Goal: Task Accomplishment & Management: Manage account settings

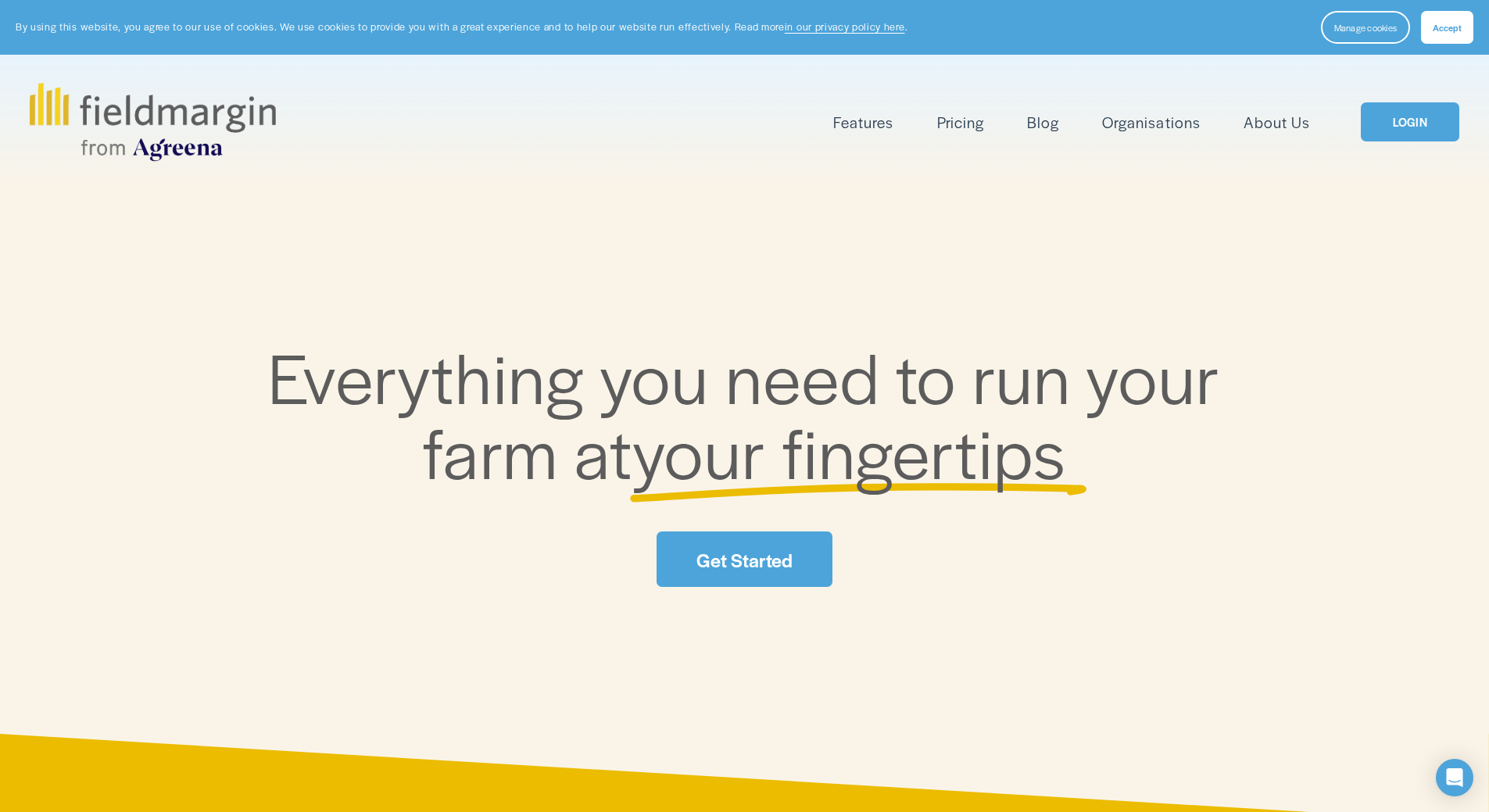
click at [1395, 132] on link "LOGIN" at bounding box center [1409, 122] width 99 height 39
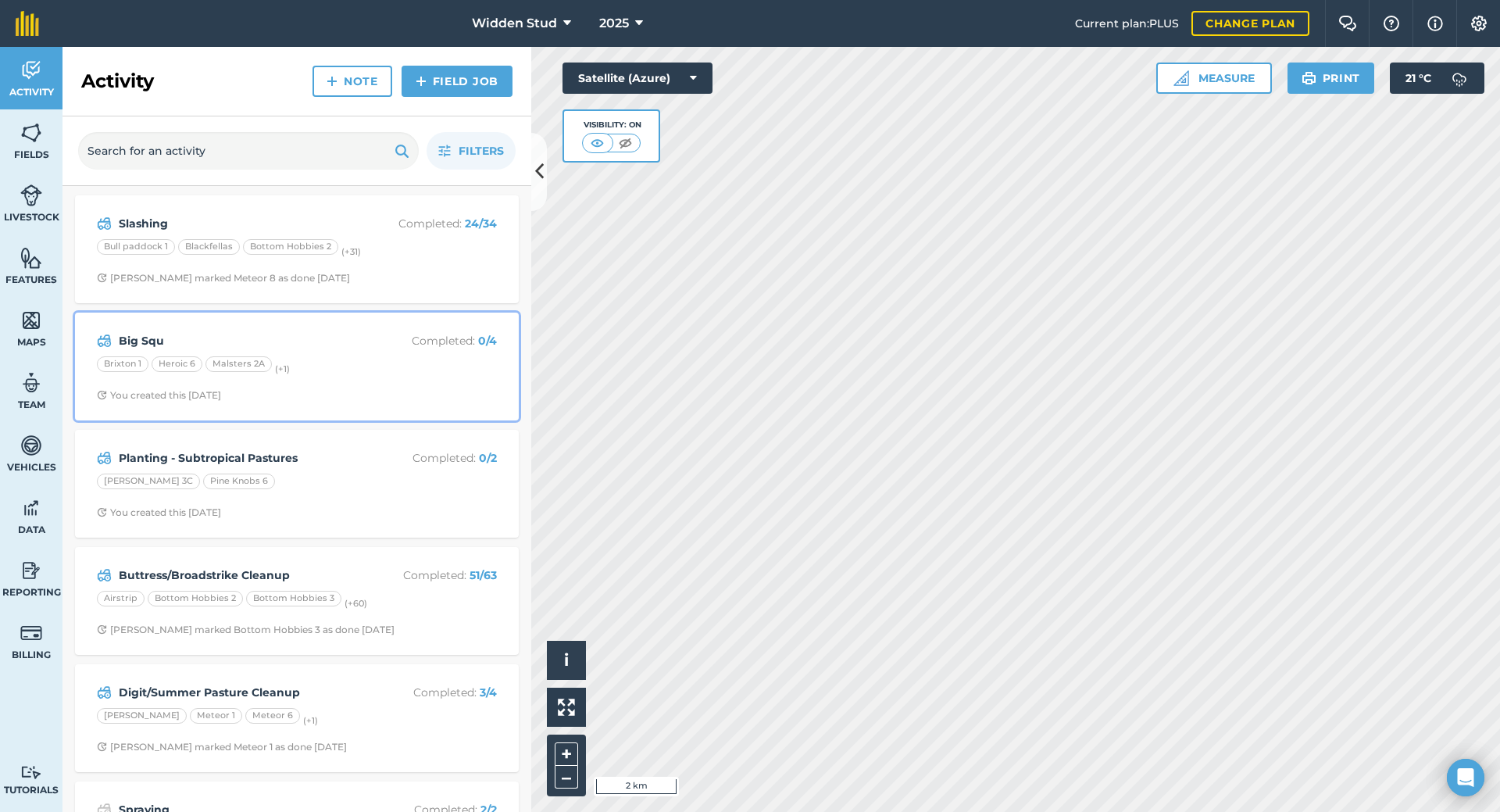
click at [314, 348] on strong "Big Squ" at bounding box center [242, 340] width 248 height 17
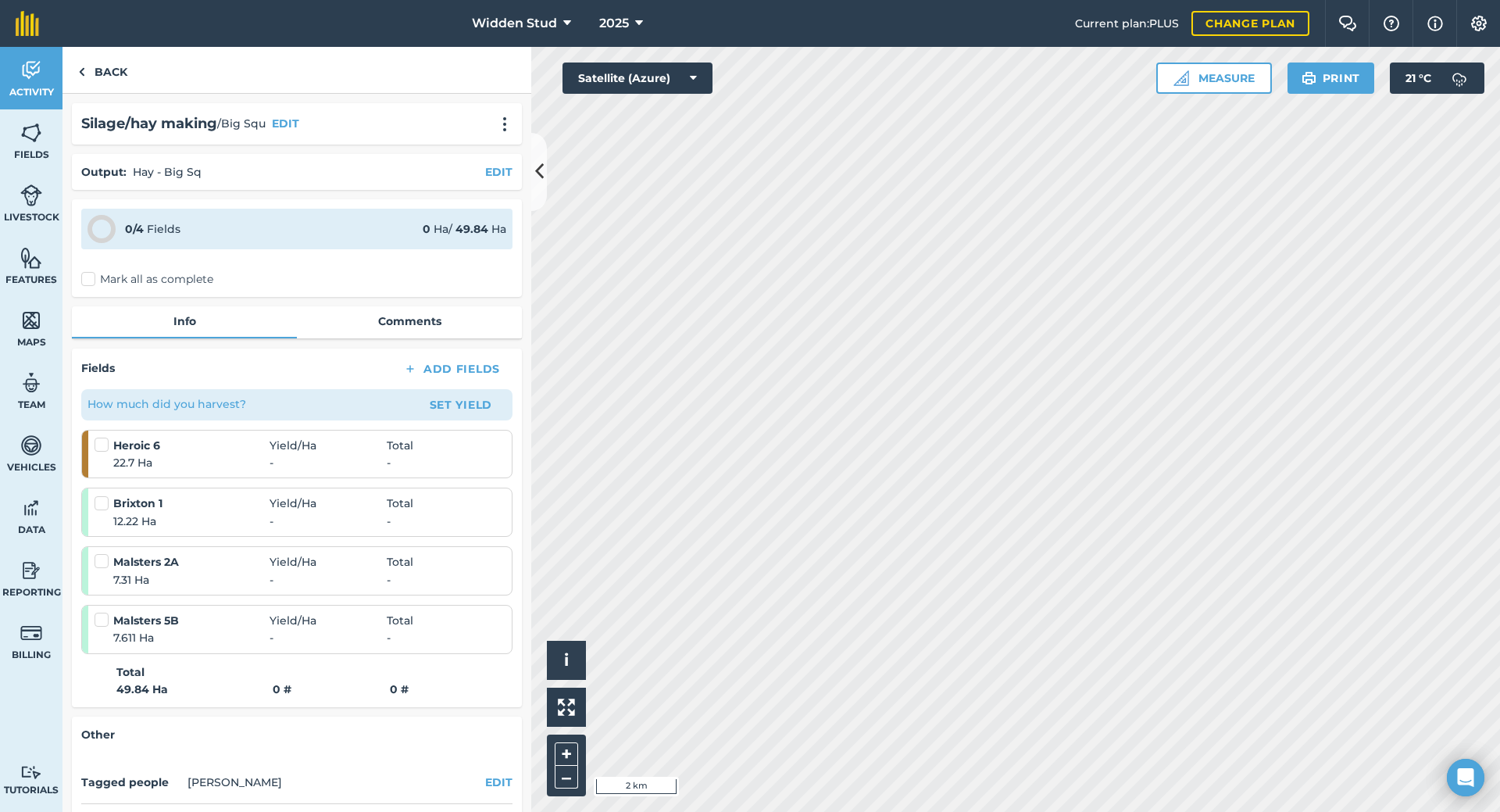
click at [111, 508] on div at bounding box center [104, 503] width 19 height 16
click at [106, 495] on label at bounding box center [104, 495] width 19 height 0
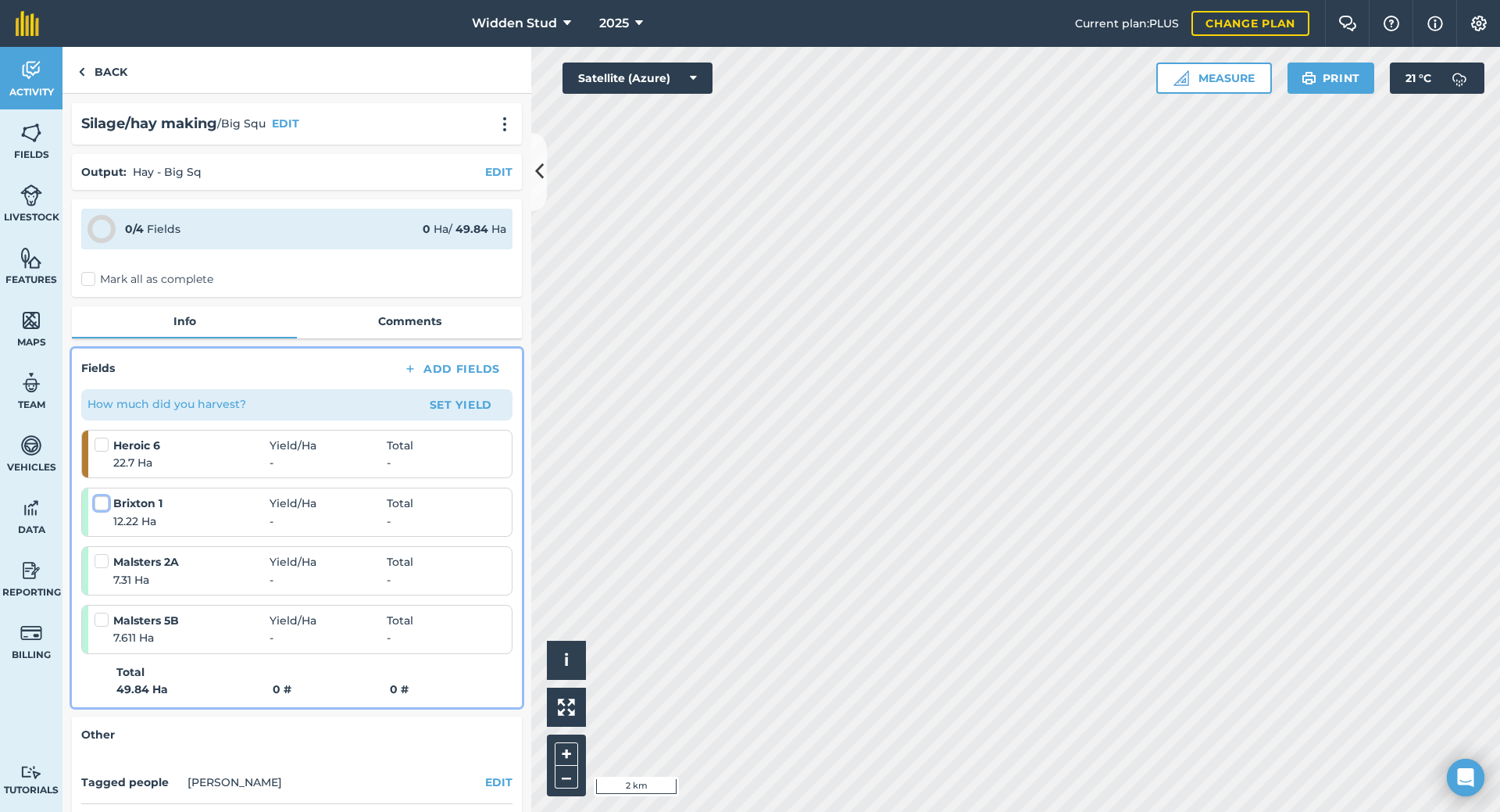
click at [105, 506] on input "checkbox" at bounding box center [100, 500] width 10 height 10
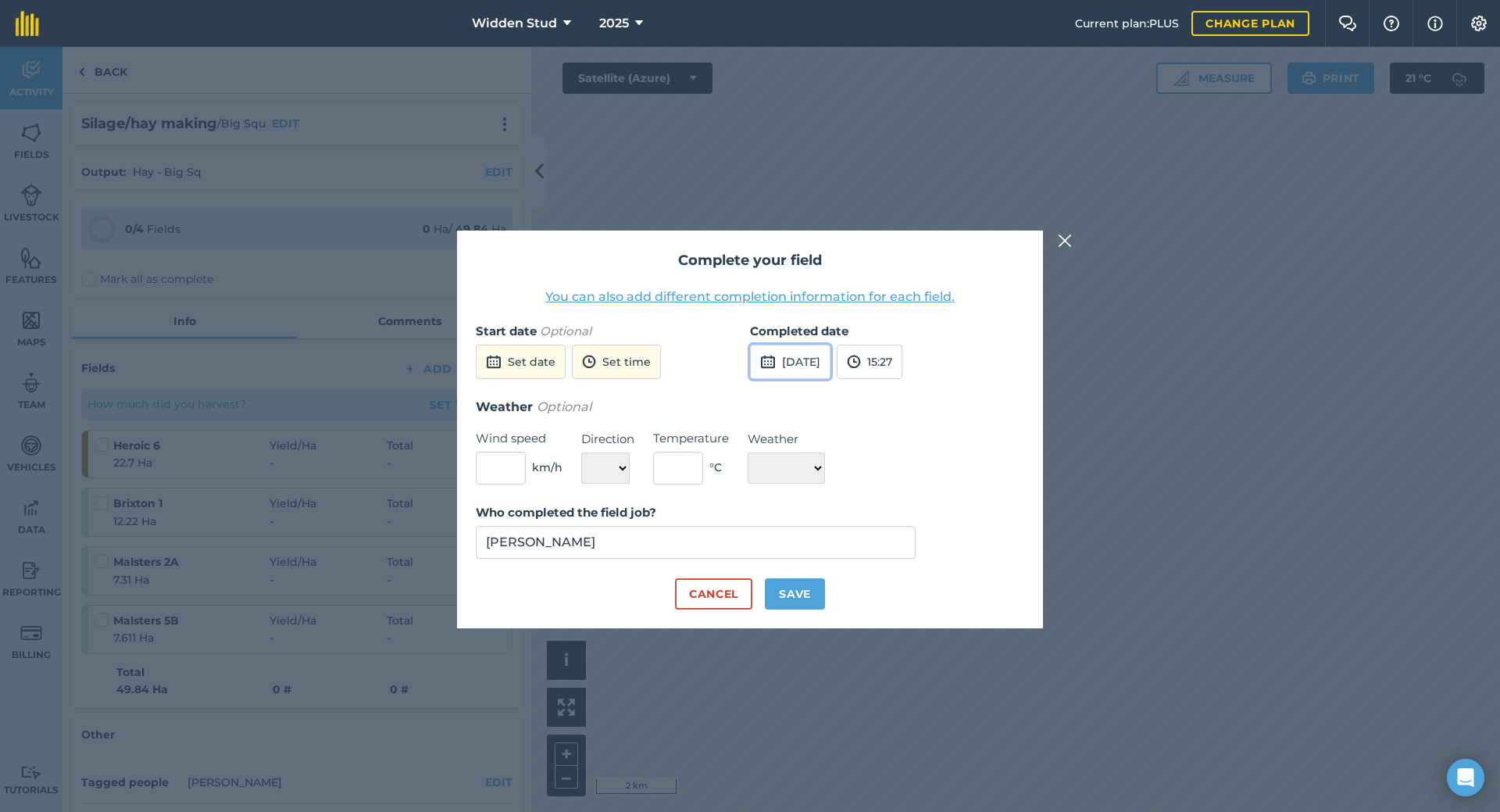
click at [831, 367] on button "[DATE]" at bounding box center [791, 362] width 81 height 35
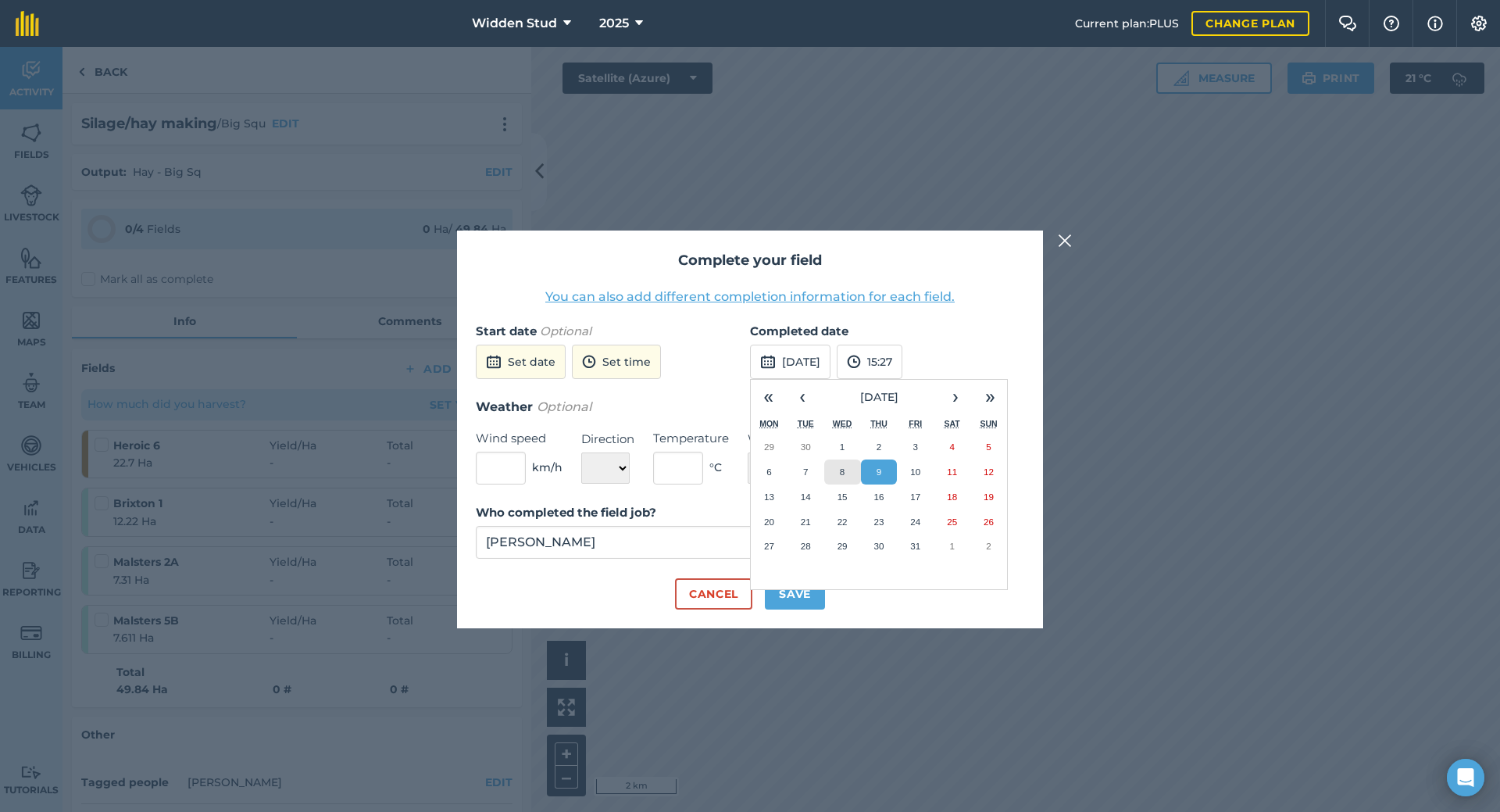
click at [845, 467] on button "8" at bounding box center [843, 472] width 36 height 25
click at [783, 611] on div "Complete your field You can also add different completion information for each …" at bounding box center [750, 429] width 586 height 397
click at [788, 600] on button "Save" at bounding box center [795, 594] width 60 height 32
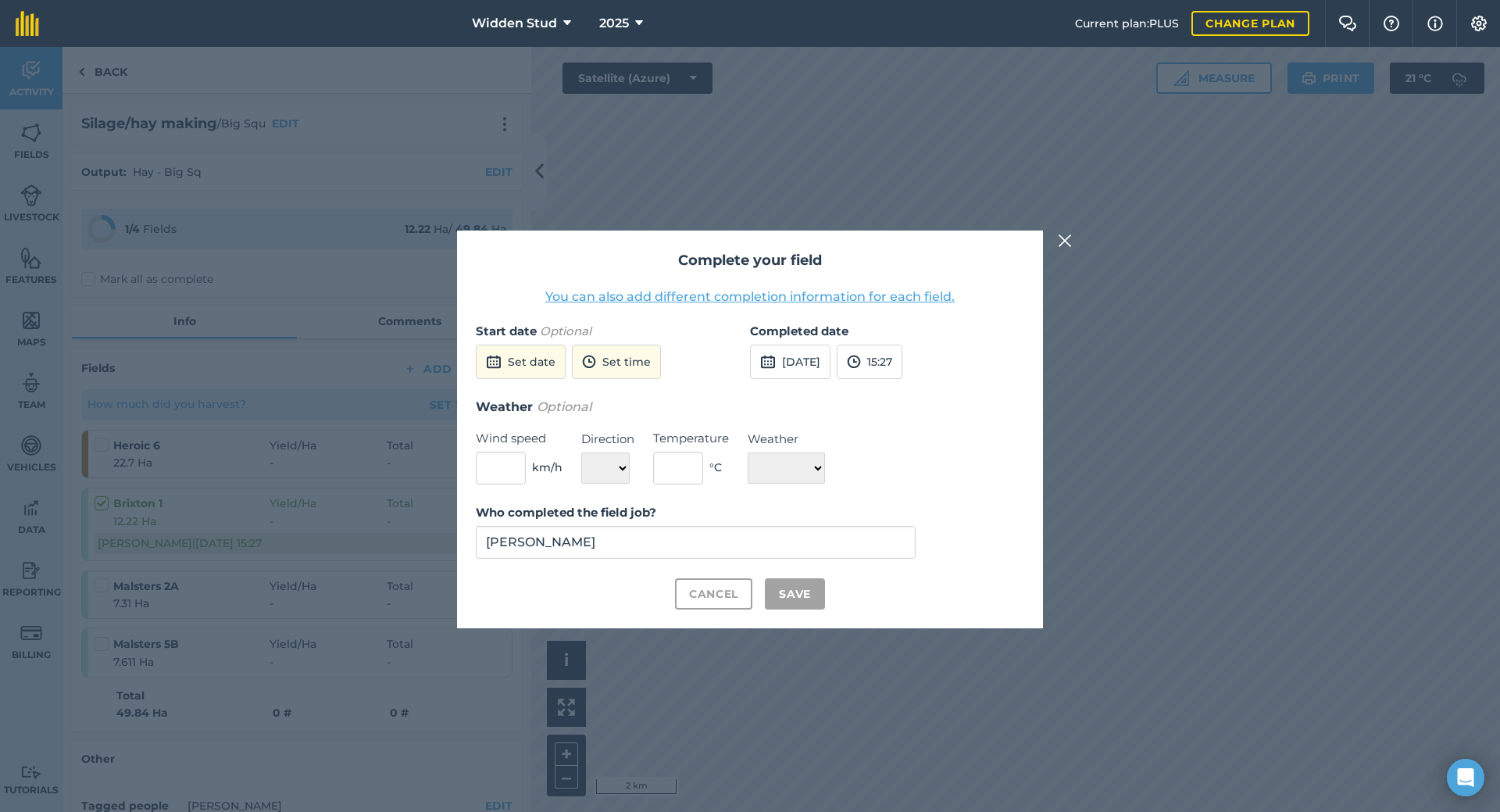
checkbox input "true"
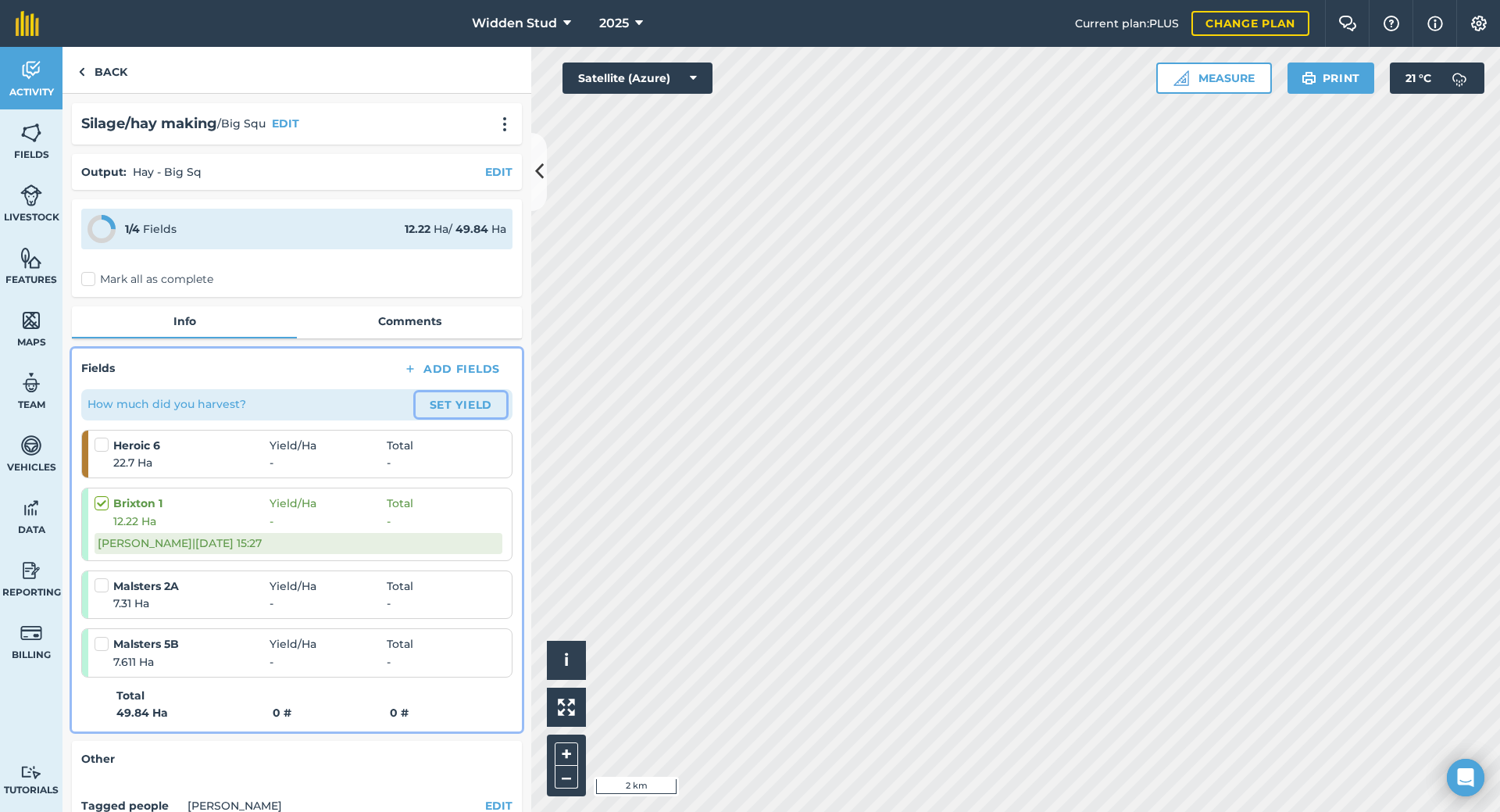
click at [441, 406] on button "Set Yield" at bounding box center [461, 405] width 91 height 25
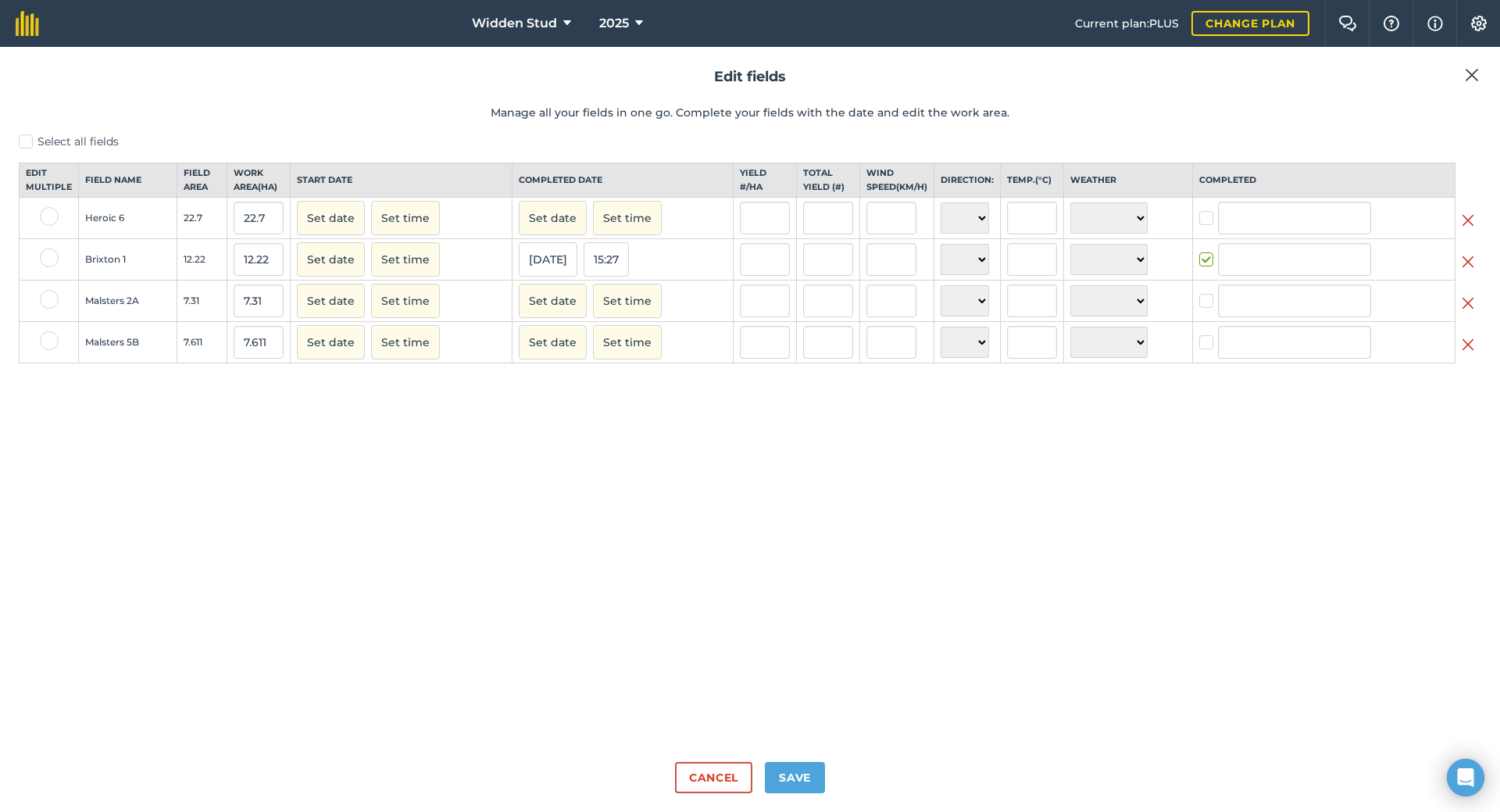
type input "[PERSON_NAME]"
click at [758, 276] on input "text" at bounding box center [765, 260] width 50 height 33
click at [809, 269] on input "text" at bounding box center [828, 260] width 50 height 33
type input "150"
click at [297, 201] on button "Set date" at bounding box center [331, 218] width 68 height 35
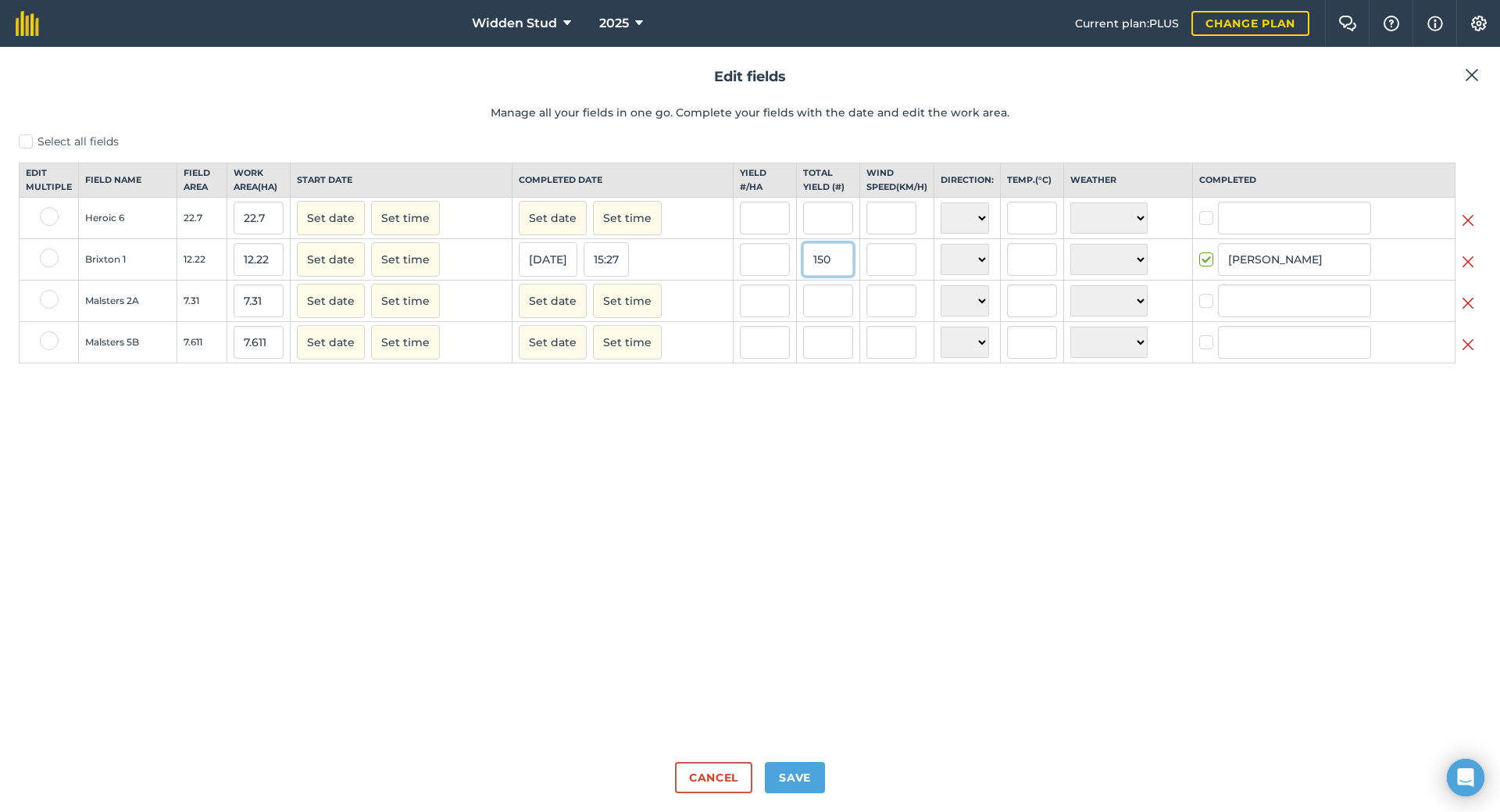
type input "12.27495908346972"
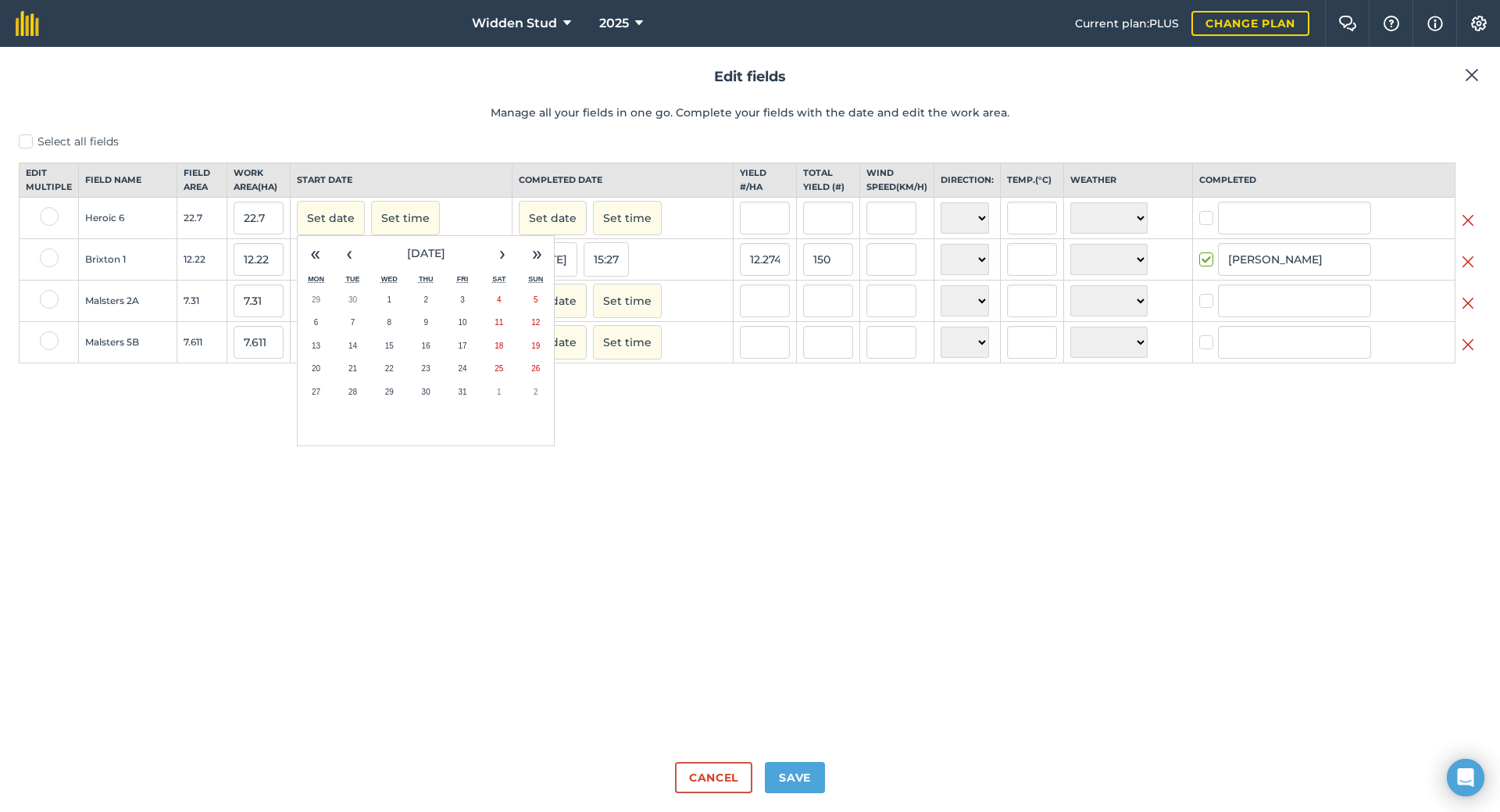
click at [795, 403] on div "Select all fields Edit multiple Field name Field Area Work area ( Ha ) Start da…" at bounding box center [750, 442] width 1463 height 616
click at [1128, 274] on select "☀️ Sunny 🌧 Rainy ⛅️ Cloudy 🌨 Snow ❄️ Icy" at bounding box center [1109, 260] width 77 height 32
select select "Cloudy"
click at [1070, 257] on select "☀️ Sunny 🌧 Rainy ⛅️ Cloudy 🌨 Snow ❄️ Icy" at bounding box center [1109, 260] width 77 height 32
click at [672, 428] on div "Select all fields Edit multiple Field name Field Area Work area ( Ha ) Start da…" at bounding box center [750, 442] width 1463 height 616
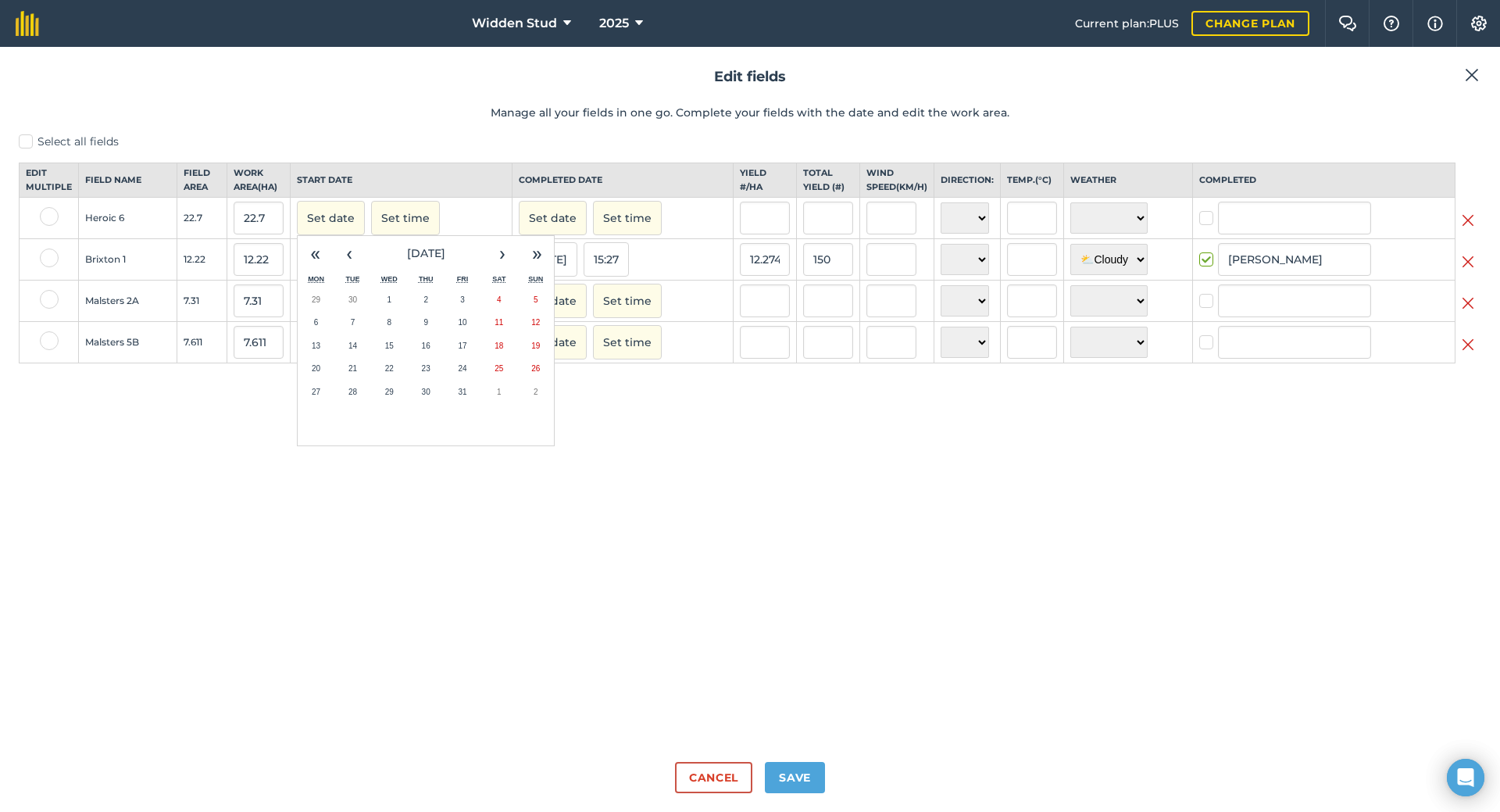
click at [589, 449] on div "Select all fields Edit multiple Field name Field Area Work area ( Ha ) Start da…" at bounding box center [750, 442] width 1463 height 616
click at [470, 227] on div "Set date « ‹ [DATE] › » Mon Tue Wed Thu Fri Sat Sun 29 30 1 2 3 4 5 6 7 8 9 10 …" at bounding box center [401, 218] width 209 height 35
click at [450, 513] on div "Select all fields Edit multiple Field name Field Area Work area ( Ha ) Start da…" at bounding box center [750, 442] width 1463 height 616
click at [796, 767] on button "Save" at bounding box center [795, 778] width 60 height 32
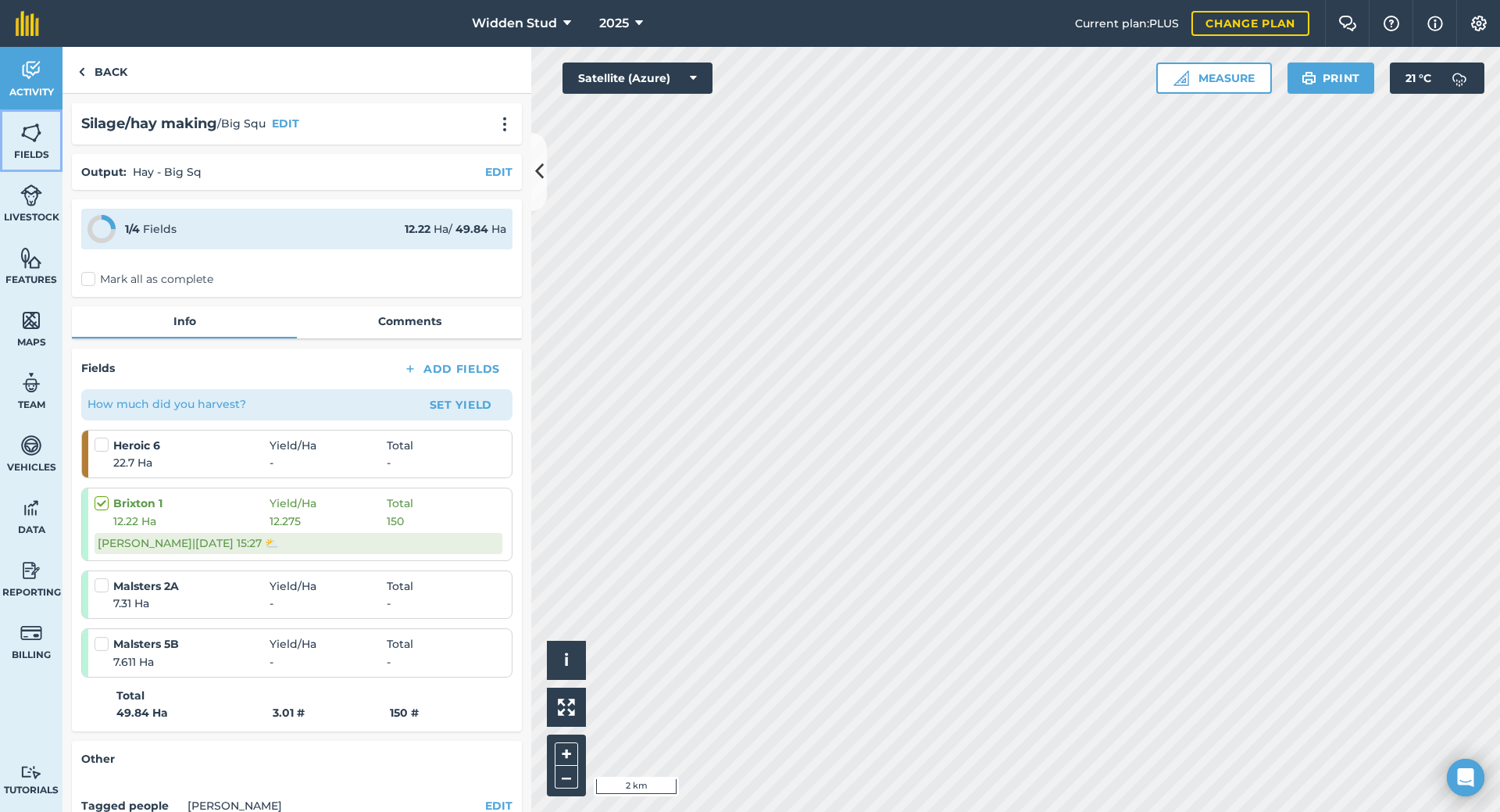
click at [42, 130] on link "Fields" at bounding box center [31, 141] width 62 height 62
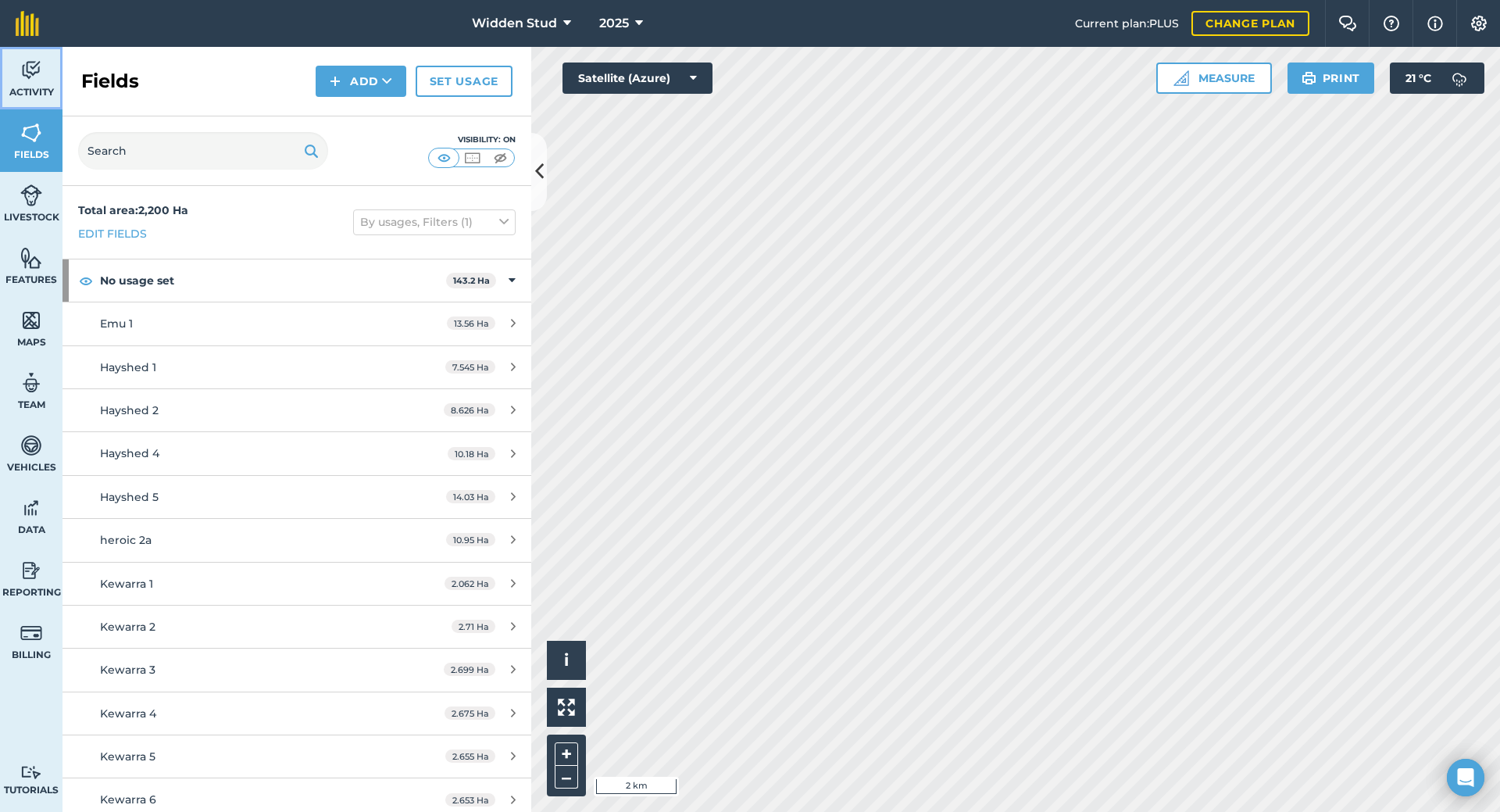
click at [21, 81] on img at bounding box center [32, 70] width 22 height 24
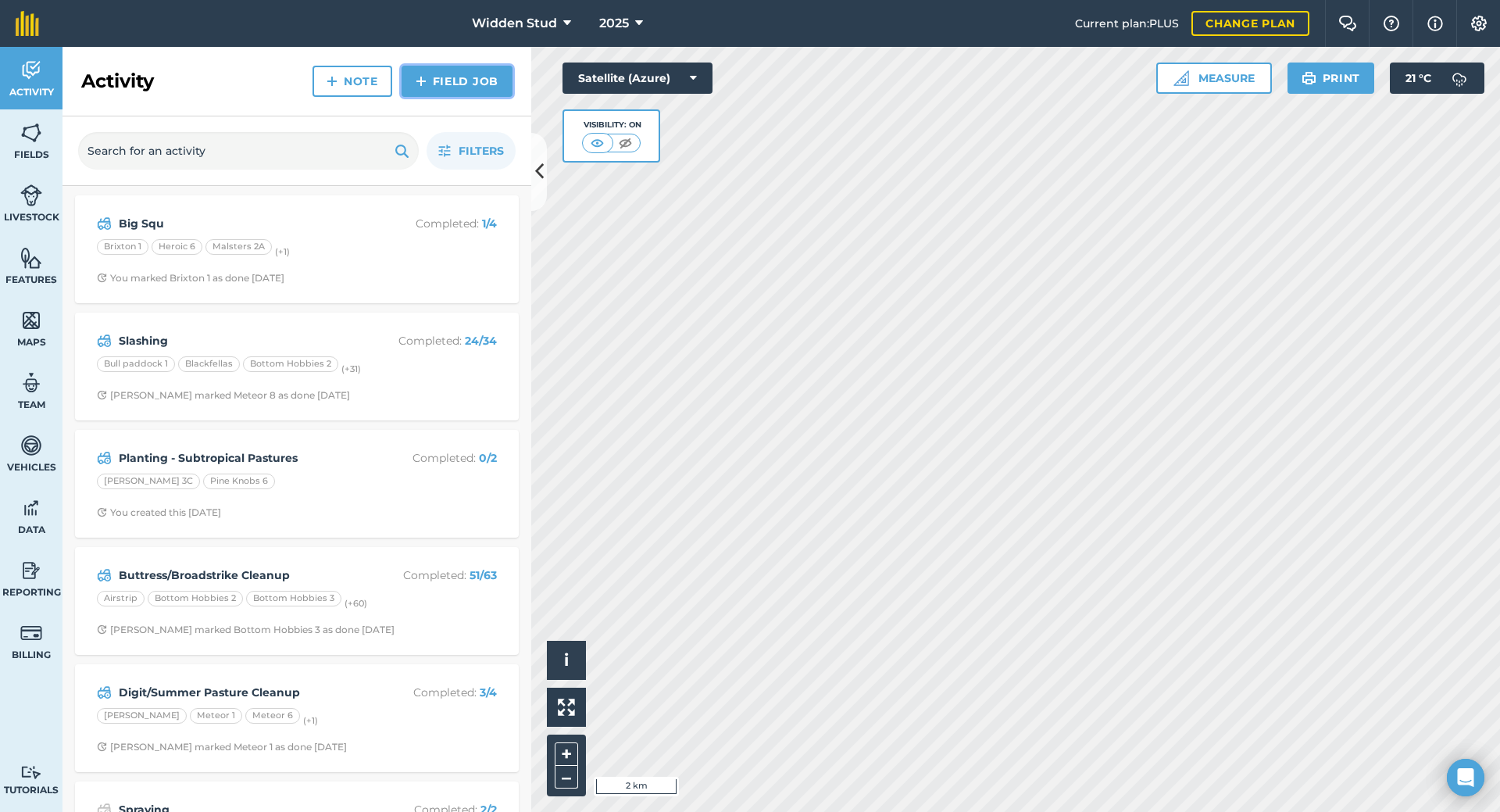
click at [453, 88] on link "Field Job" at bounding box center [457, 81] width 111 height 32
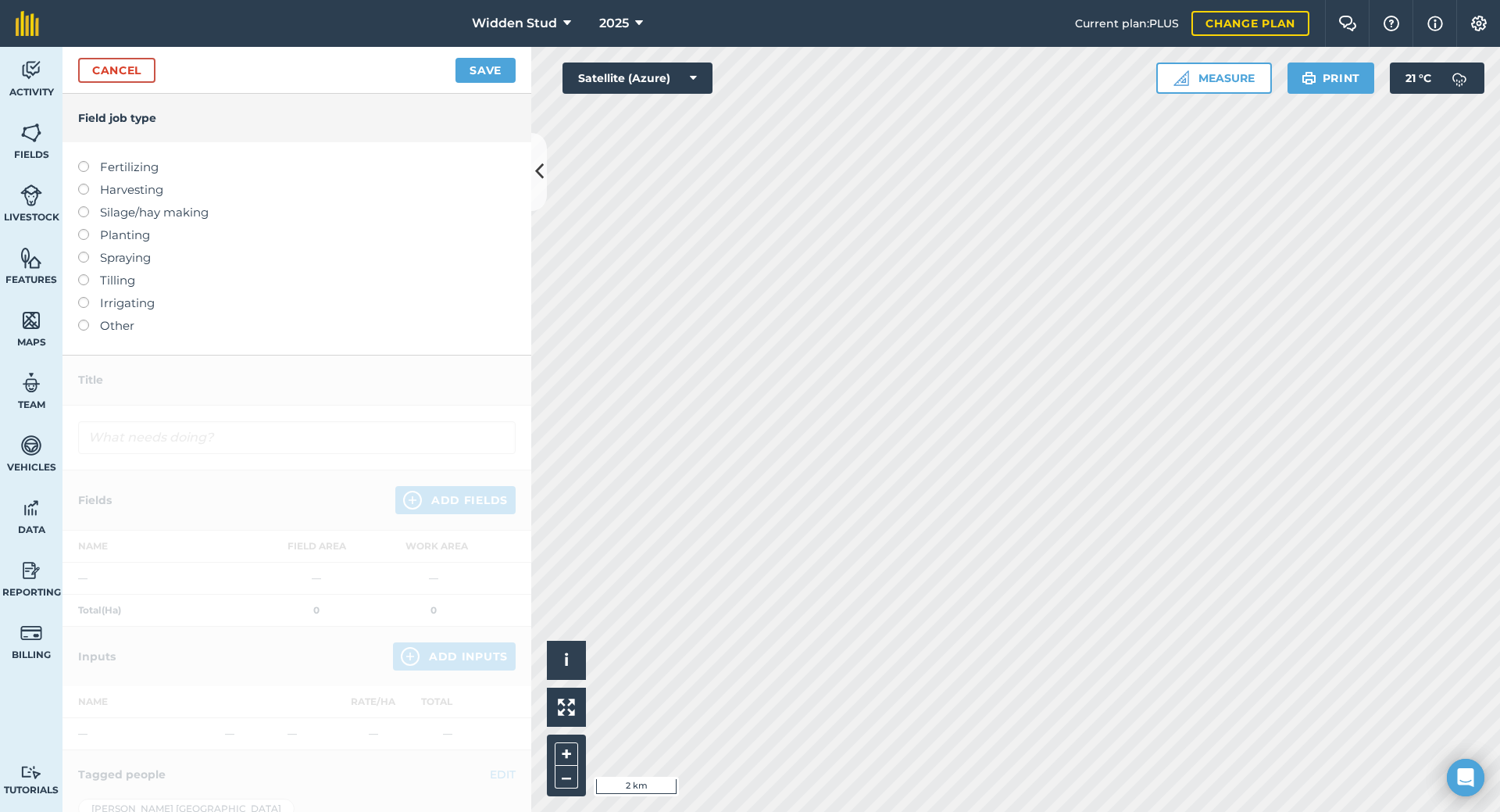
click at [88, 171] on label "Fertilizing" at bounding box center [297, 167] width 438 height 19
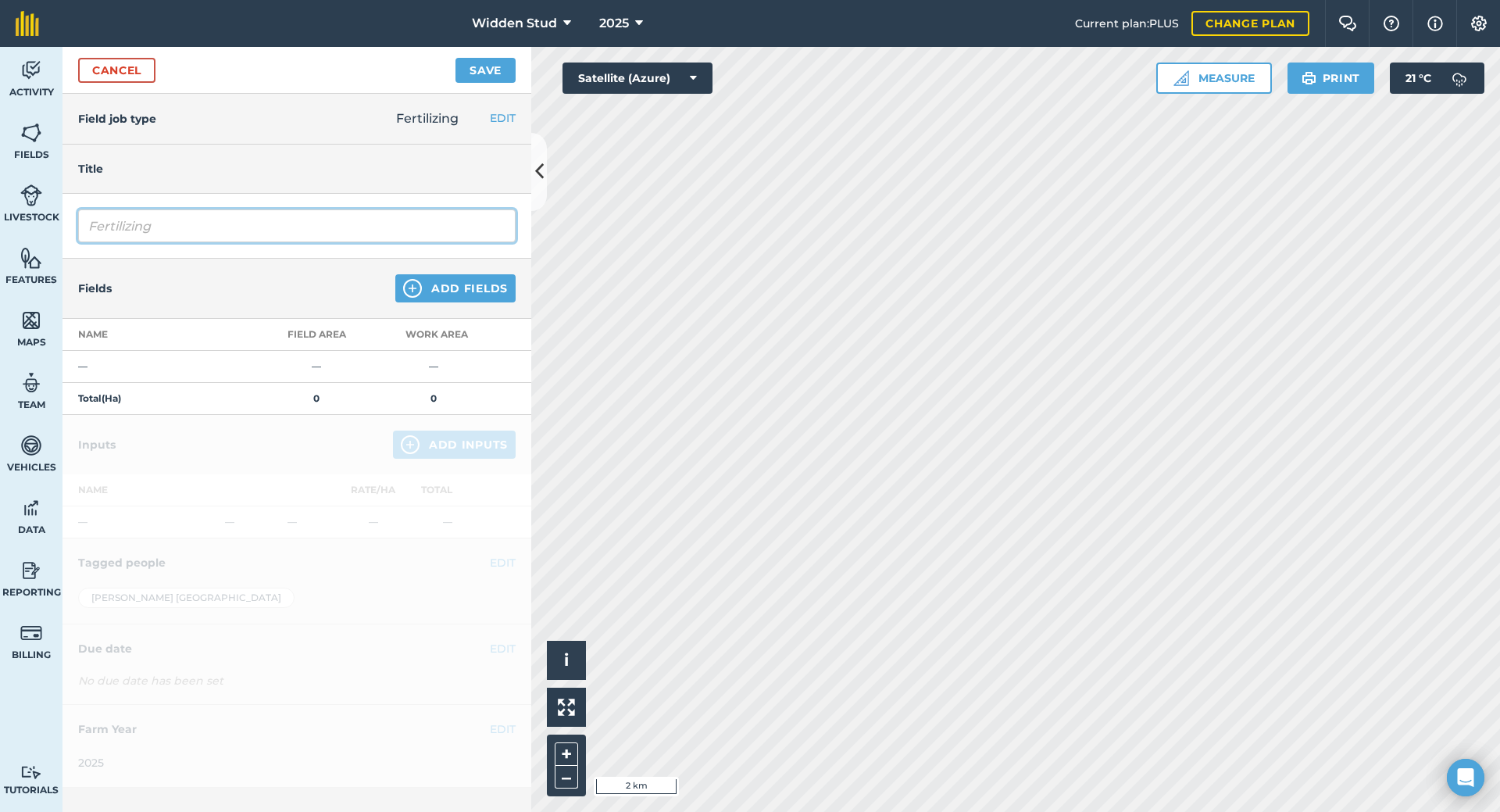
click at [118, 235] on input "Fertilizing" at bounding box center [297, 226] width 438 height 33
click at [239, 226] on input "Fertilizing" at bounding box center [297, 226] width 438 height 33
type input "F"
type input "Fert - Hay Paddocks - 26S"
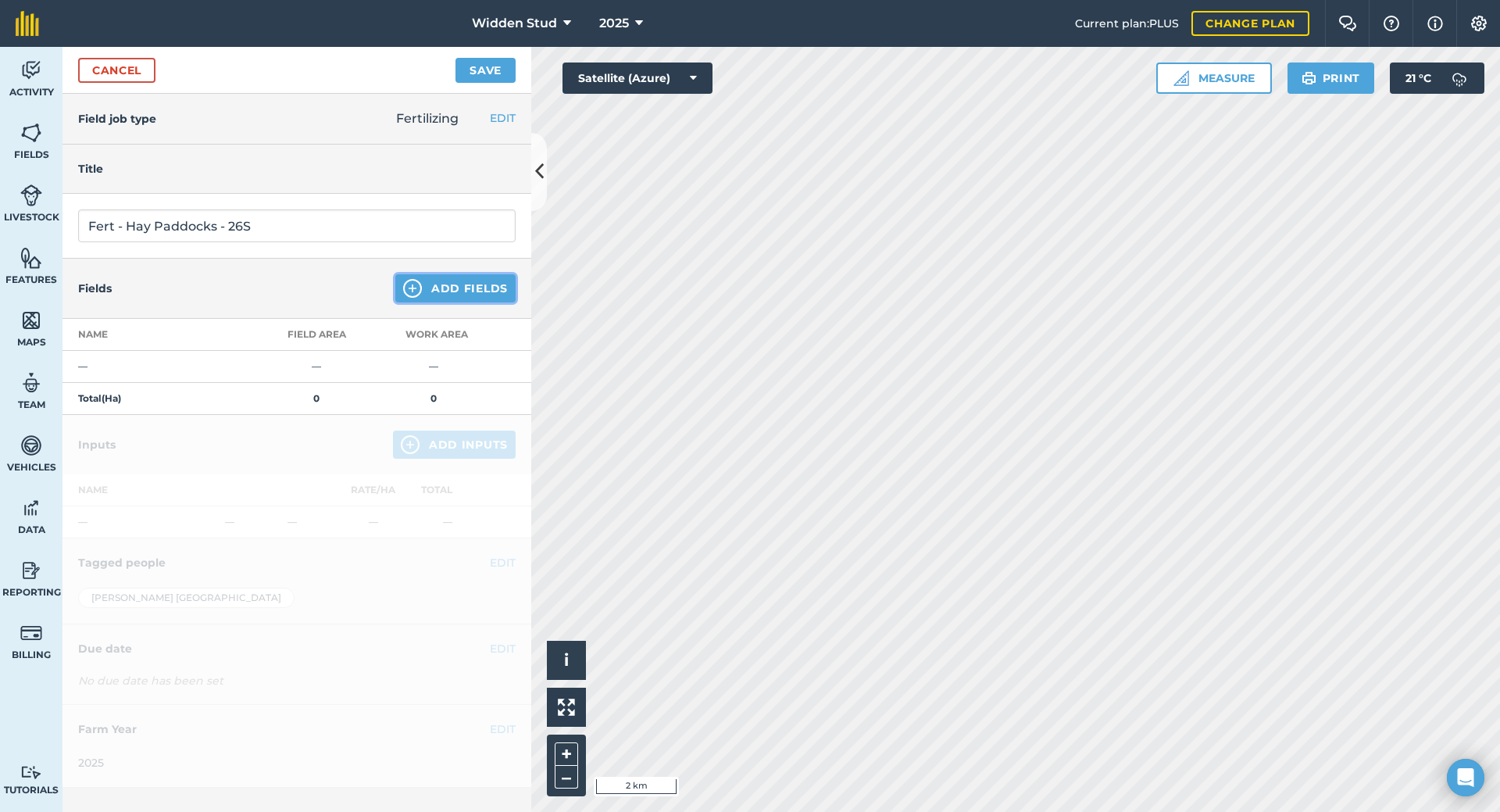
click at [422, 284] on img at bounding box center [412, 288] width 19 height 19
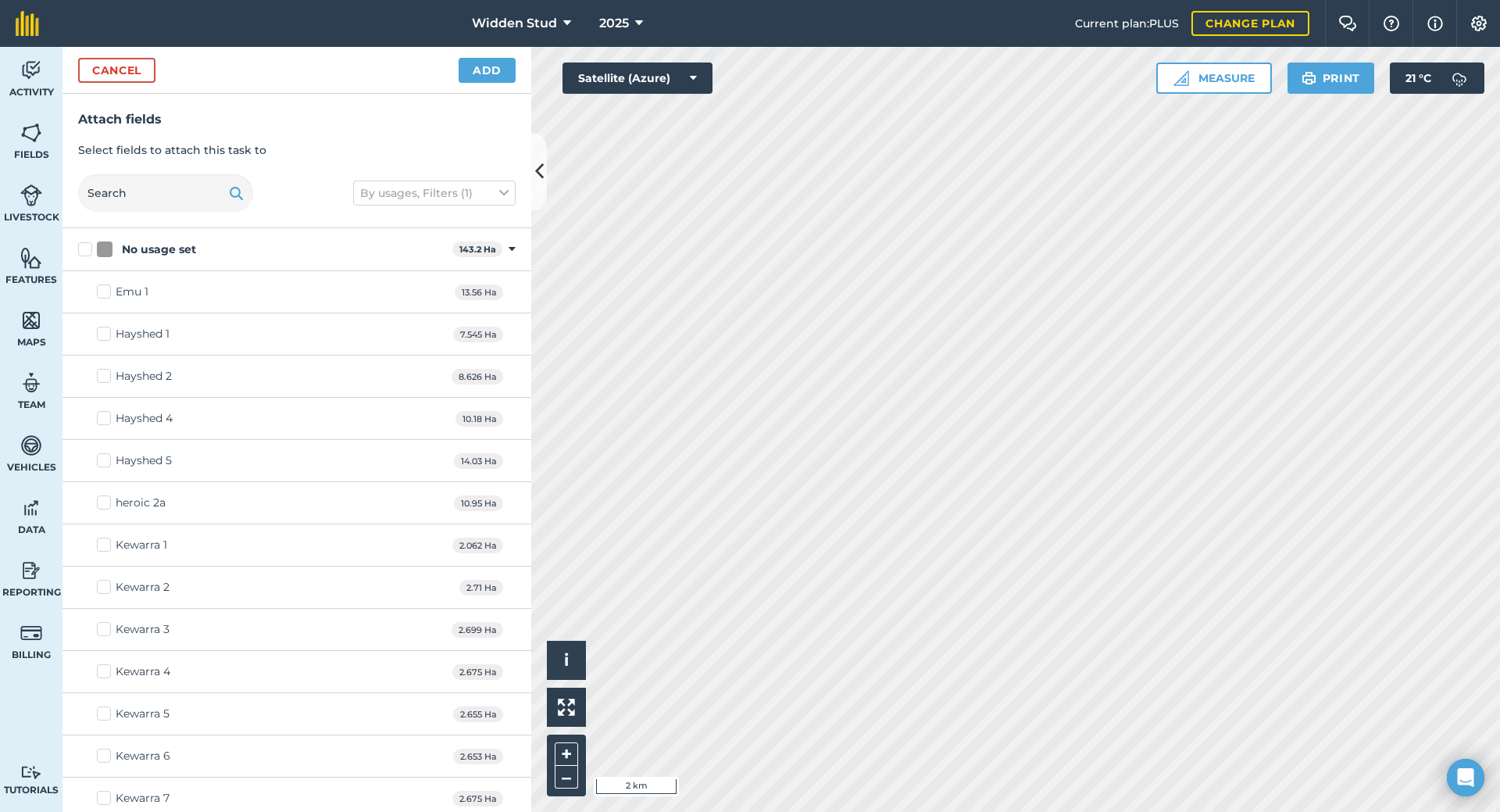
click at [113, 289] on label "Emu 1" at bounding box center [122, 291] width 51 height 17
click at [107, 289] on input "Emu 1" at bounding box center [102, 288] width 10 height 10
checkbox input "true"
click at [127, 191] on input "text" at bounding box center [166, 193] width 175 height 37
click at [127, 190] on input "text" at bounding box center [166, 193] width 175 height 37
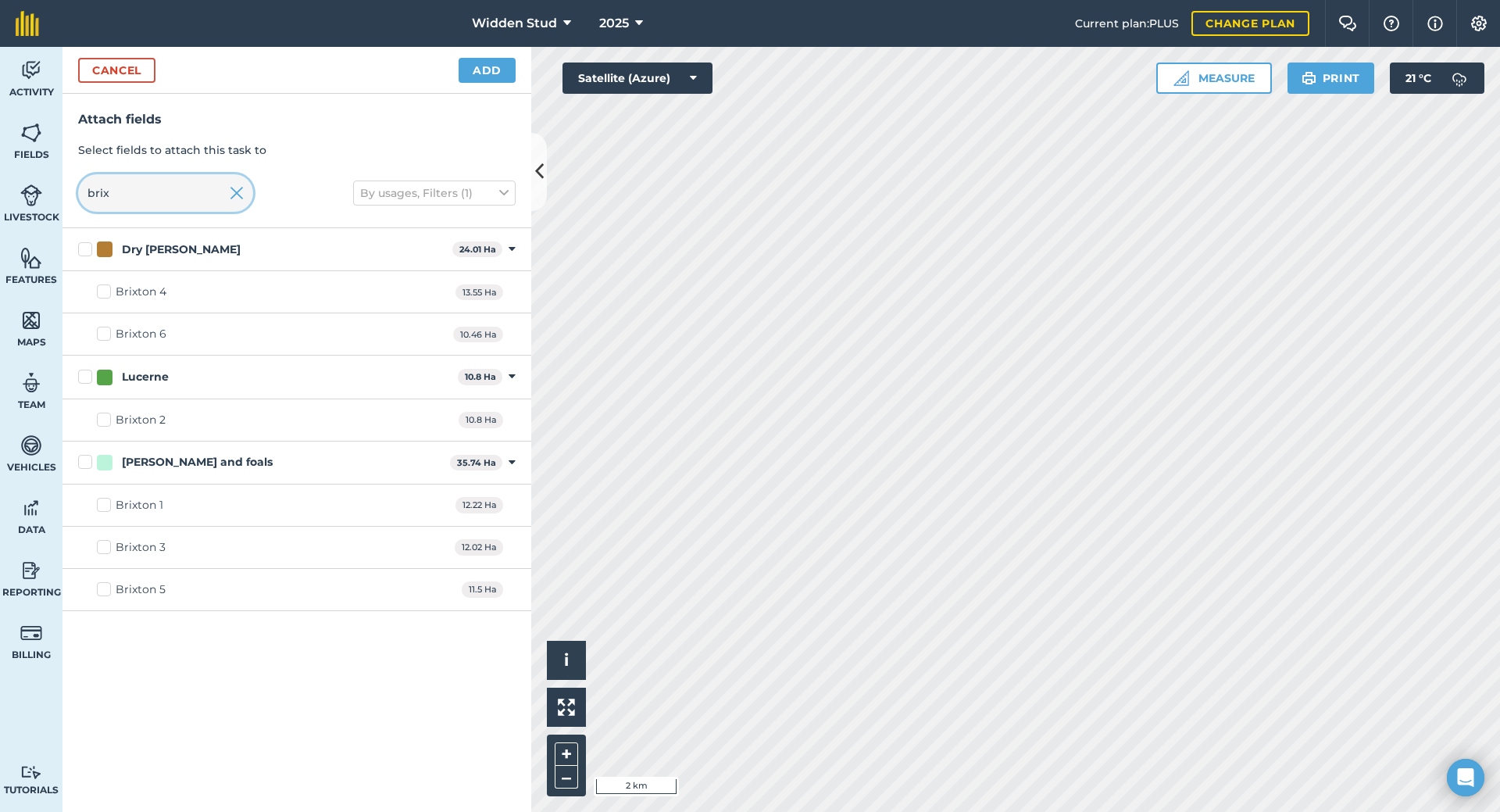
type input "brix"
click at [110, 506] on label "Brixton 1" at bounding box center [130, 505] width 66 height 17
click at [107, 506] on input "Brixton 1" at bounding box center [102, 502] width 10 height 10
checkbox input "true"
click at [464, 74] on button "Add" at bounding box center [487, 70] width 57 height 25
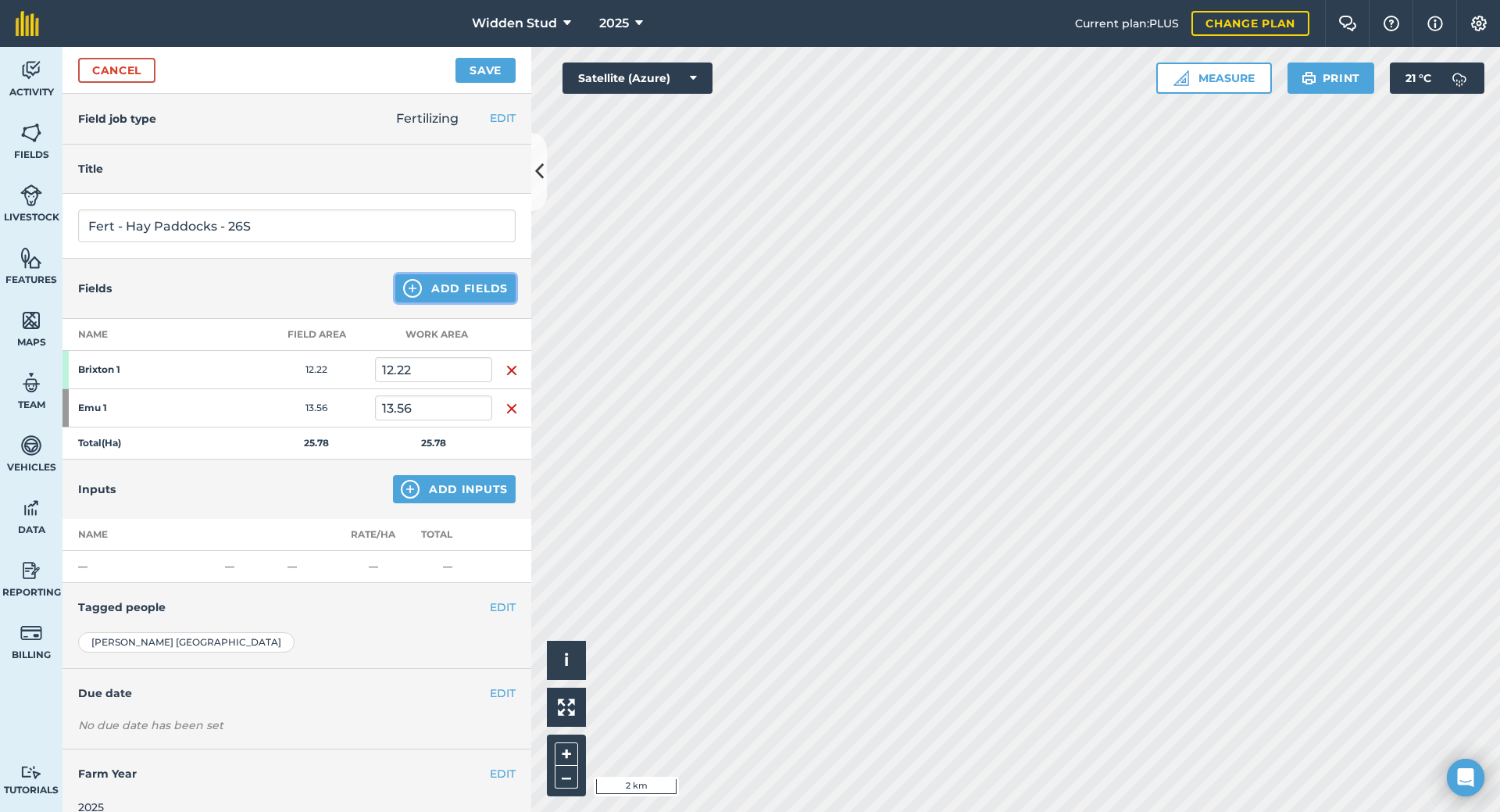
click at [449, 295] on button "Add Fields" at bounding box center [456, 288] width 120 height 28
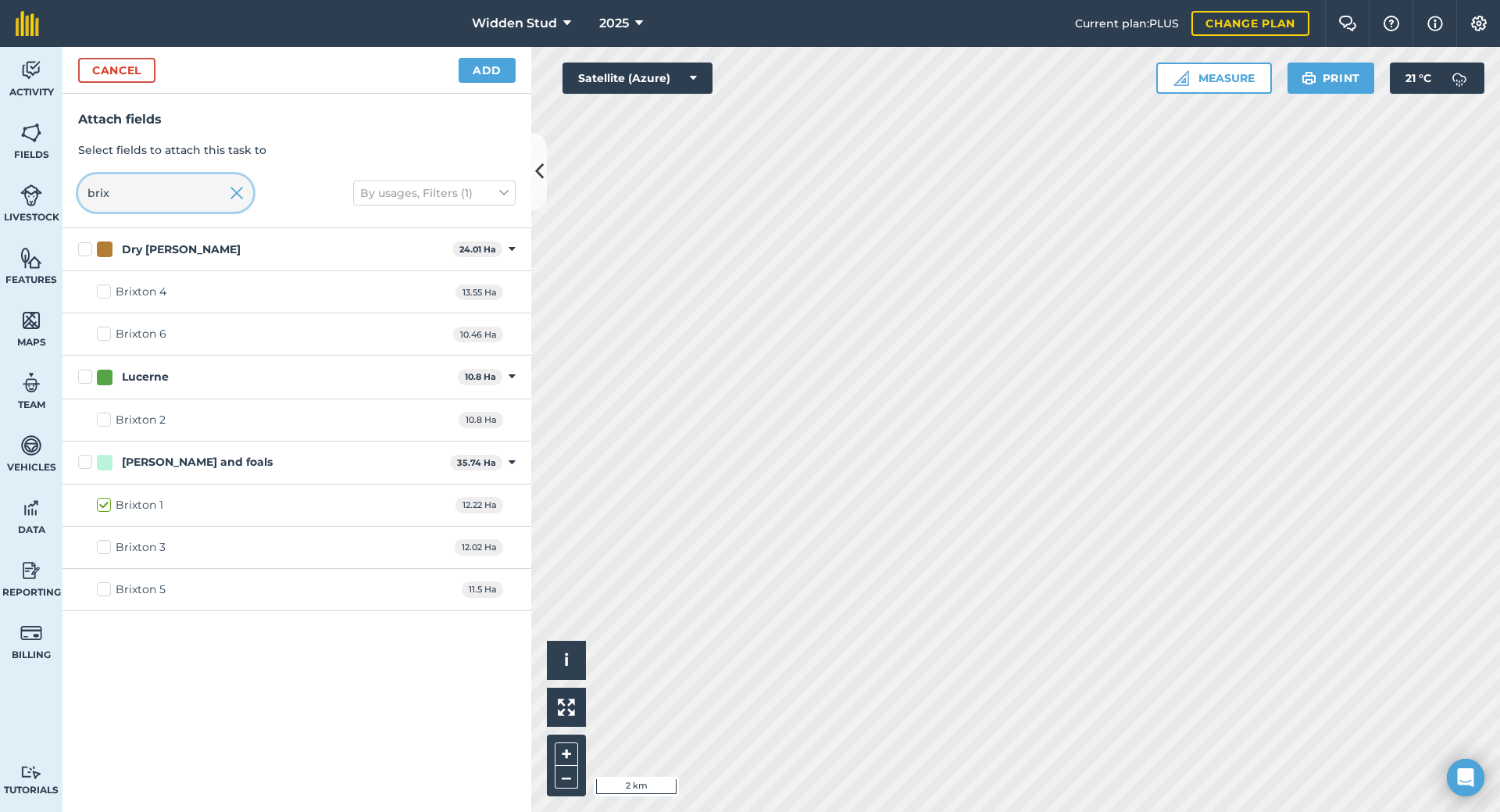
drag, startPoint x: 120, startPoint y: 204, endPoint x: 0, endPoint y: 182, distance: 122.0
click at [0, 182] on div "Activity Fields Livestock Features Maps Team Vehicles Data Reporting Billing Tu…" at bounding box center [750, 429] width 1500 height 765
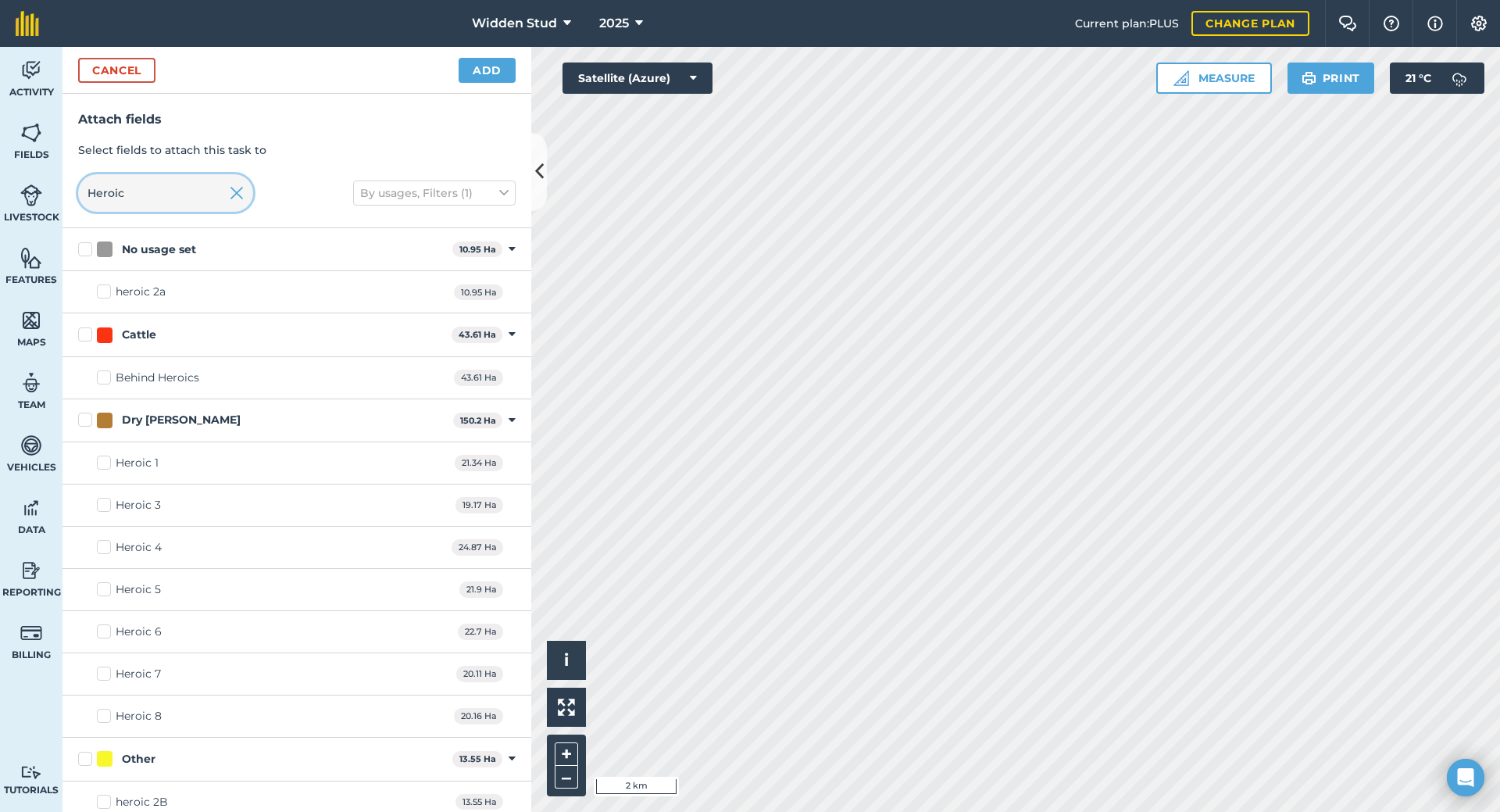
type input "Heroic"
click at [107, 630] on label "Heroic 6" at bounding box center [130, 631] width 65 height 17
click at [107, 630] on input "Heroic 6" at bounding box center [102, 628] width 10 height 10
checkbox input "true"
click at [479, 67] on button "Add" at bounding box center [487, 70] width 57 height 25
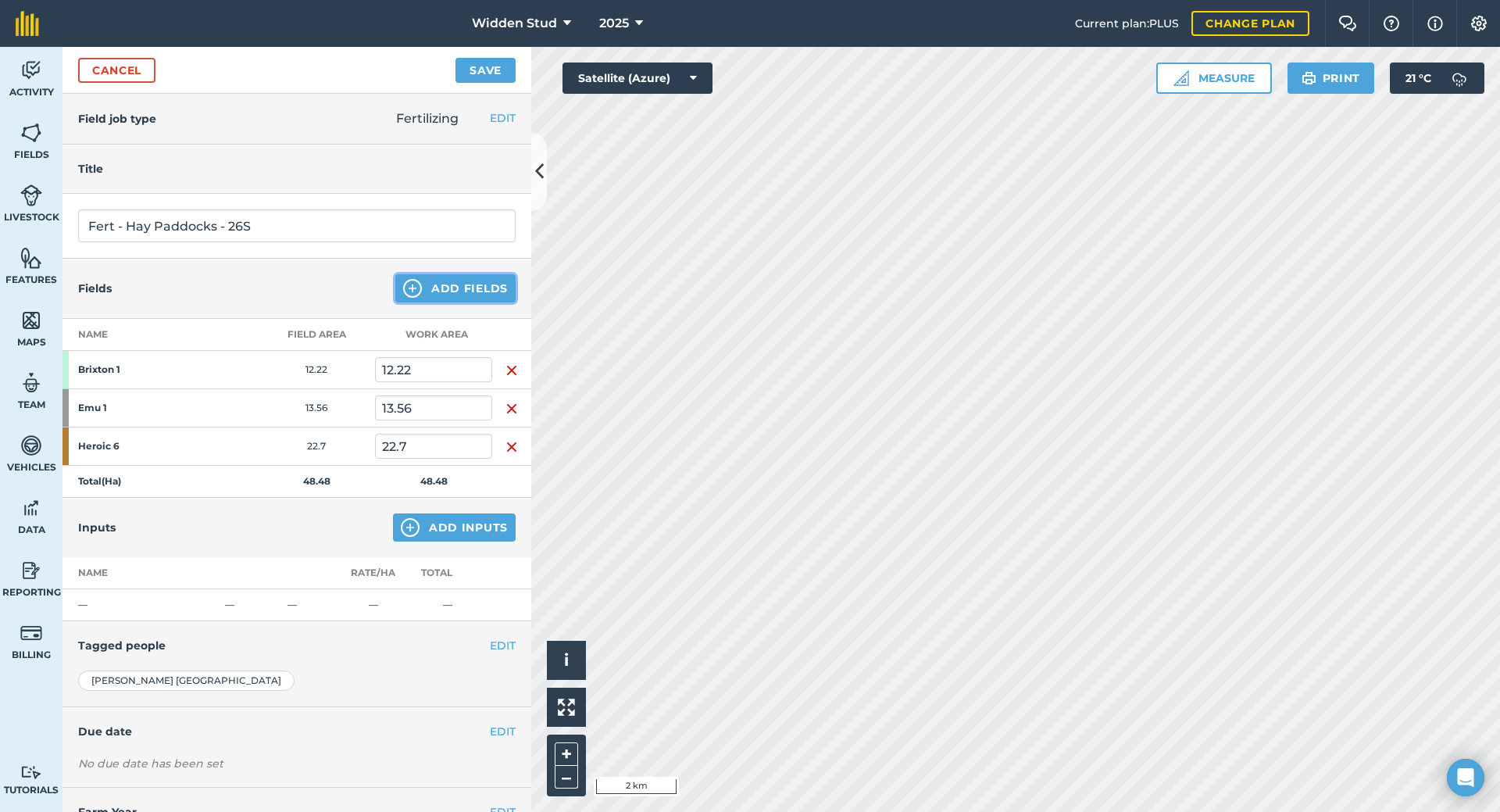
click at [442, 295] on button "Add Fields" at bounding box center [456, 288] width 120 height 28
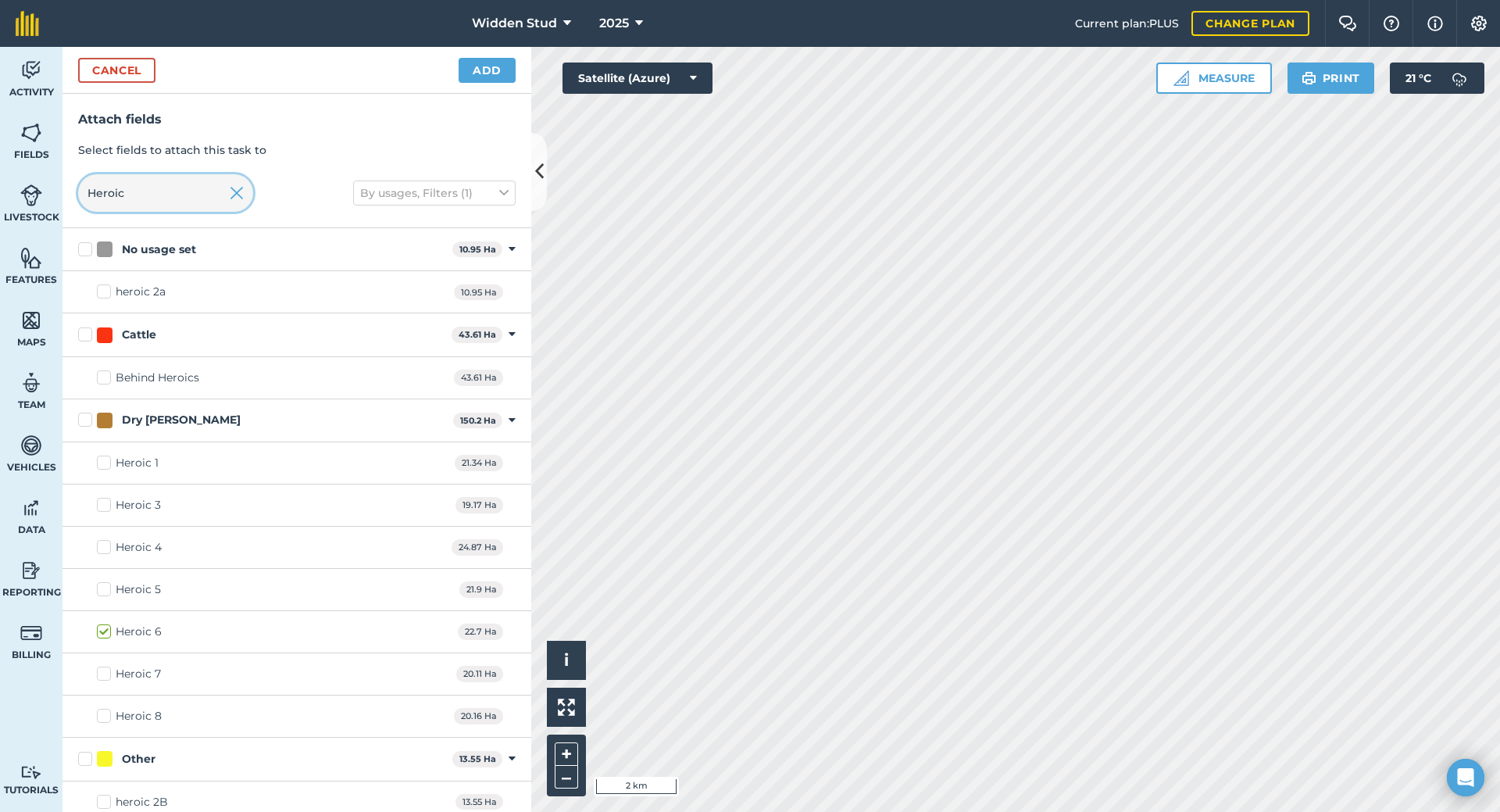
drag, startPoint x: 148, startPoint y: 190, endPoint x: 0, endPoint y: 201, distance: 148.4
click at [0, 201] on div "Activity Fields Livestock Features Maps Team Vehicles Data Reporting Billing Tu…" at bounding box center [750, 429] width 1500 height 765
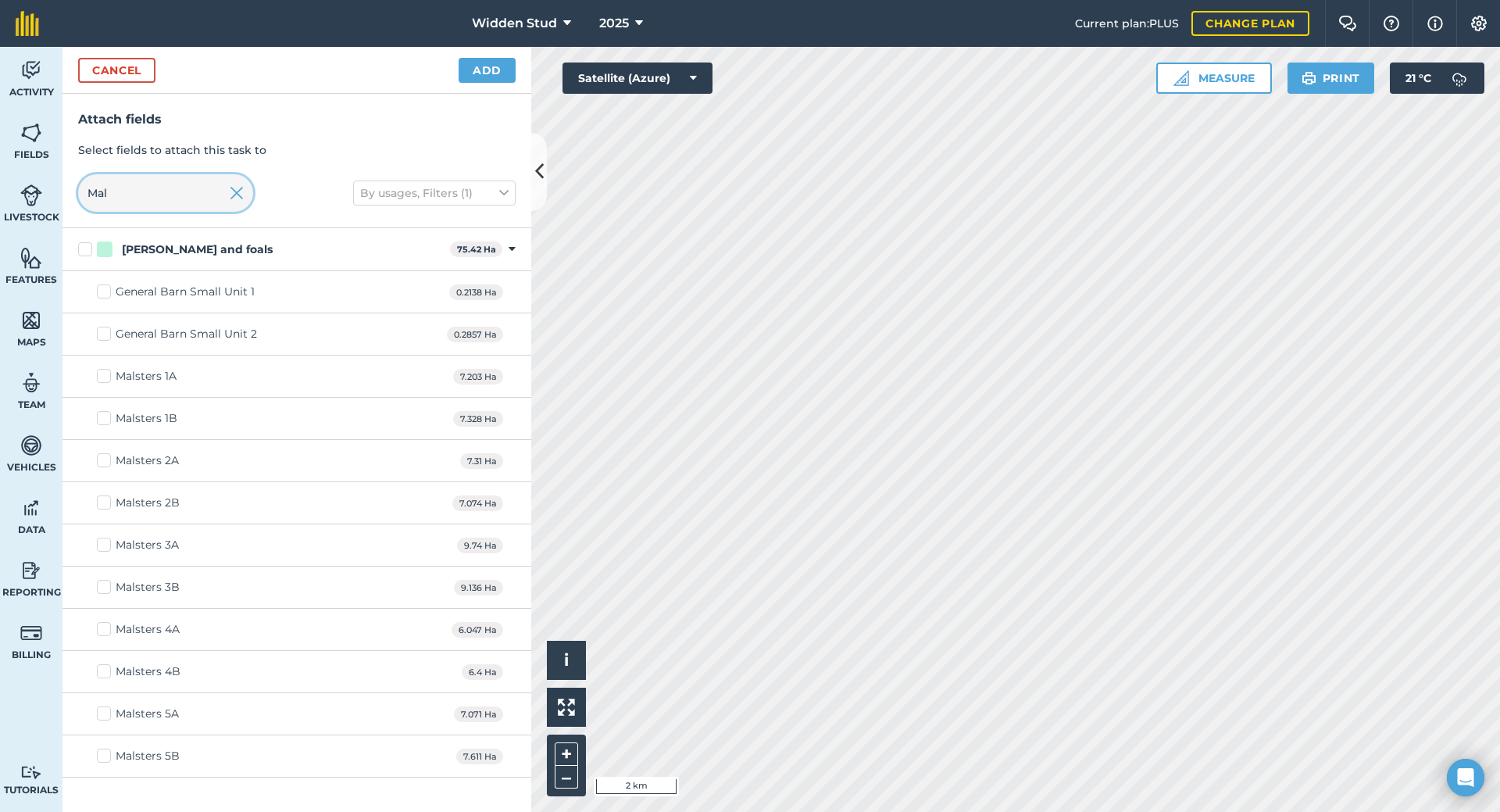
type input "Mal"
click at [105, 461] on label "Malsters 2A" at bounding box center [138, 461] width 82 height 17
click at [105, 461] on input "Malsters 2A" at bounding box center [102, 457] width 10 height 10
checkbox input "true"
click at [107, 760] on label "Malsters 5B" at bounding box center [138, 756] width 83 height 17
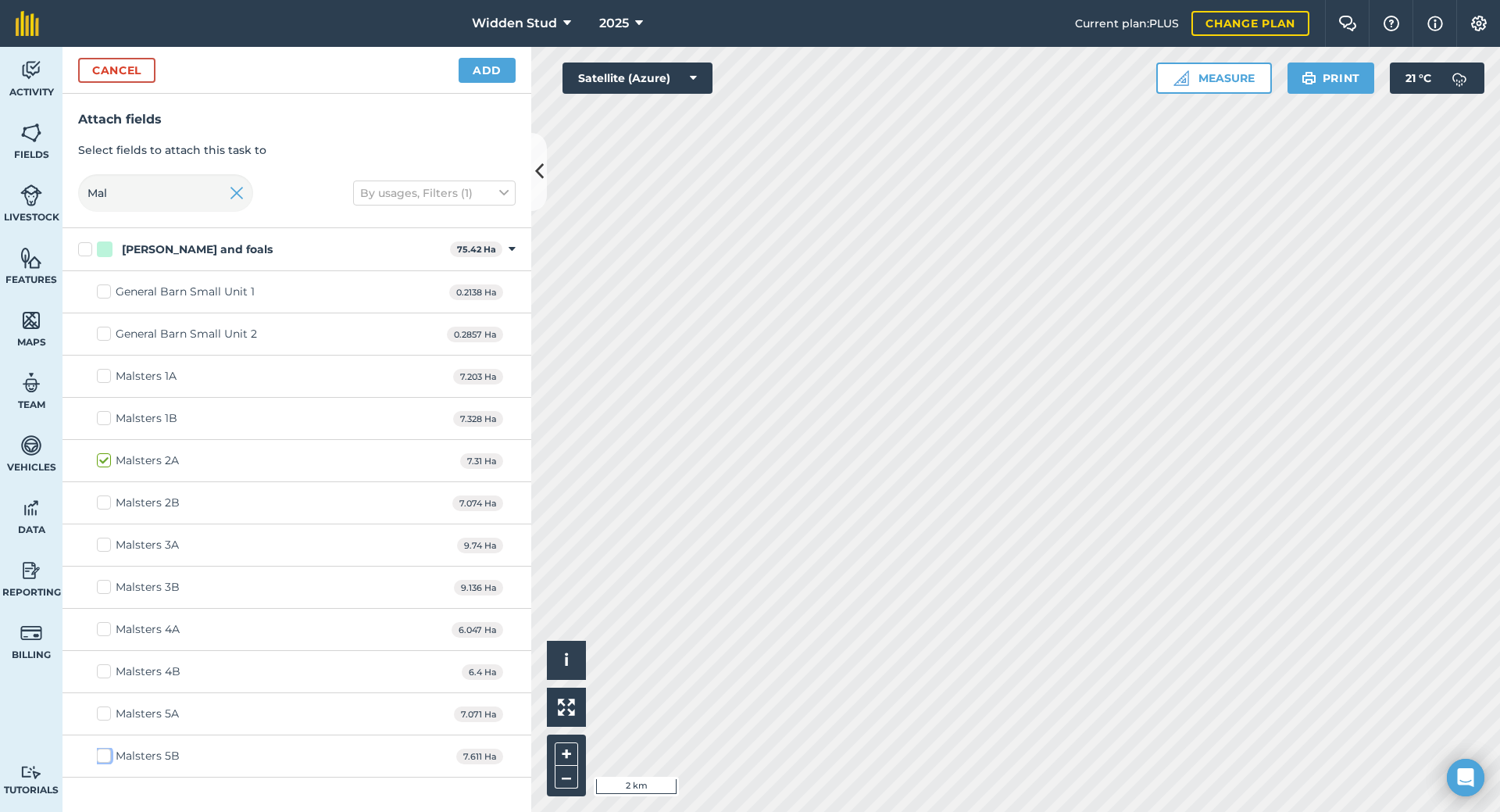
click at [107, 758] on input "Malsters 5B" at bounding box center [102, 753] width 10 height 10
checkbox input "true"
click at [483, 75] on button "Add" at bounding box center [487, 70] width 57 height 25
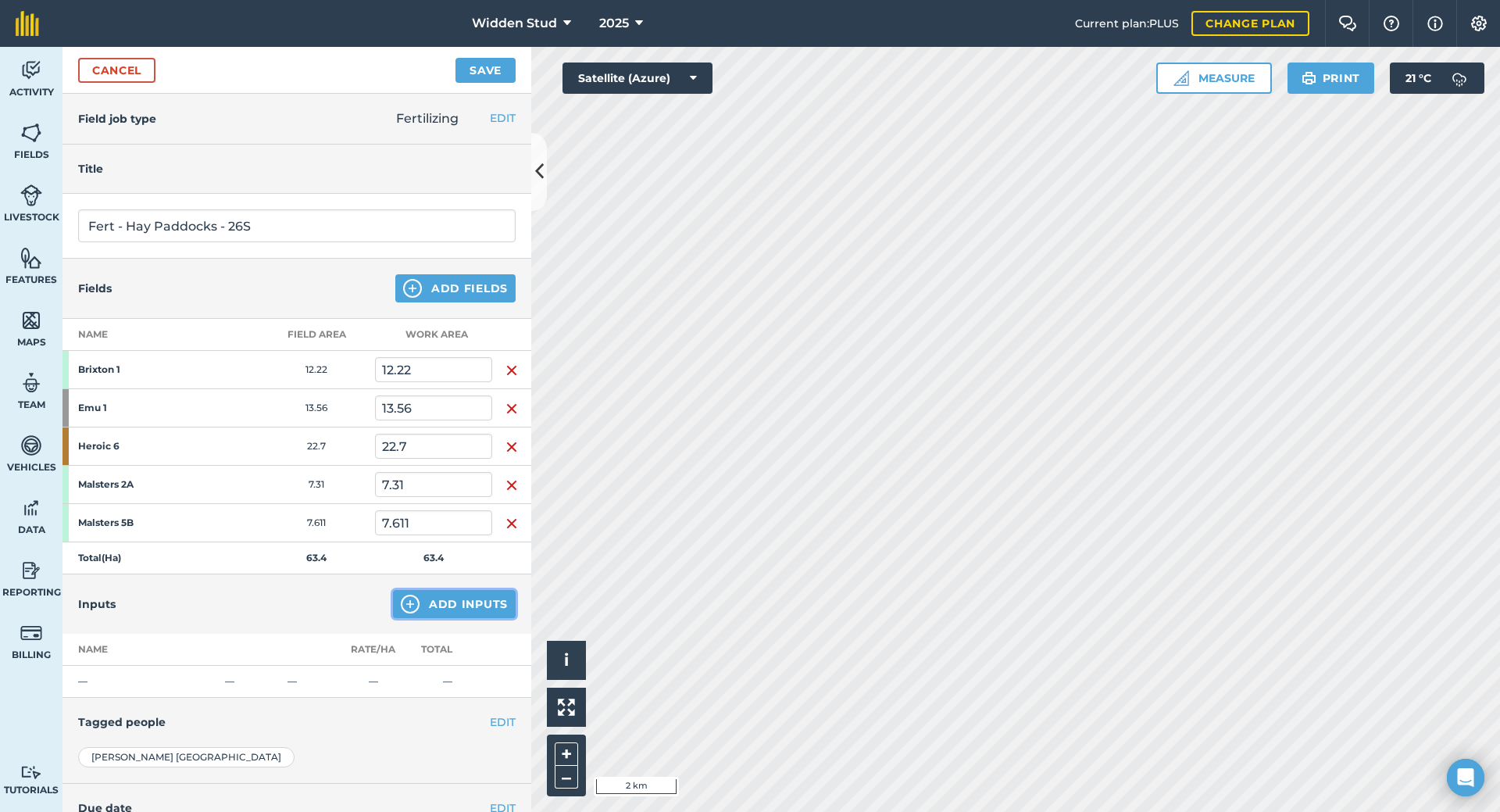
click at [470, 597] on button "Add Inputs" at bounding box center [454, 604] width 122 height 28
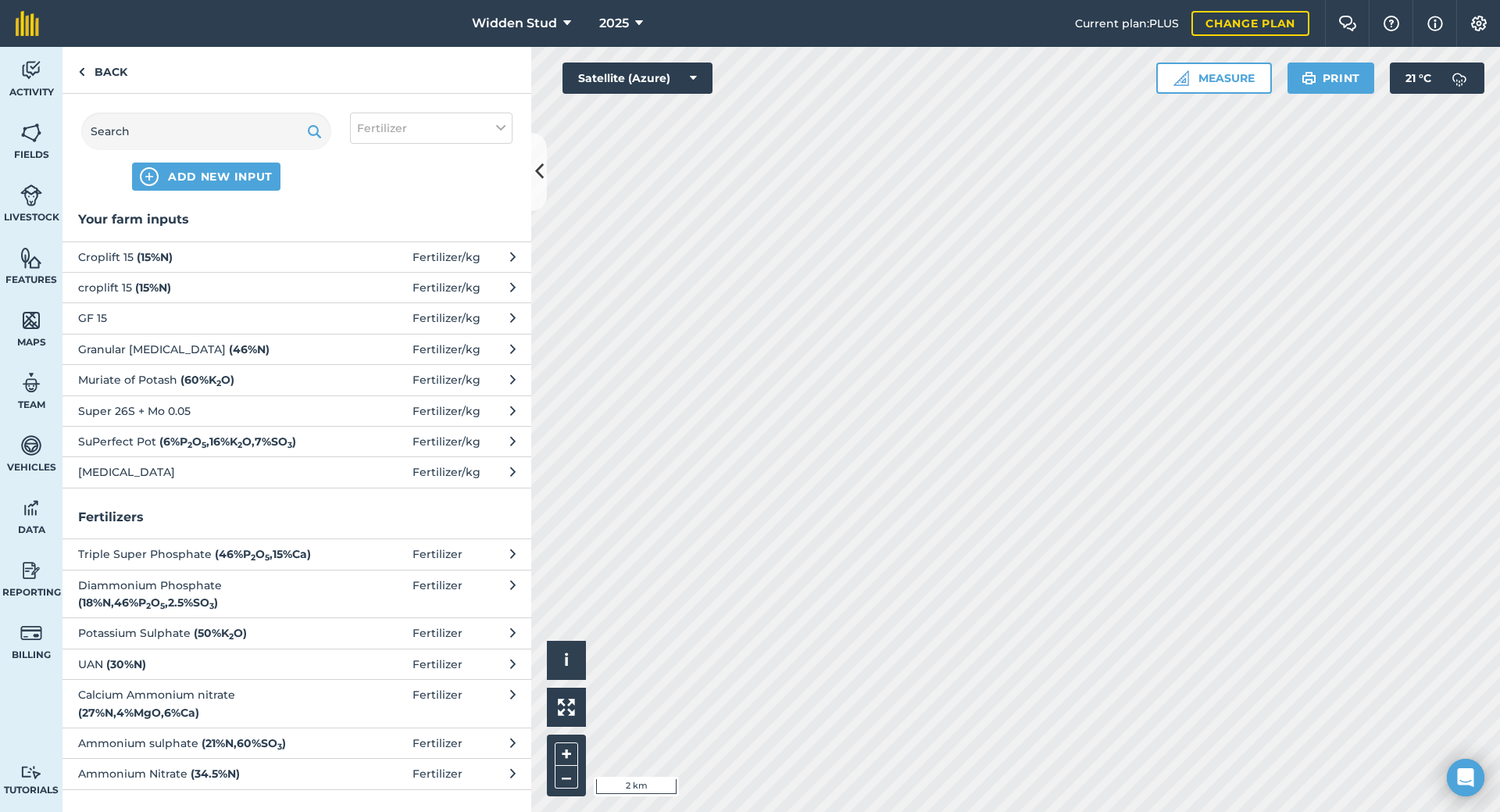
click at [333, 413] on button "Super 26S + Mo 0.05 Fertilizer / kg" at bounding box center [297, 411] width 469 height 31
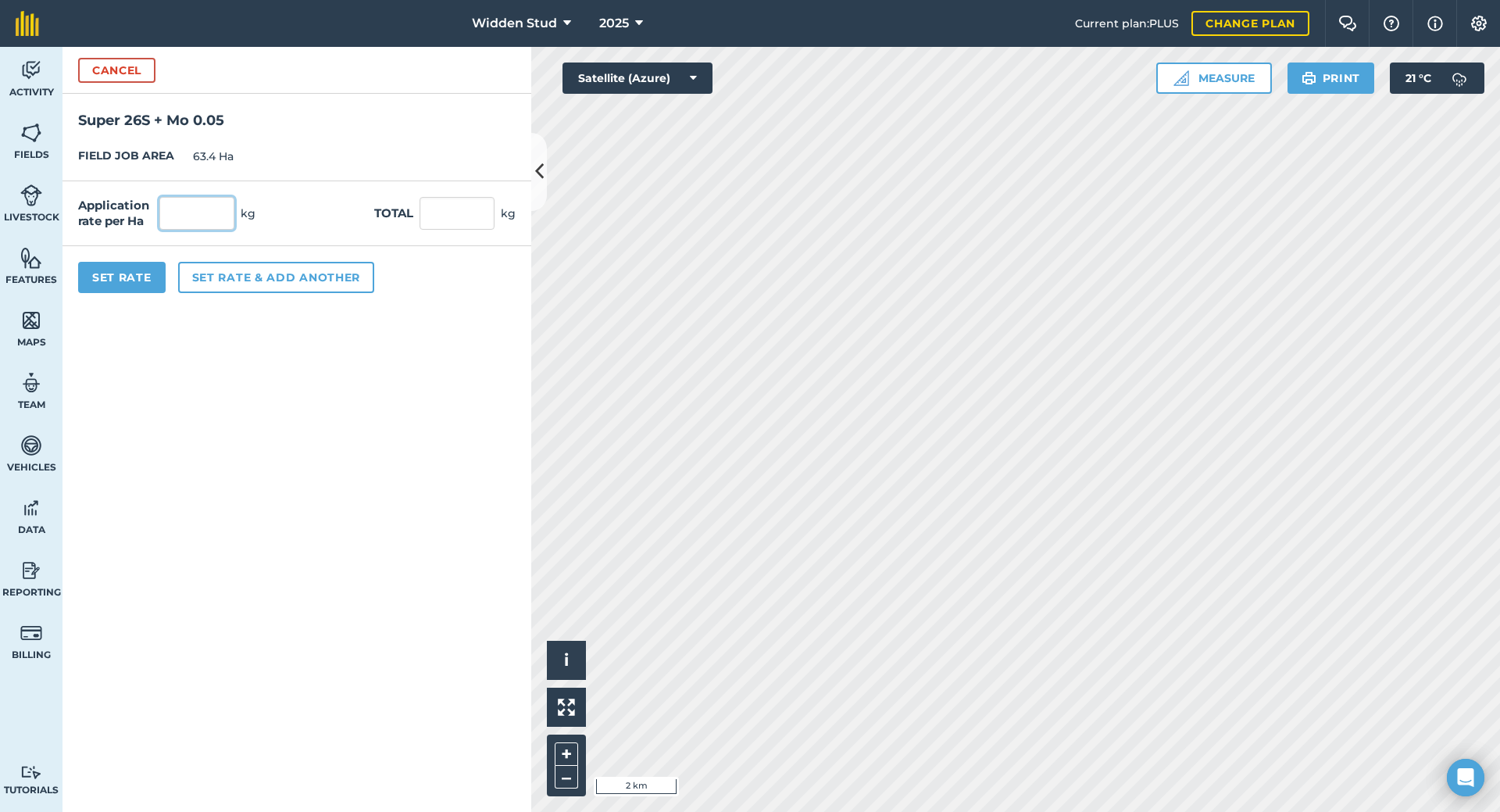
click at [186, 216] on input "text" at bounding box center [197, 213] width 75 height 33
type input "125"
click button "Cancel" at bounding box center [117, 70] width 77 height 25
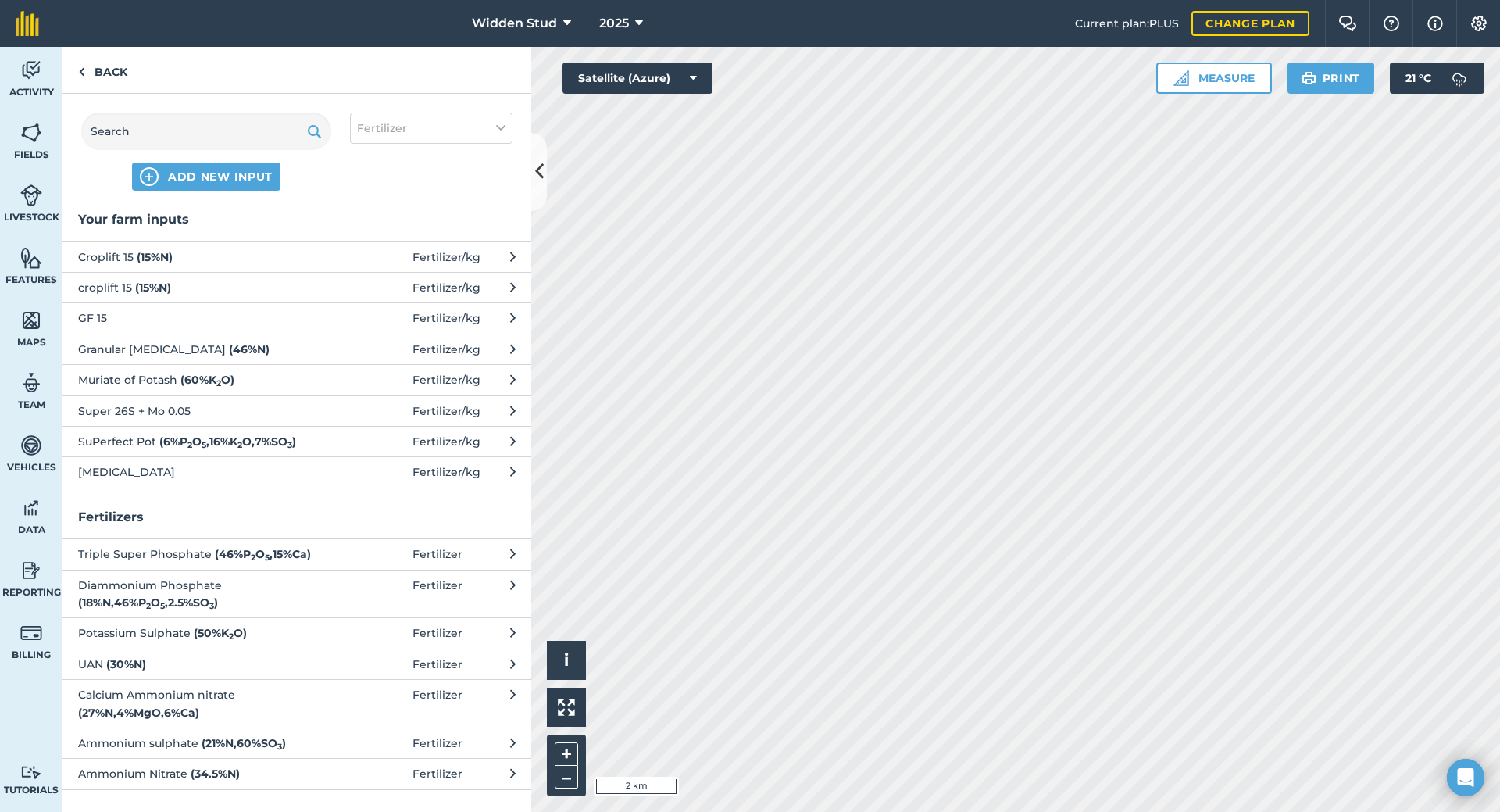
click at [503, 408] on button "Super 26S + Mo 0.05 Fertilizer / kg" at bounding box center [297, 411] width 469 height 31
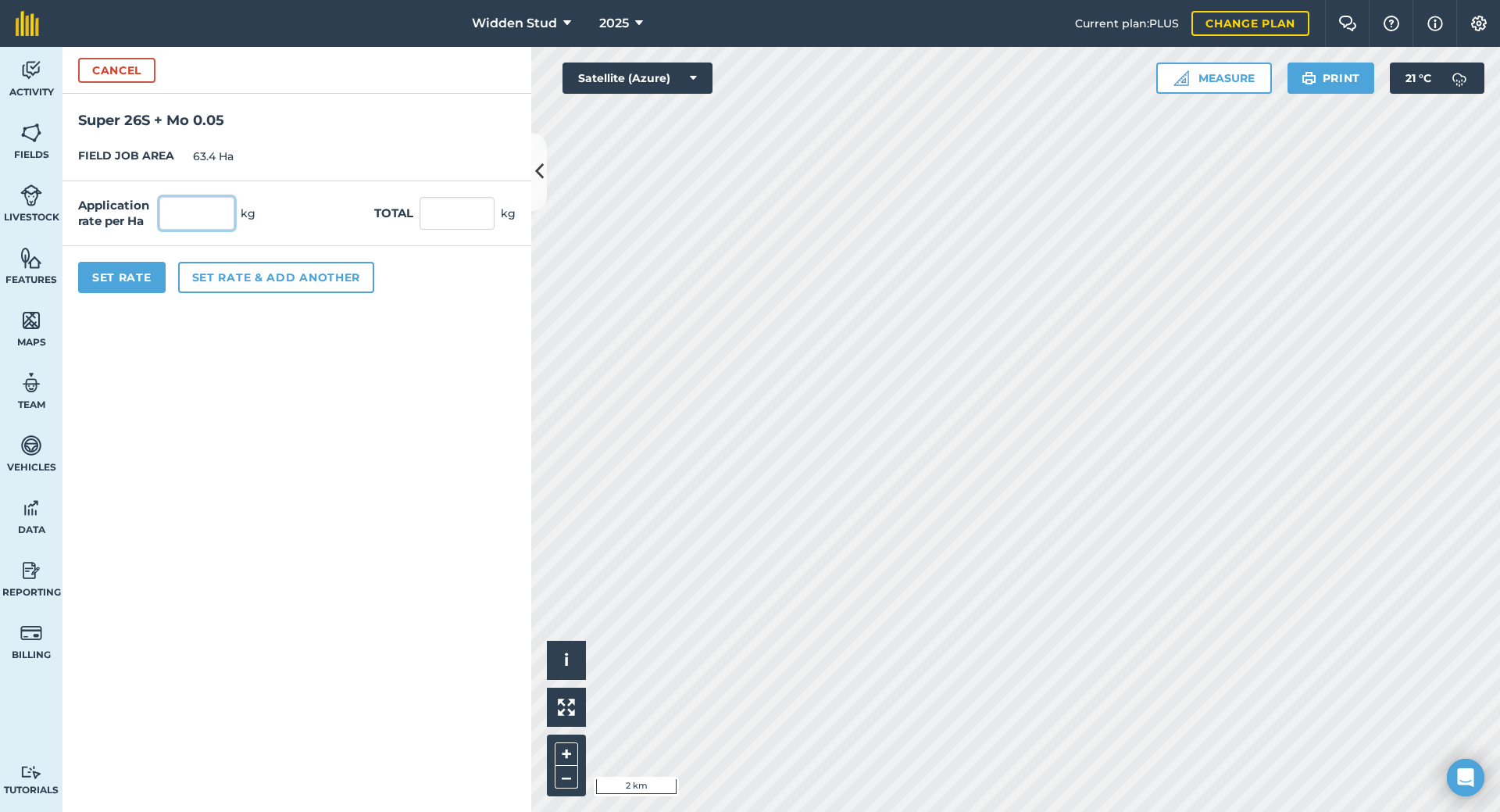
click at [216, 223] on input "text" at bounding box center [197, 213] width 75 height 33
type input "125"
type input "7,925"
click at [107, 284] on button "Set Rate" at bounding box center [122, 277] width 88 height 32
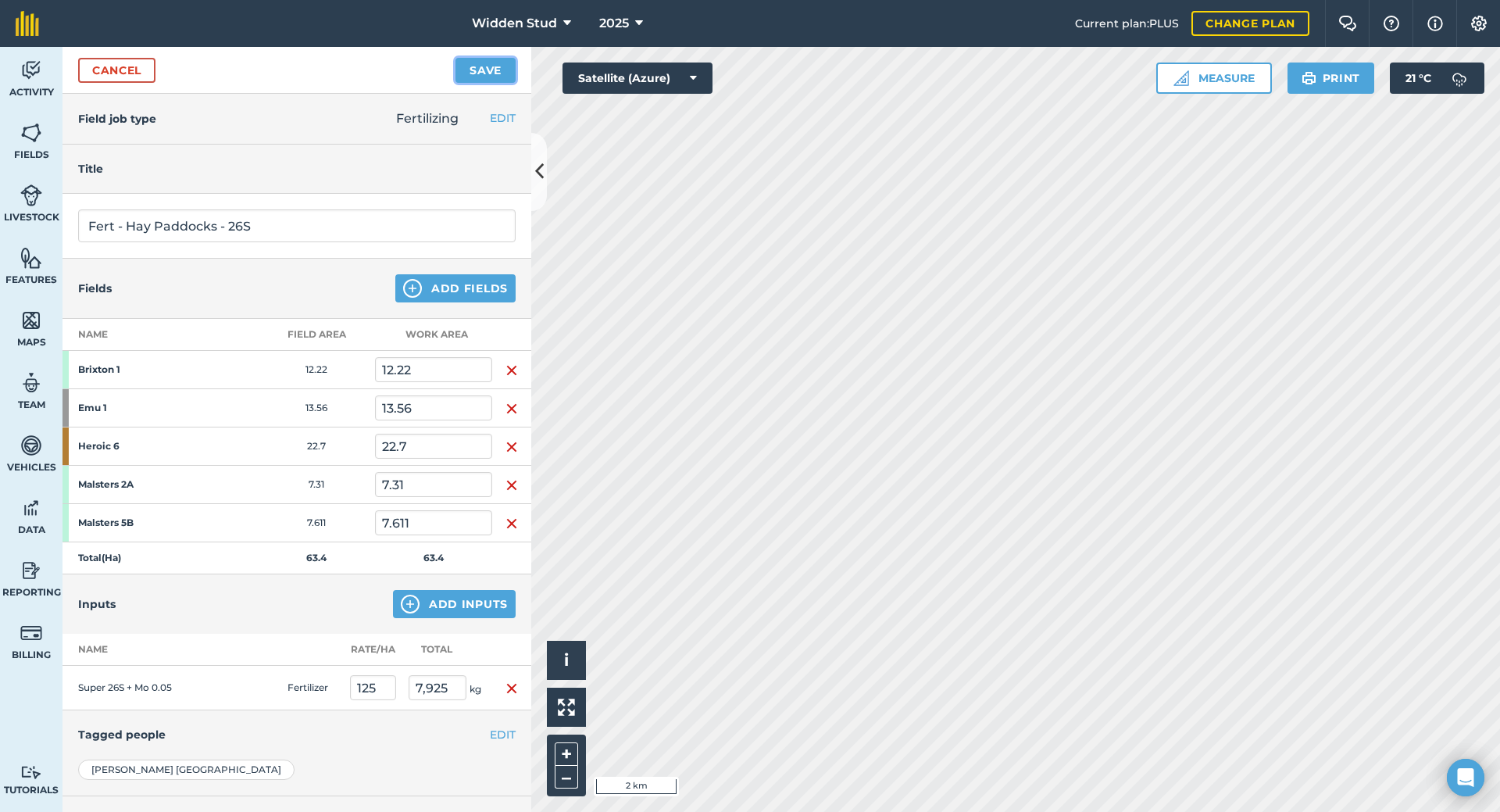
click at [474, 71] on button "Save" at bounding box center [486, 70] width 60 height 25
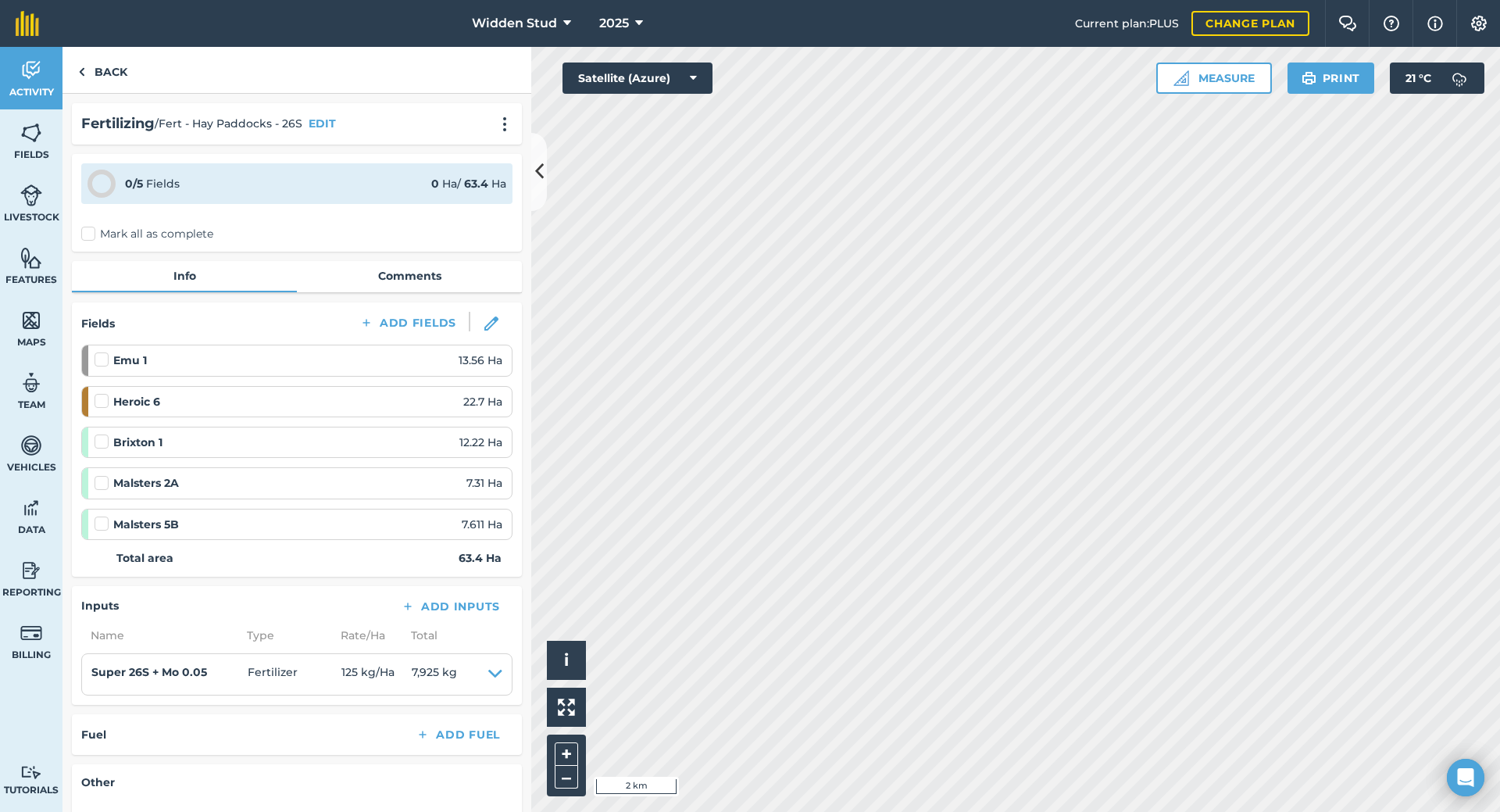
click at [103, 434] on label at bounding box center [104, 434] width 19 height 0
click at [103, 441] on input "checkbox" at bounding box center [100, 438] width 10 height 10
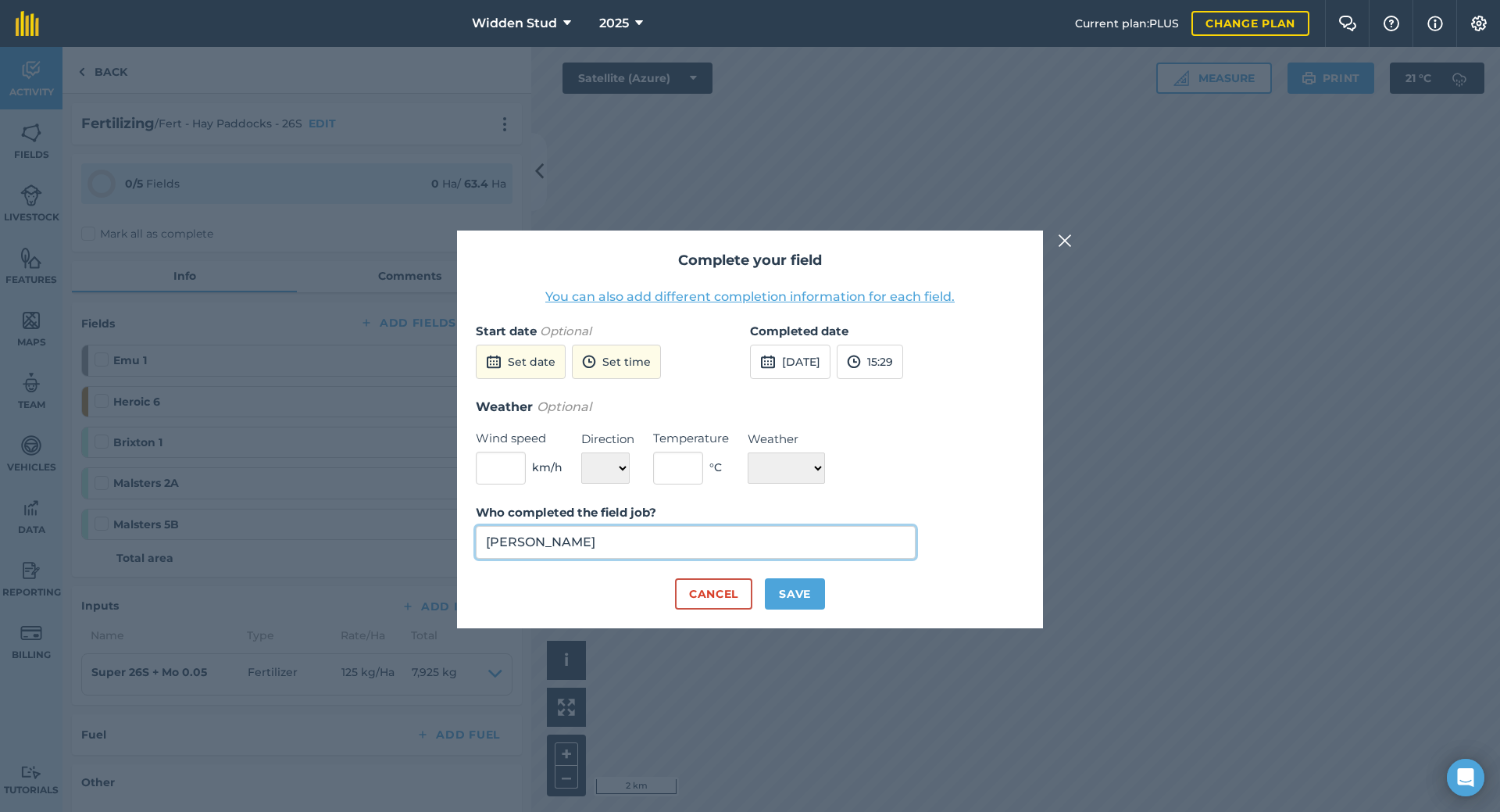
click at [650, 542] on input "[PERSON_NAME]" at bounding box center [695, 543] width 440 height 33
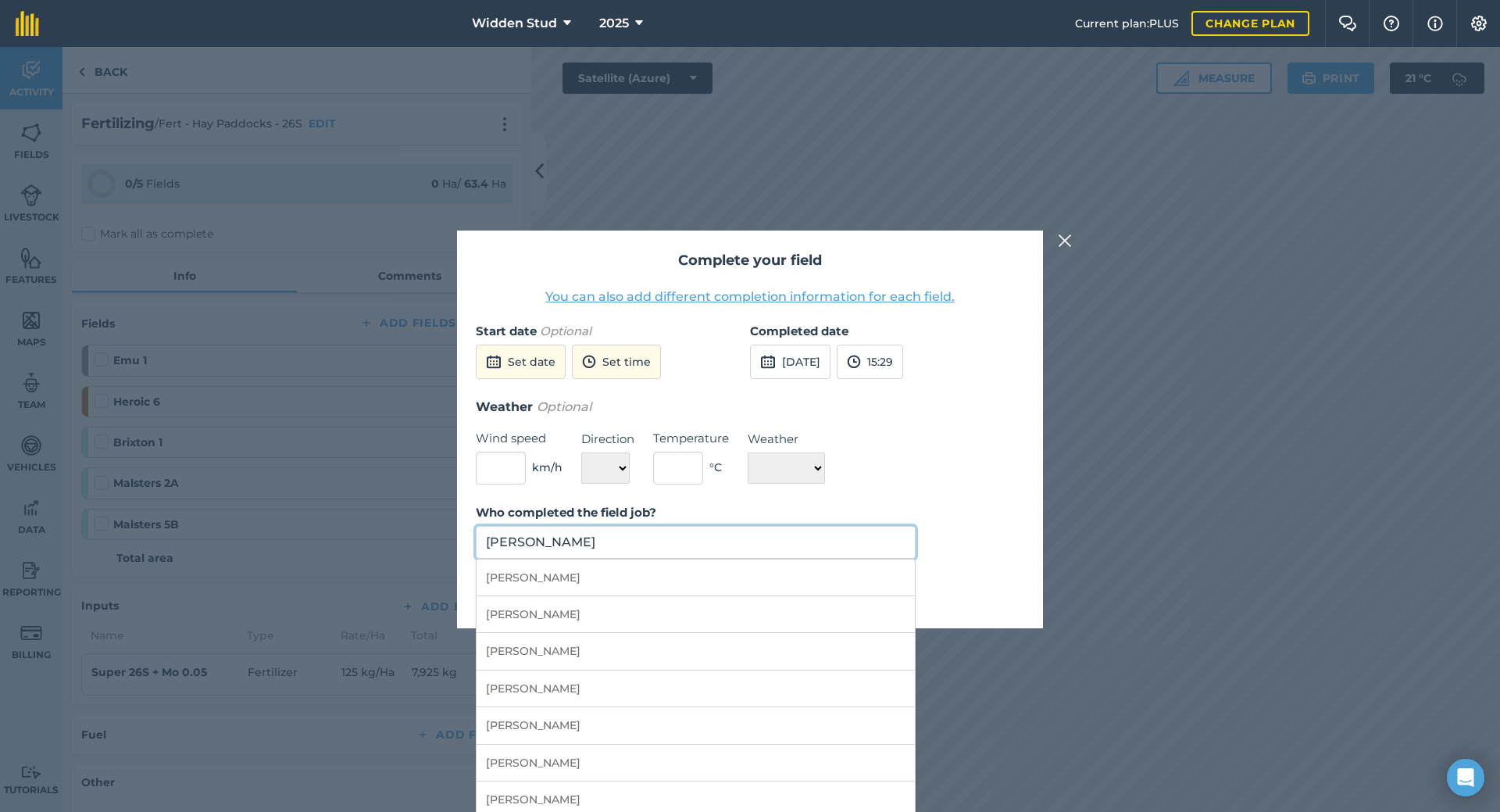
drag, startPoint x: 649, startPoint y: 539, endPoint x: 422, endPoint y: 540, distance: 227.0
click at [422, 540] on div "Complete your field You can also add different completion information for each …" at bounding box center [750, 429] width 1500 height 765
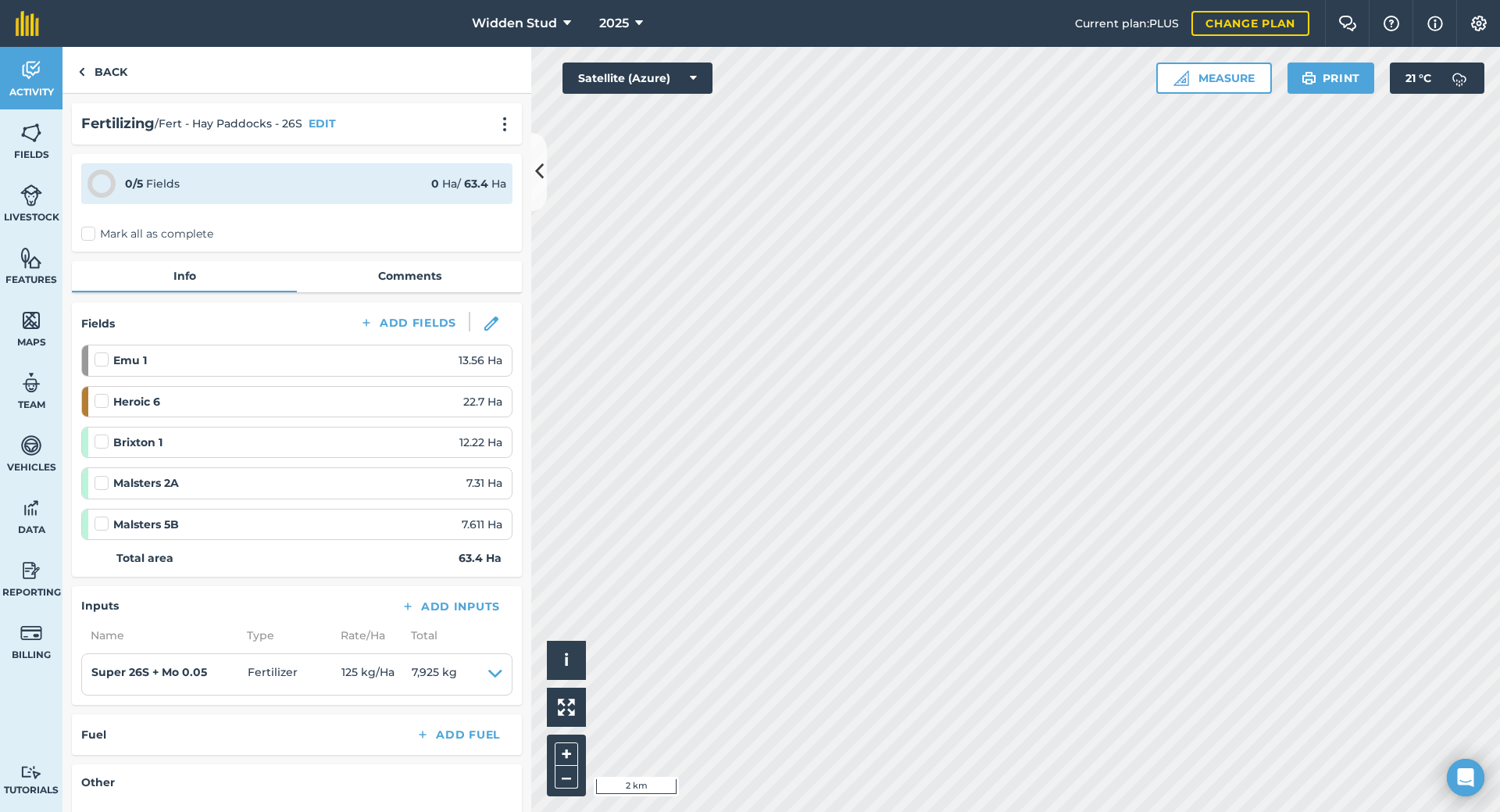
click at [99, 434] on label at bounding box center [104, 434] width 19 height 0
click at [99, 442] on input "checkbox" at bounding box center [100, 438] width 10 height 10
checkbox input "false"
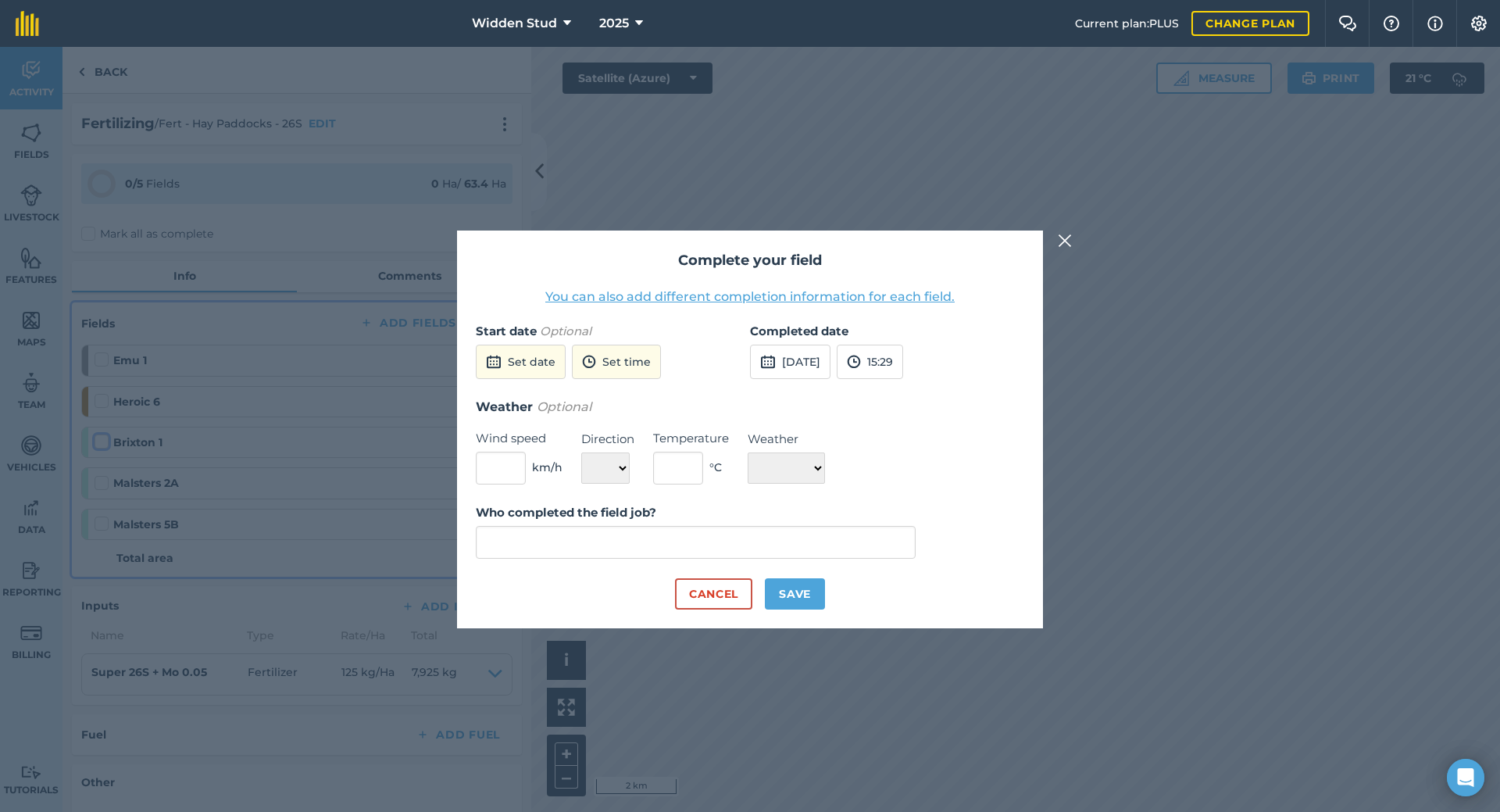
type input "[PERSON_NAME]"
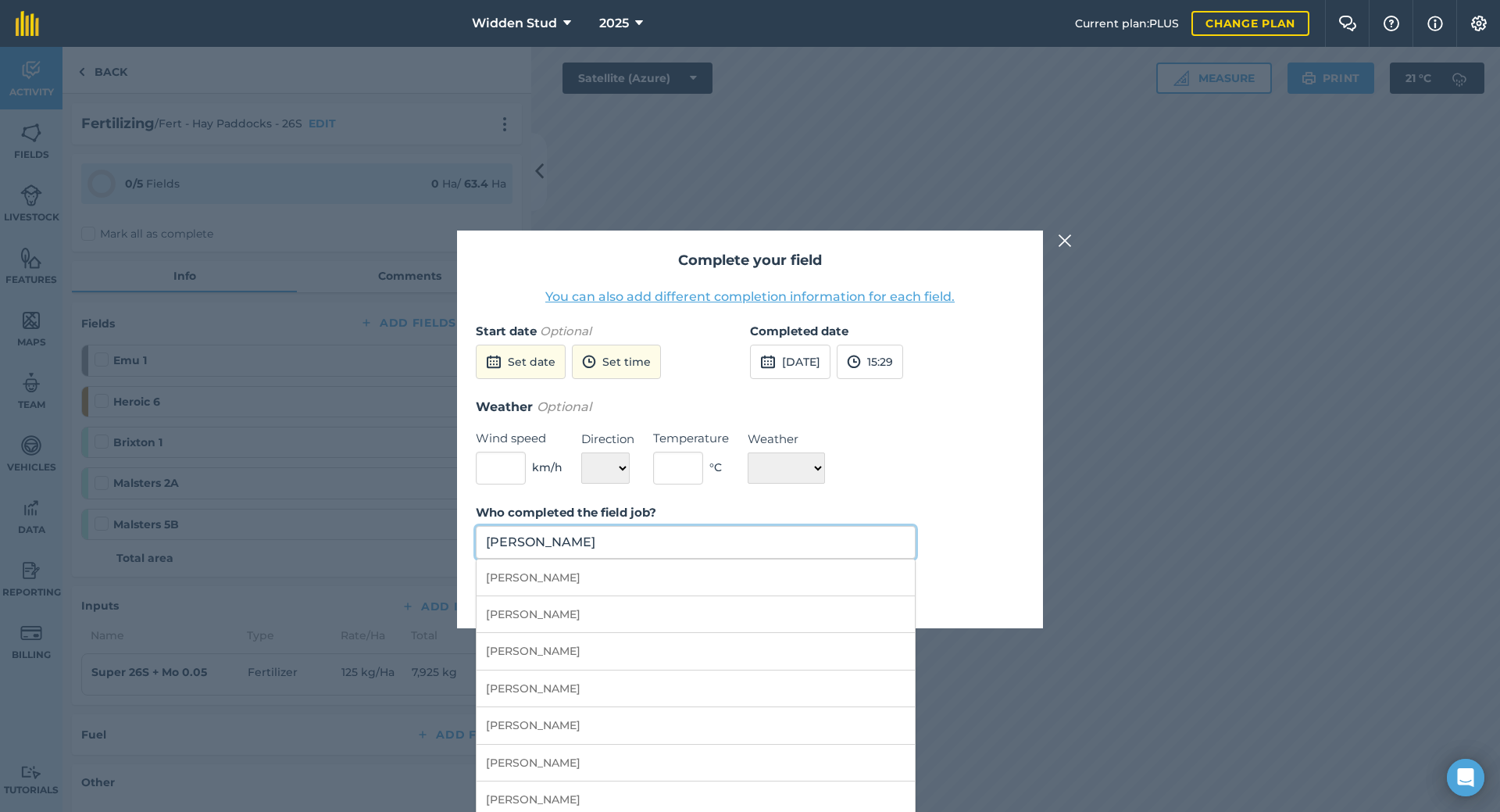
click at [652, 555] on input "[PERSON_NAME]" at bounding box center [695, 543] width 440 height 33
click at [412, 544] on div "Complete your field You can also add different completion information for each …" at bounding box center [750, 429] width 1500 height 765
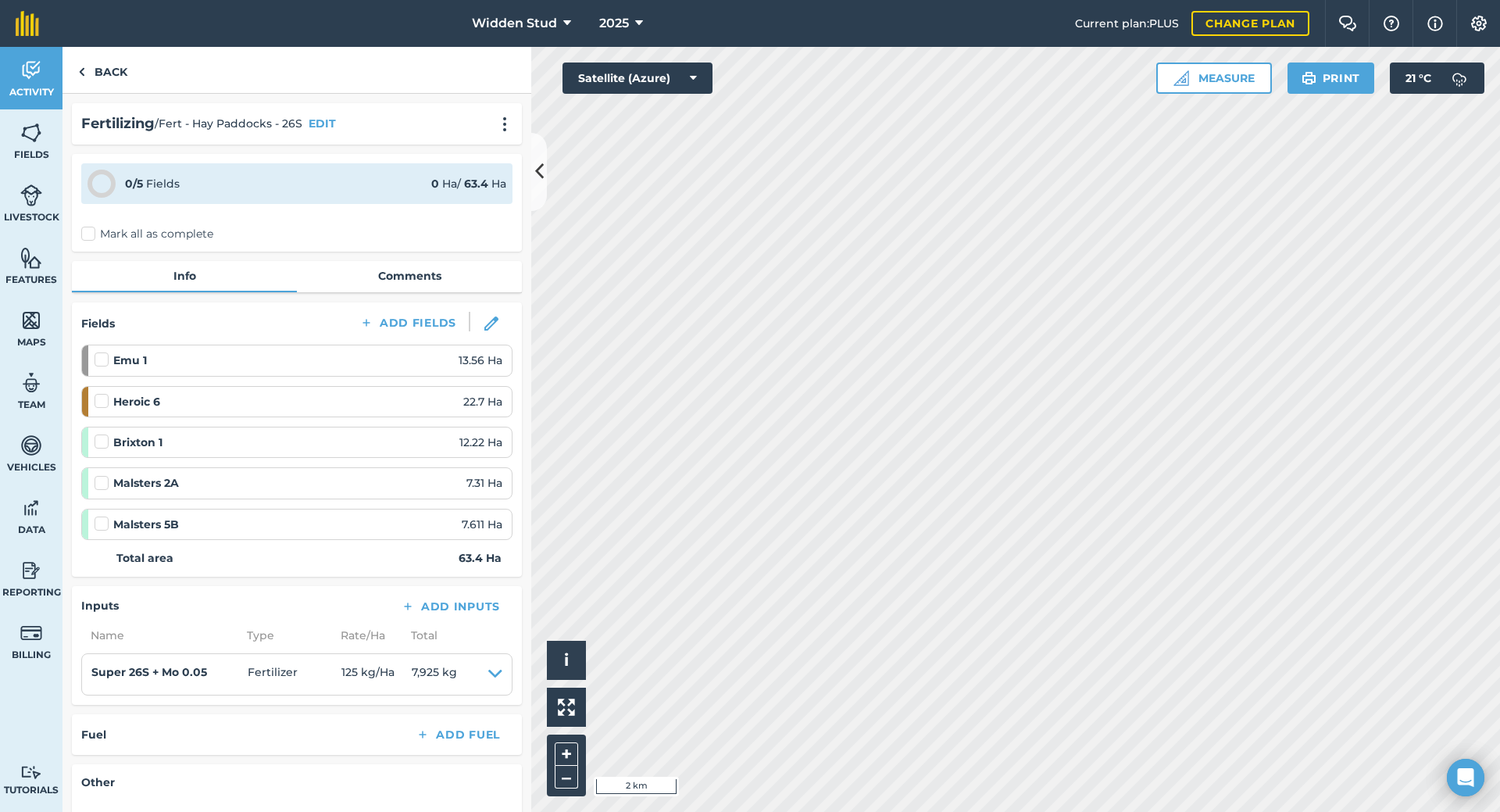
click at [100, 434] on label at bounding box center [104, 434] width 19 height 0
click at [100, 444] on input "checkbox" at bounding box center [100, 438] width 10 height 10
checkbox input "false"
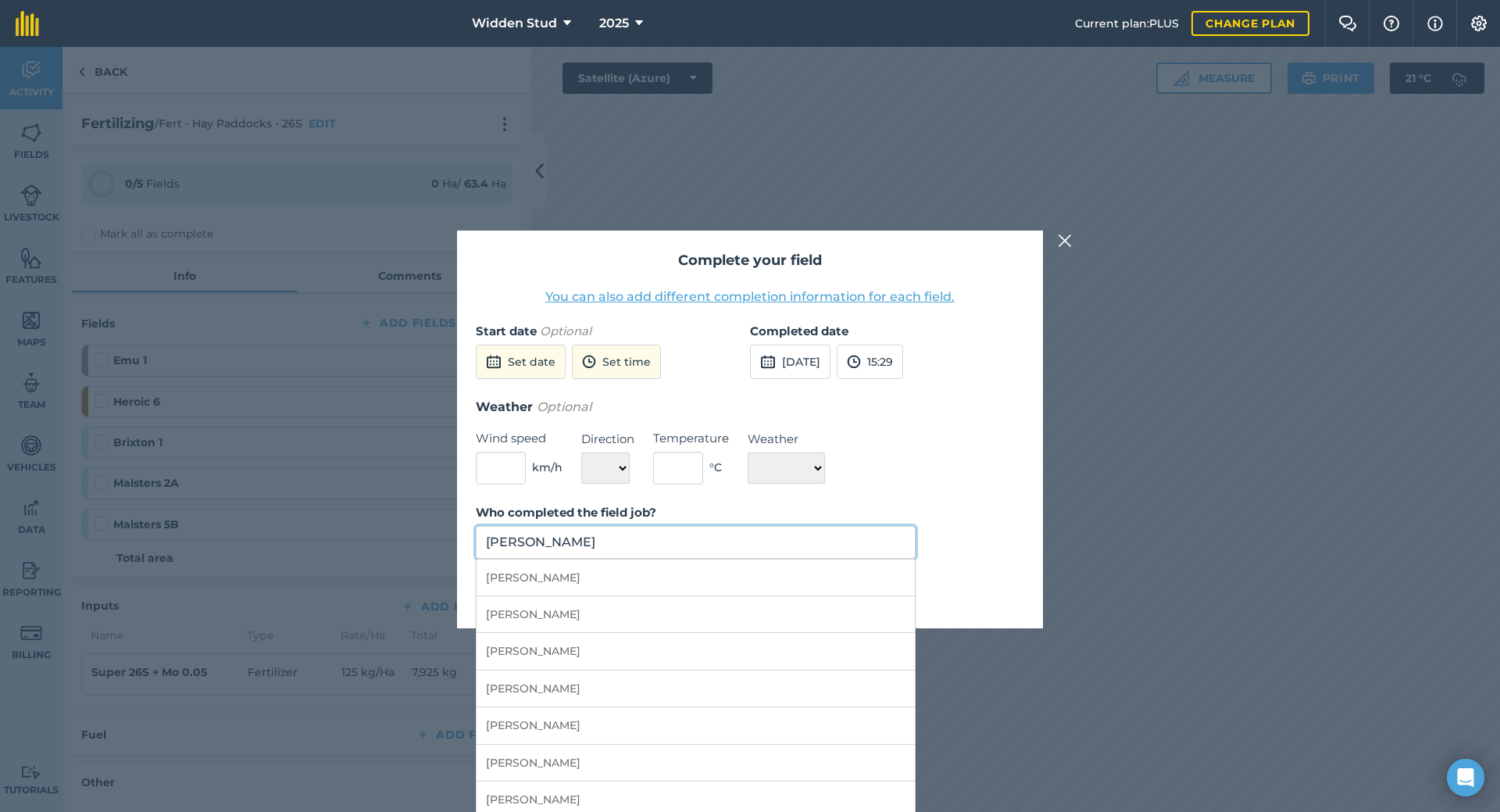
click at [702, 551] on input "[PERSON_NAME]" at bounding box center [695, 543] width 440 height 33
click at [588, 624] on li "[PERSON_NAME]" at bounding box center [695, 615] width 438 height 36
type input "[PERSON_NAME]"
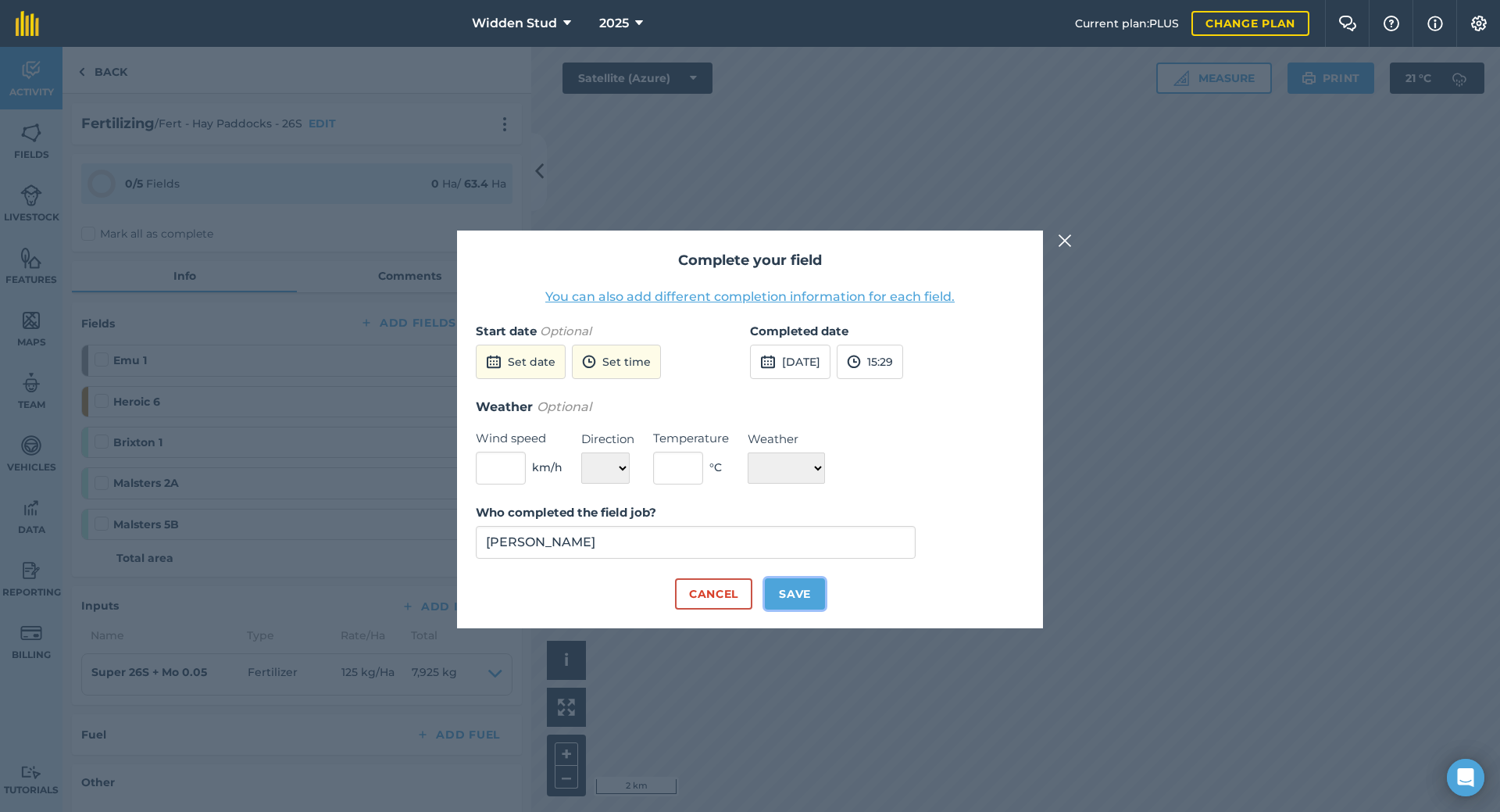
click at [777, 588] on button "Save" at bounding box center [795, 594] width 60 height 32
checkbox input "true"
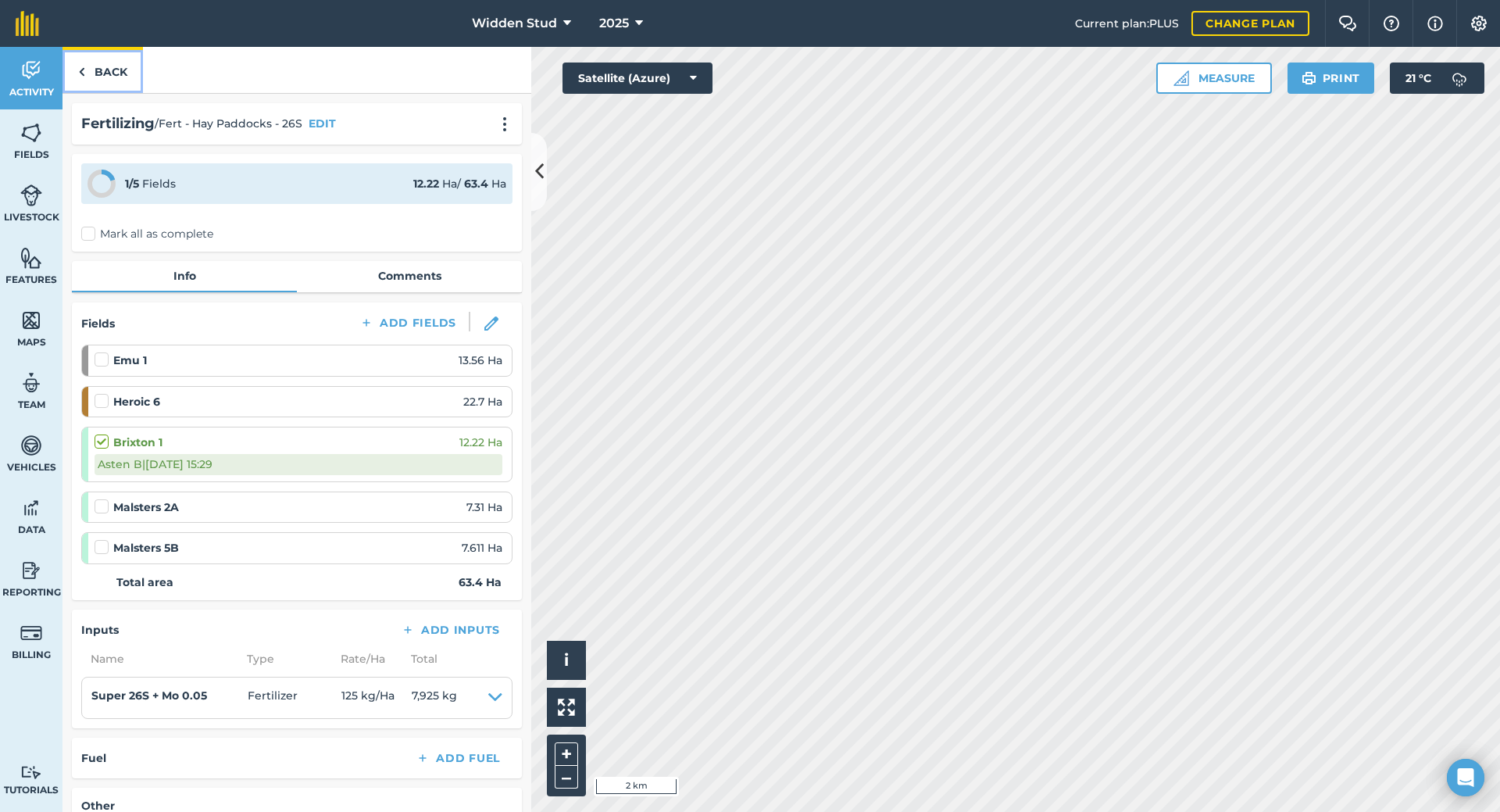
click at [85, 68] on link "Back" at bounding box center [103, 70] width 81 height 46
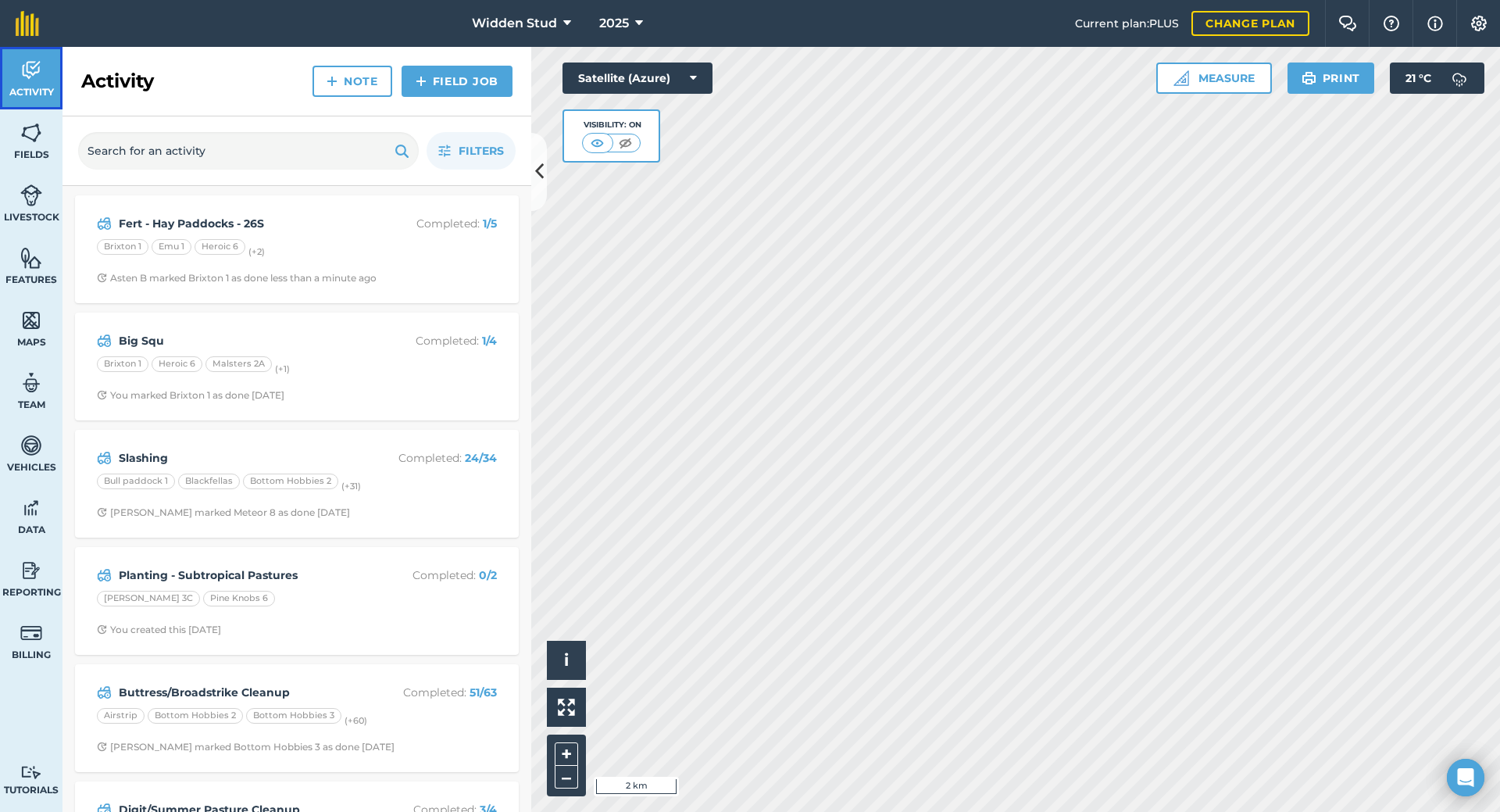
click at [17, 76] on link "Activity" at bounding box center [31, 77] width 62 height 62
click at [20, 128] on link "Fields" at bounding box center [31, 141] width 62 height 62
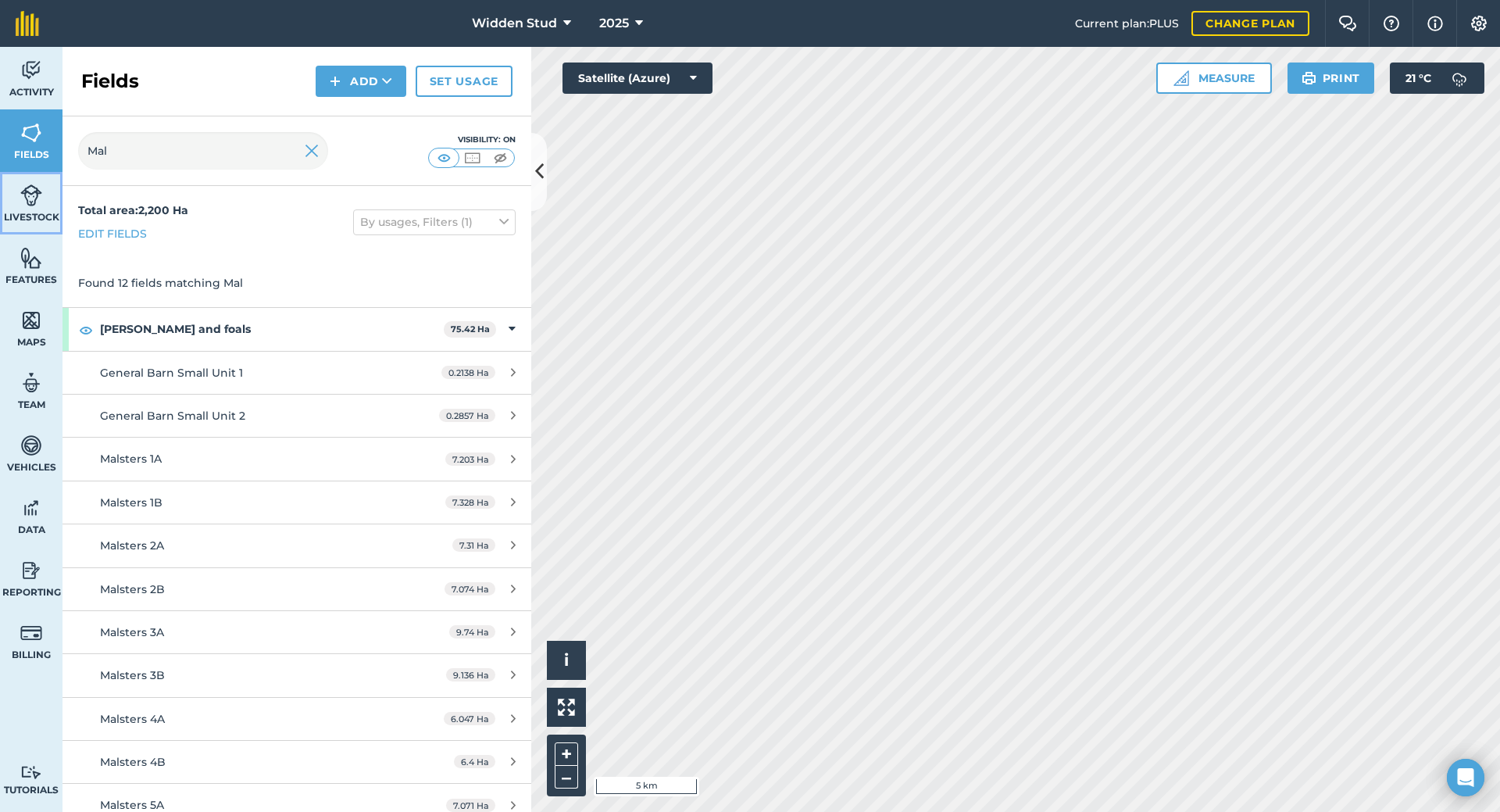
click at [21, 207] on link "Livestock" at bounding box center [31, 203] width 62 height 62
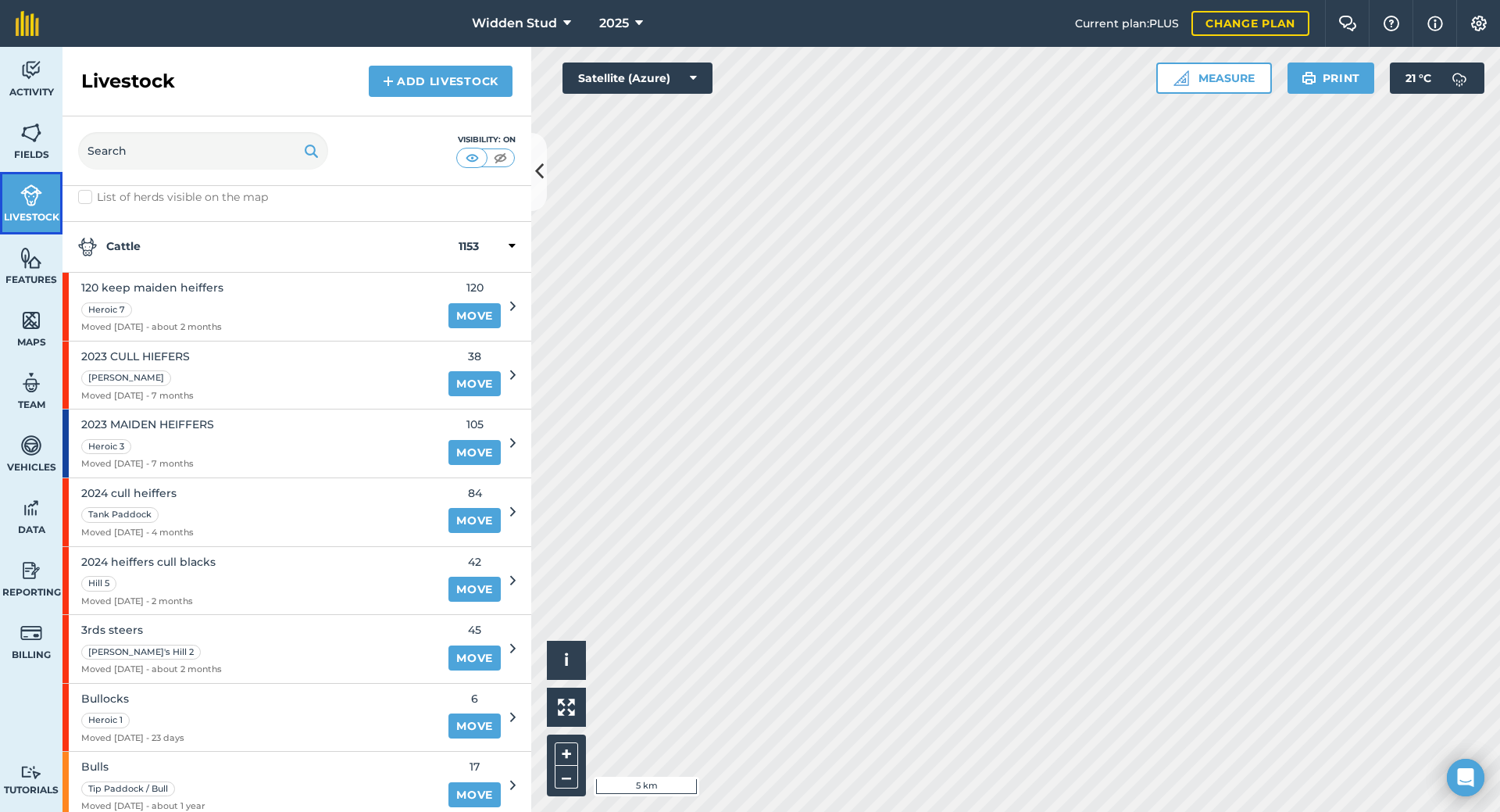
scroll to position [12, 0]
drag, startPoint x: 336, startPoint y: 371, endPoint x: 256, endPoint y: 372, distance: 80.0
click at [256, 372] on div "2023 CULL HIEFERS [PERSON_NAME] Moved [DATE] - 7 months" at bounding box center [250, 376] width 377 height 68
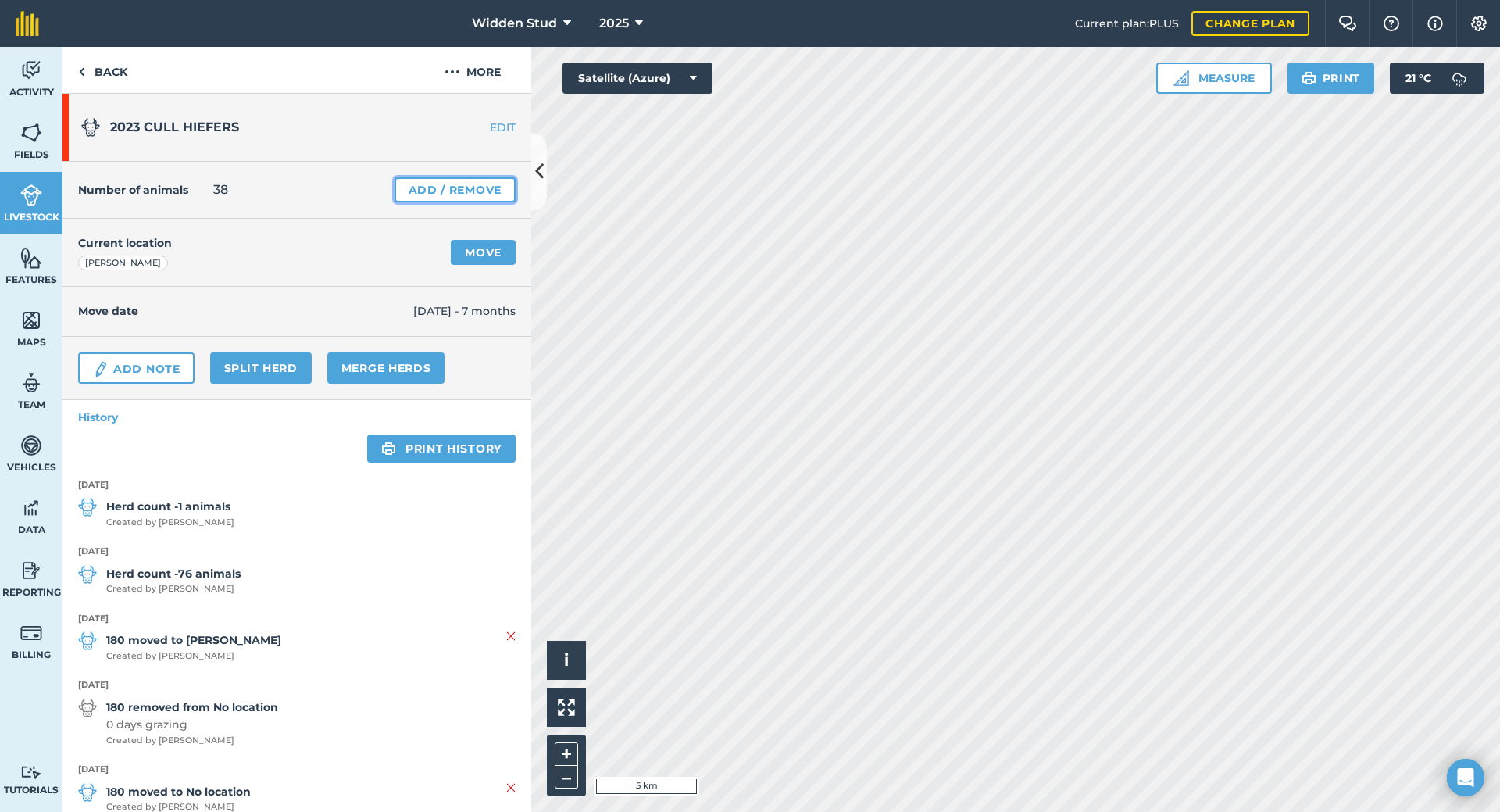
click at [475, 184] on link "Add / Remove" at bounding box center [455, 190] width 121 height 25
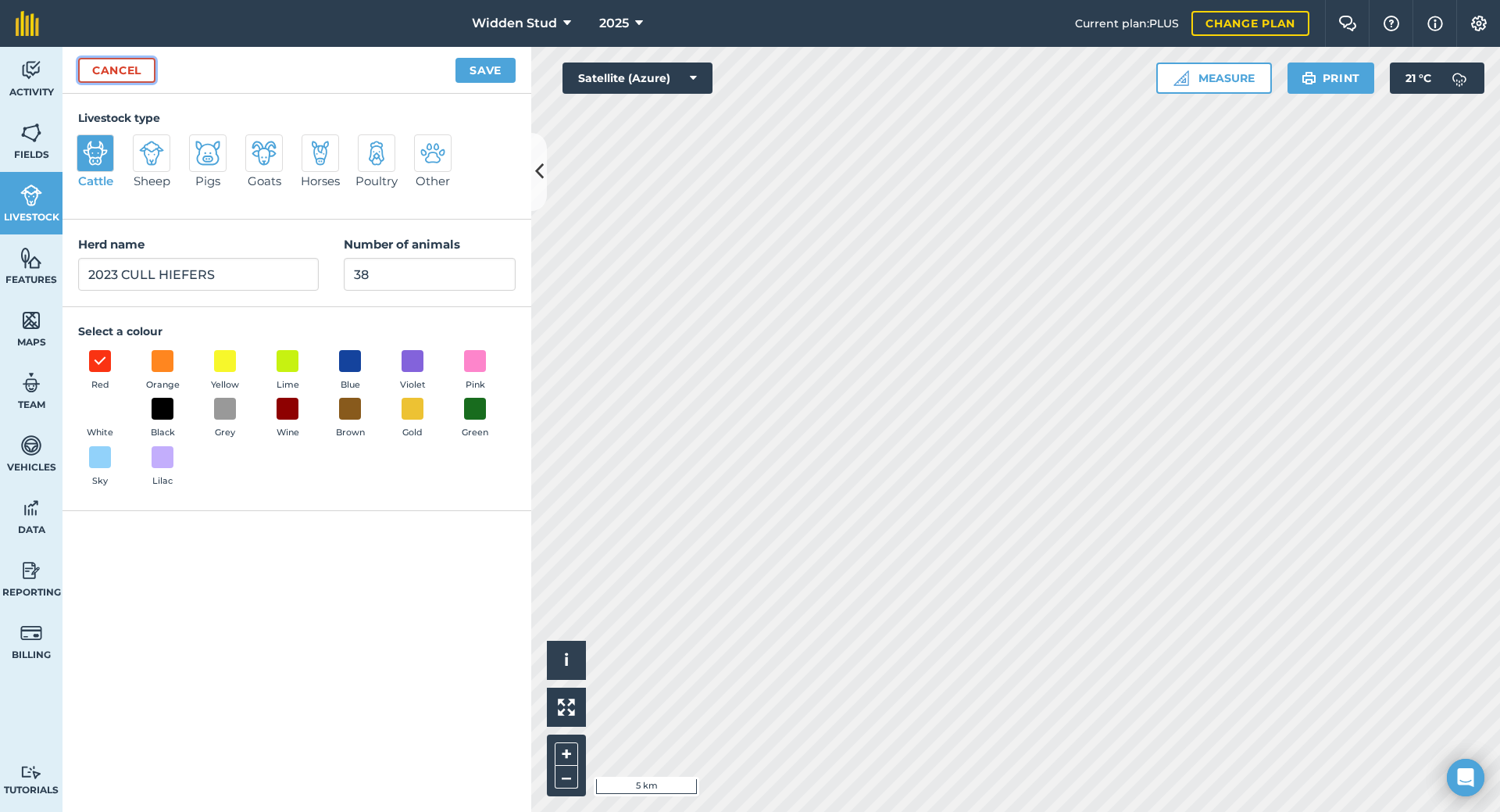
click at [126, 74] on link "Cancel" at bounding box center [117, 70] width 77 height 25
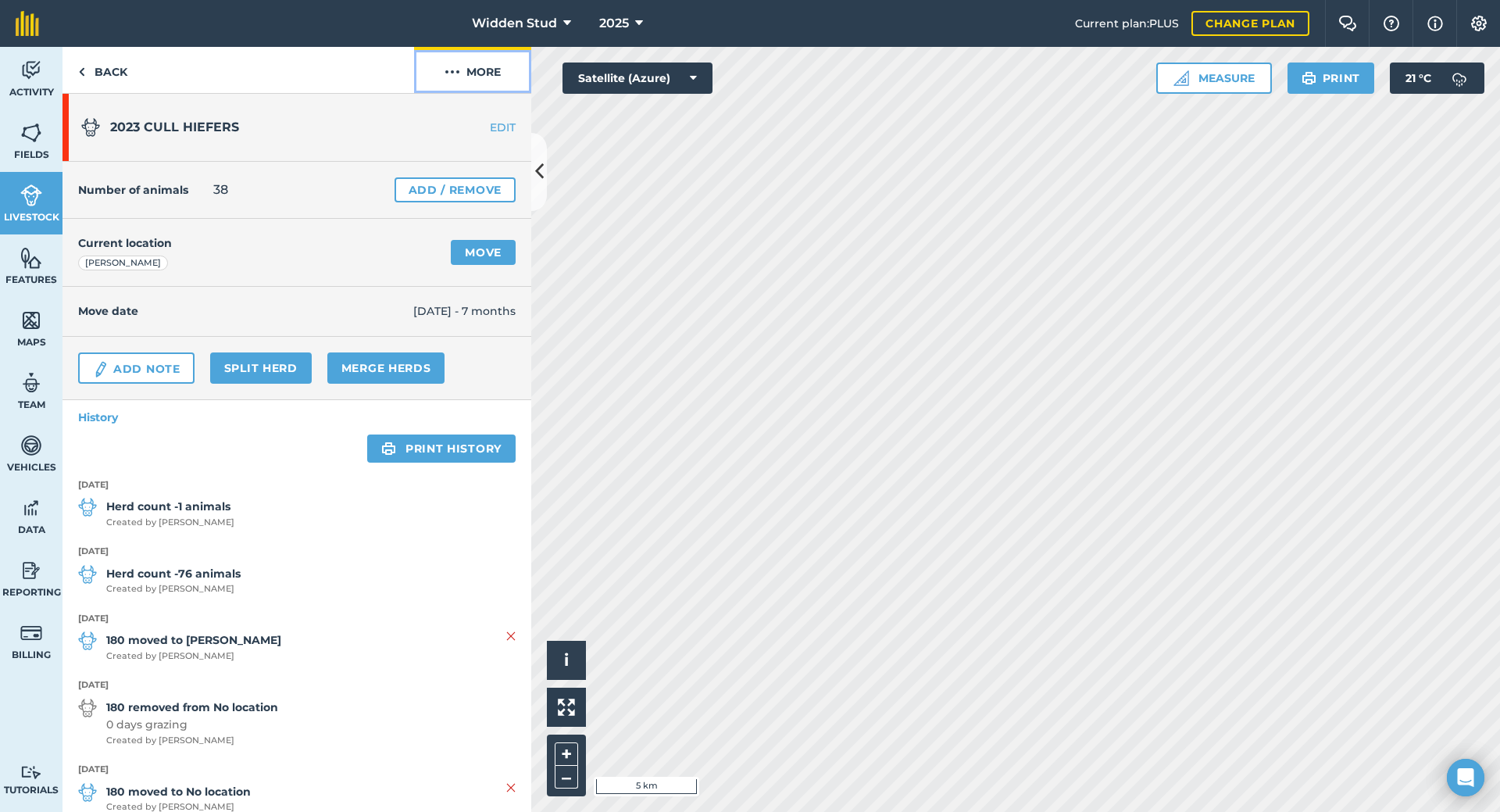
click at [478, 78] on button "More" at bounding box center [472, 70] width 117 height 46
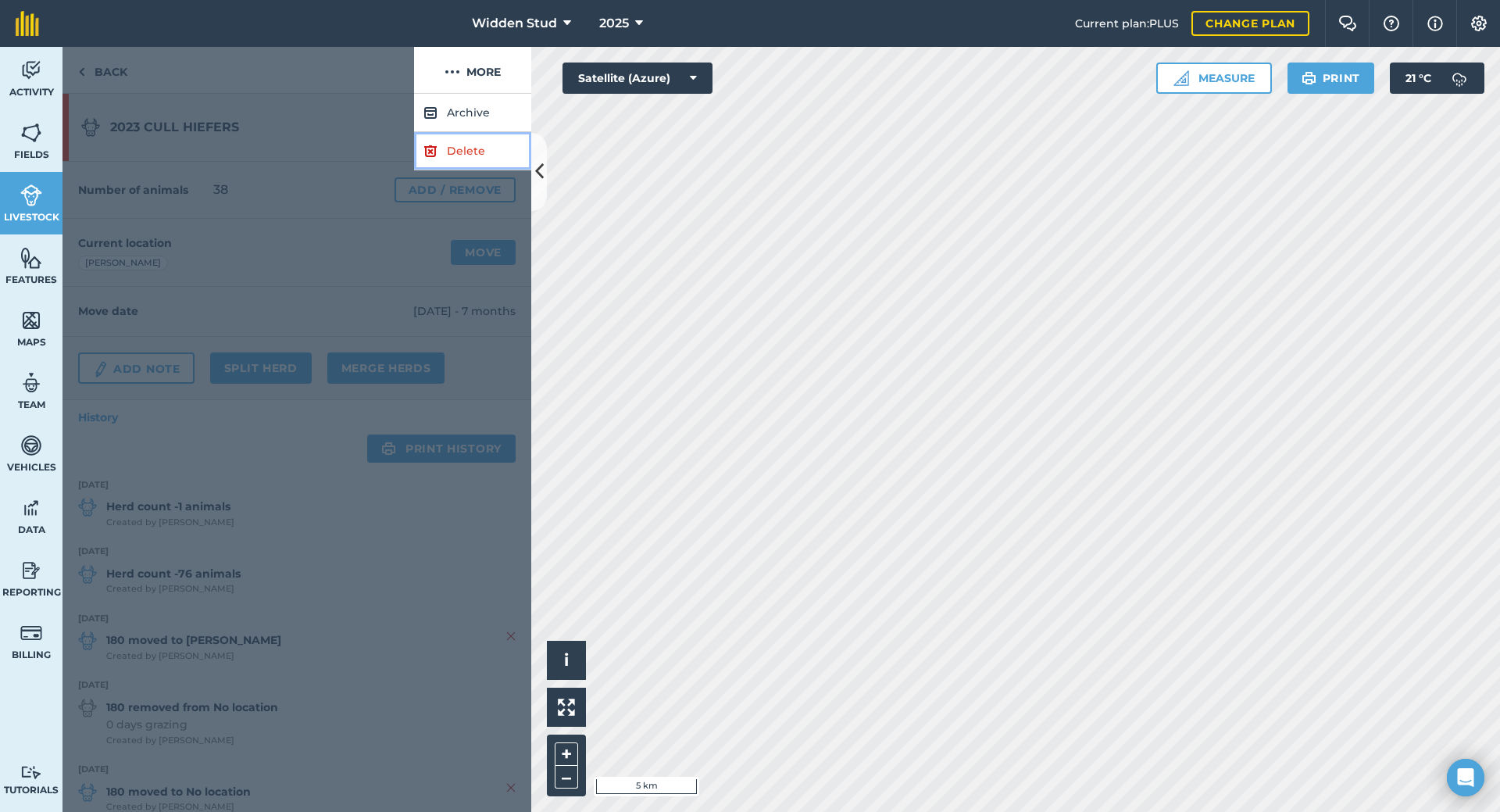
click at [473, 151] on link "Delete" at bounding box center [472, 151] width 117 height 38
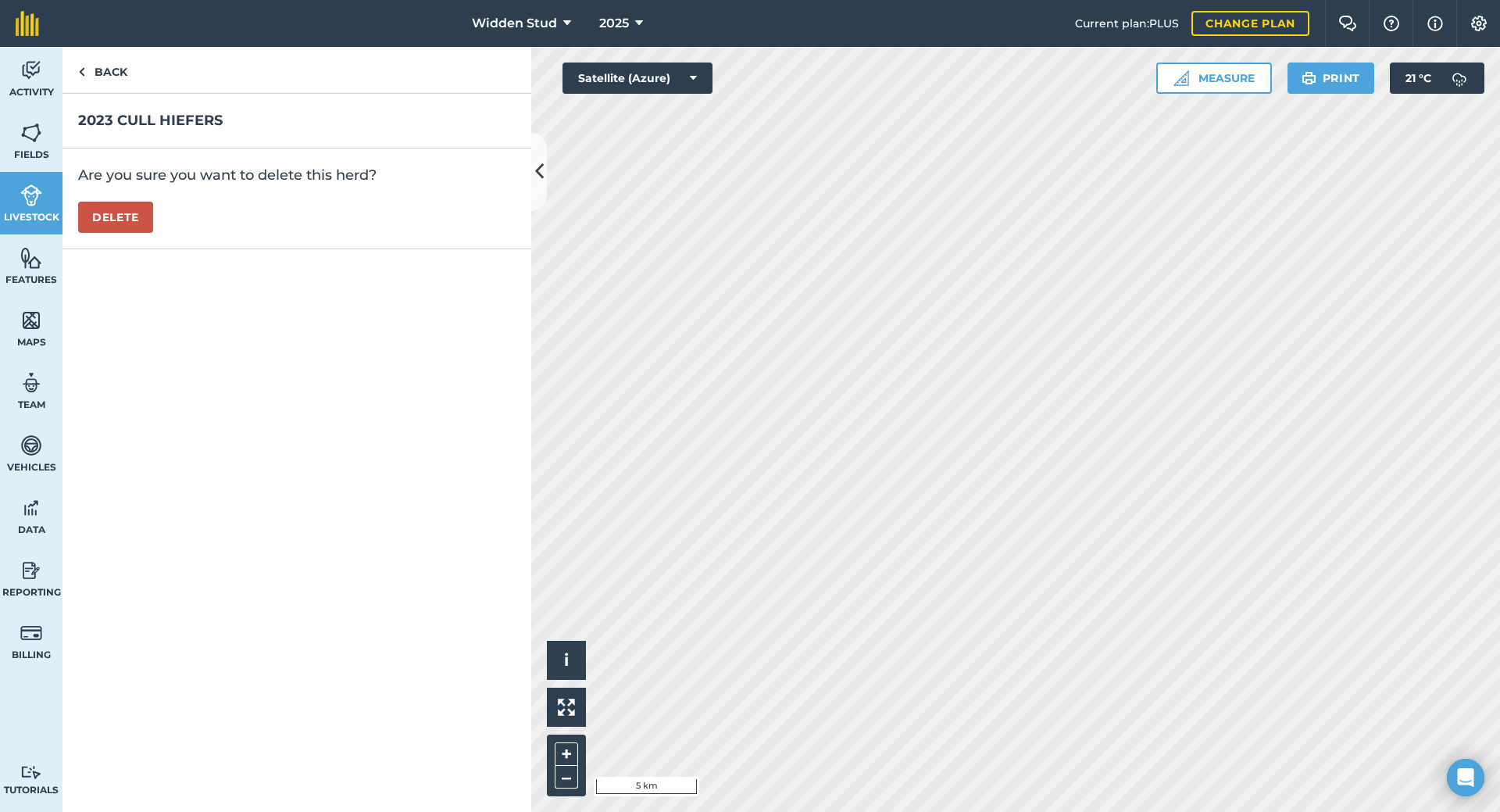
click at [122, 197] on div "Are you sure you want to delete this herd? [GEOGRAPHIC_DATA]" at bounding box center [297, 199] width 469 height 101
click at [124, 213] on button "Delete" at bounding box center [115, 217] width 75 height 32
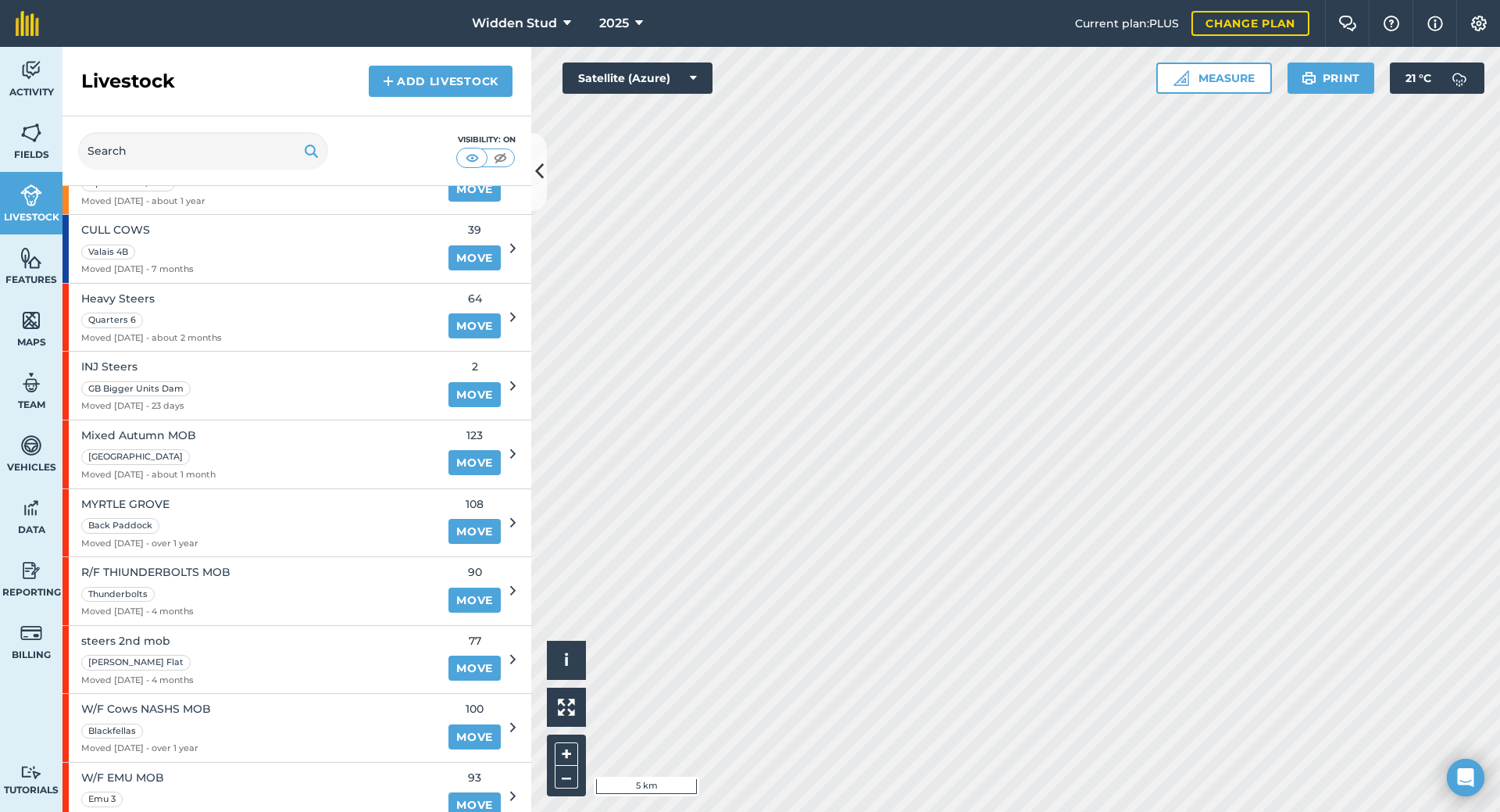
scroll to position [568, 0]
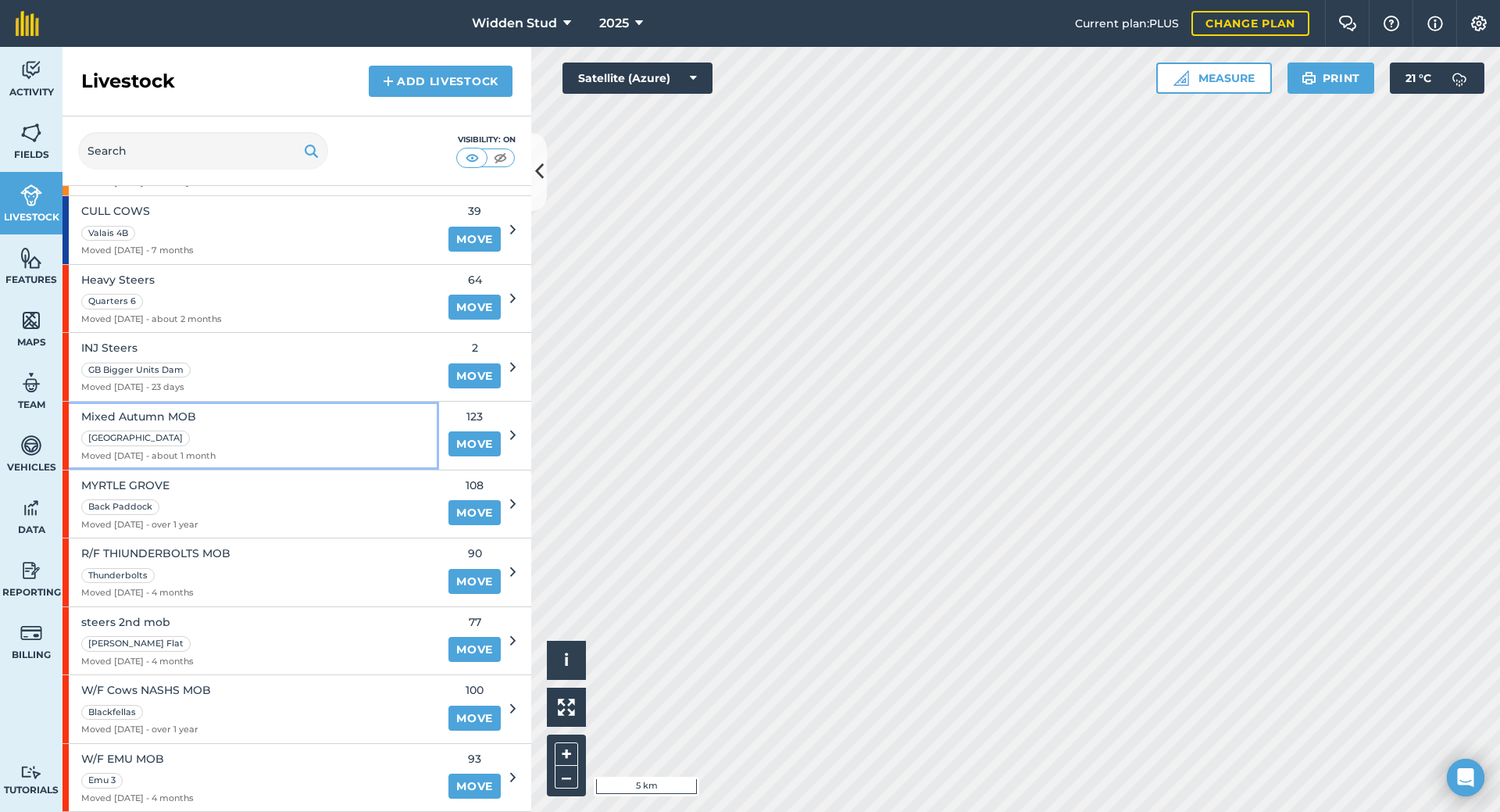
click at [364, 421] on div "Mixed Autumn MOB Boulder House Moved [DATE] - about 1 month" at bounding box center [250, 436] width 377 height 68
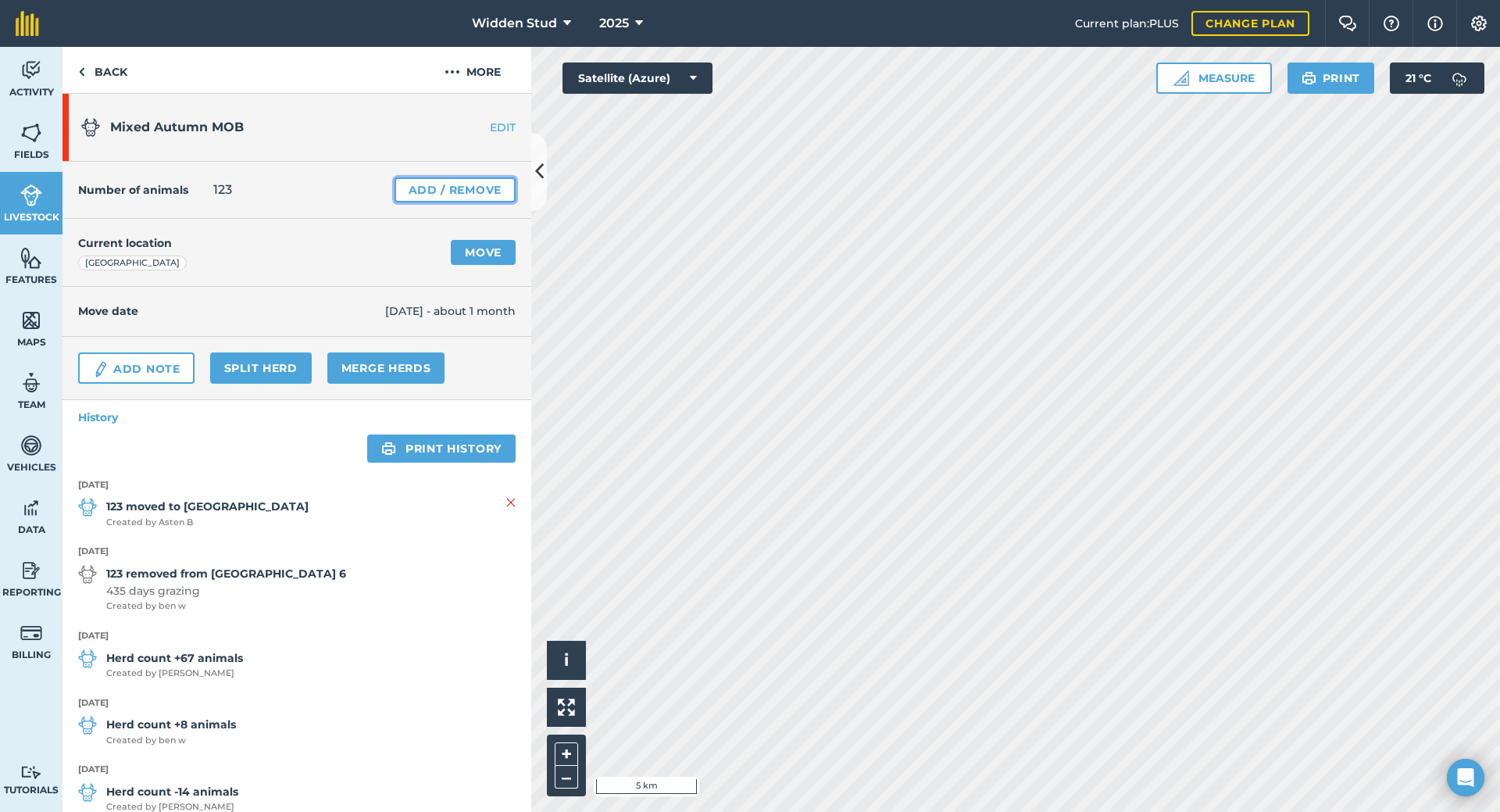
click at [423, 185] on link "Add / Remove" at bounding box center [455, 190] width 121 height 25
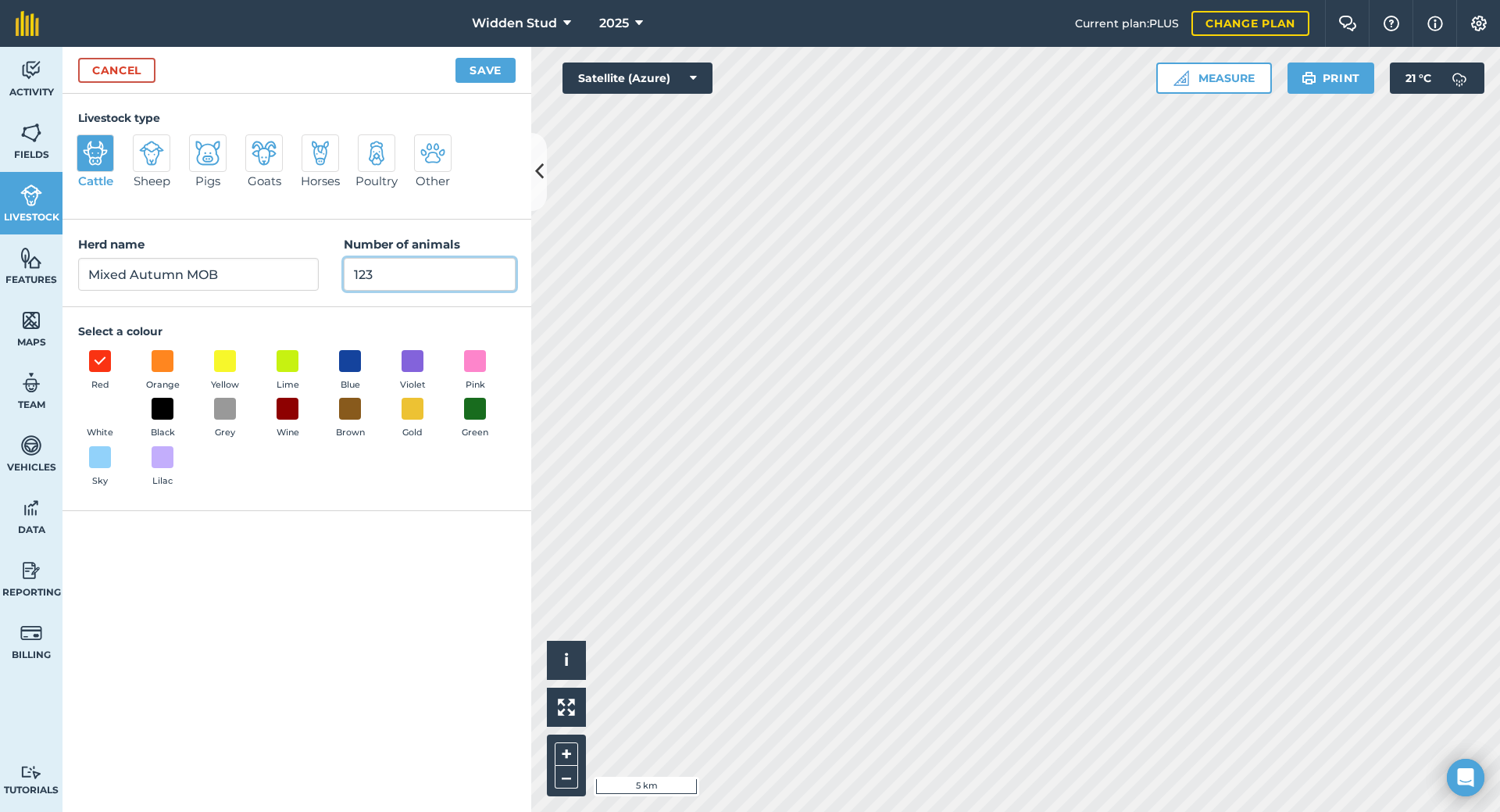
click at [389, 276] on input "123" at bounding box center [430, 274] width 172 height 33
type input "124"
click at [456, 58] on button "Save" at bounding box center [486, 70] width 60 height 25
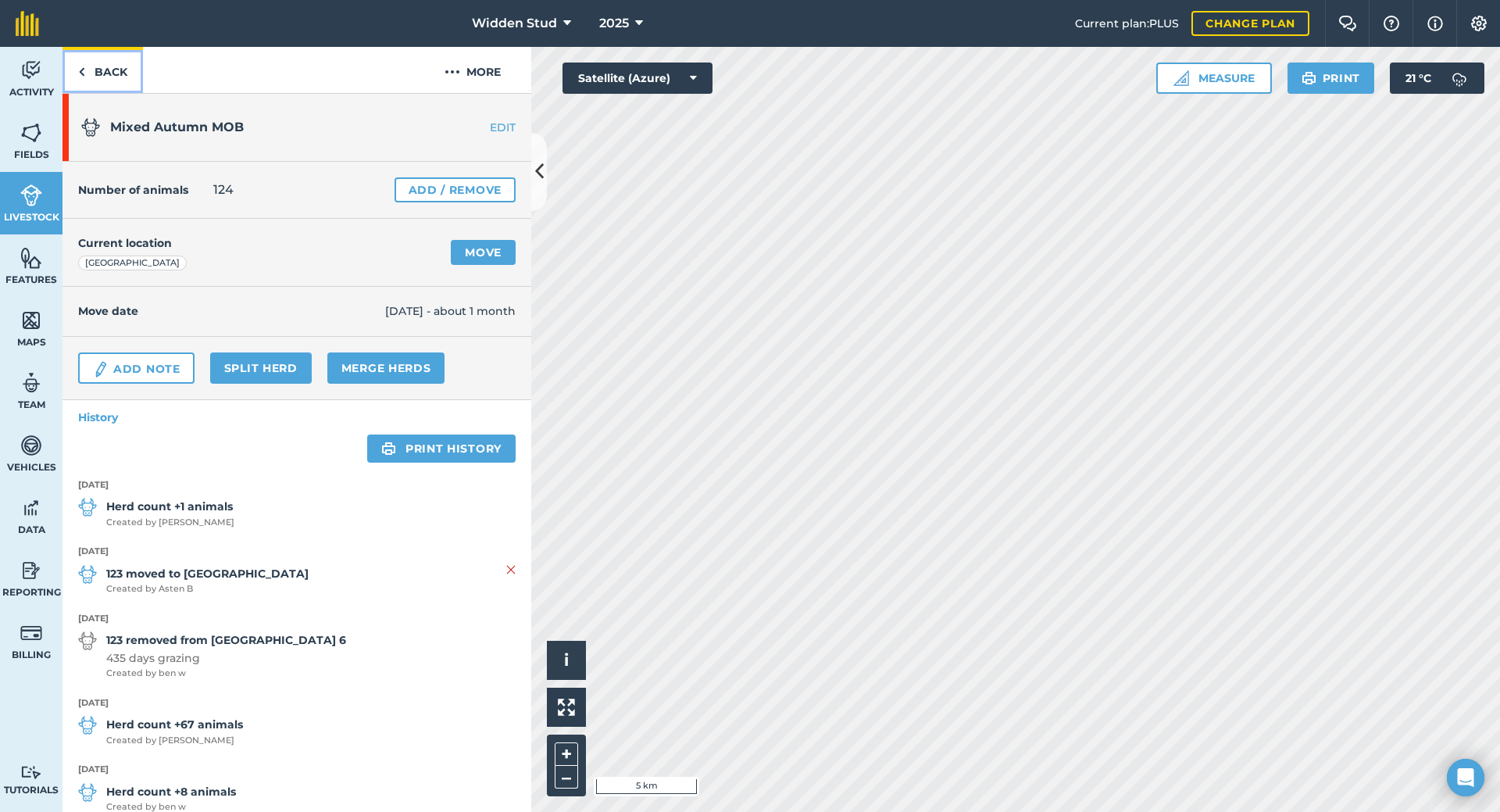
click at [96, 68] on link "Back" at bounding box center [103, 70] width 81 height 46
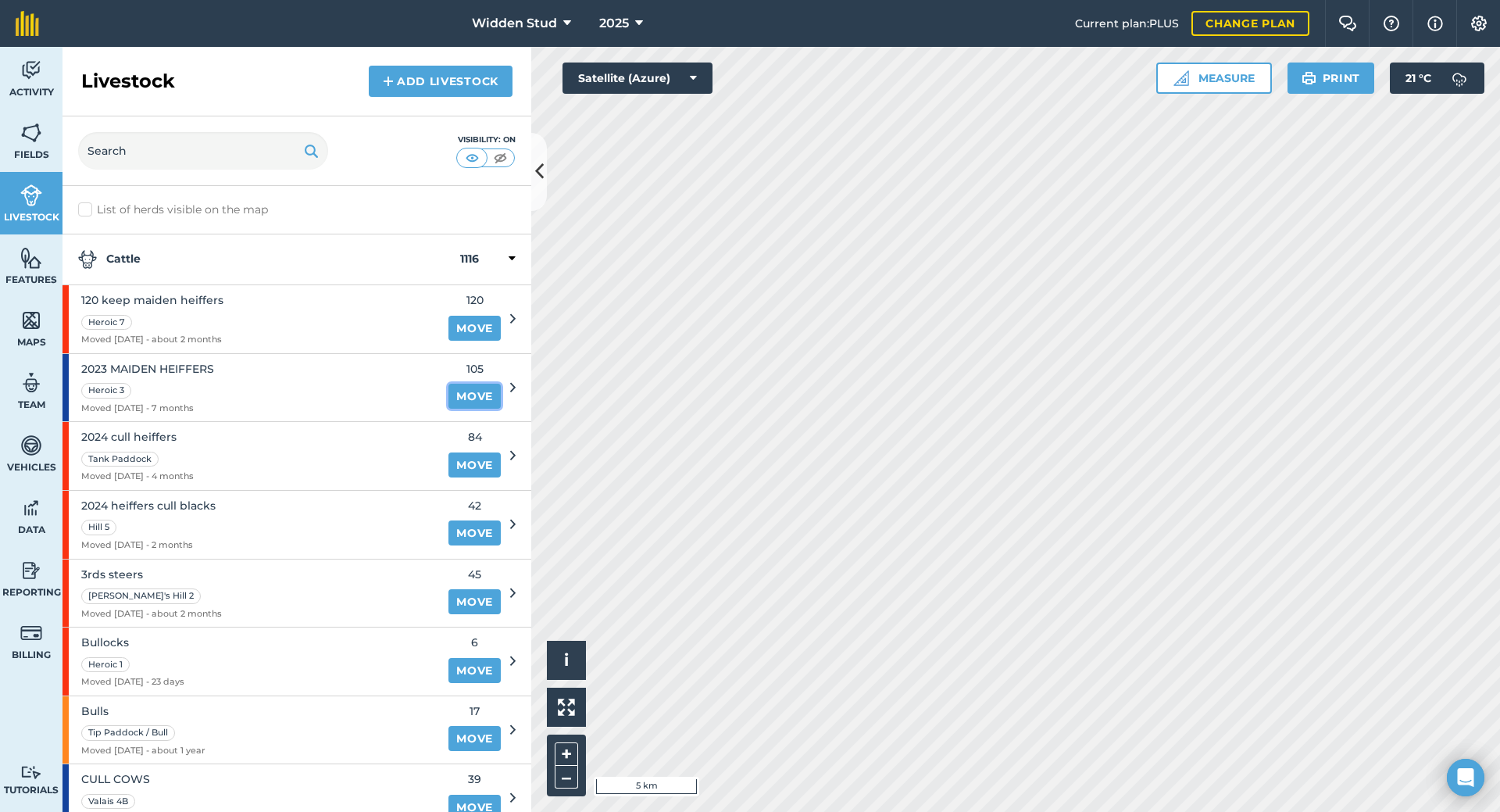
click at [449, 394] on link "Move" at bounding box center [475, 397] width 52 height 25
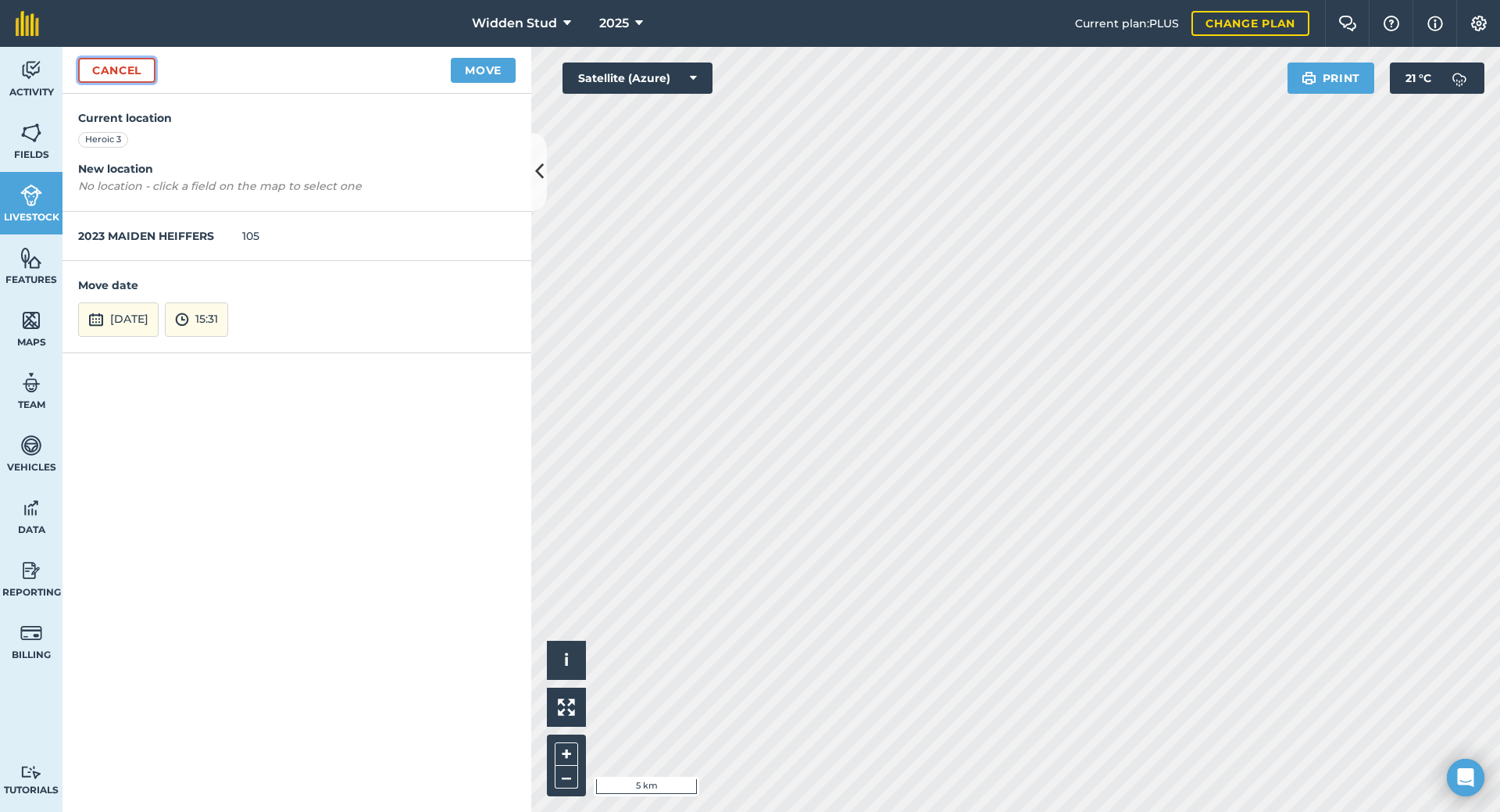
click at [105, 65] on link "Cancel" at bounding box center [117, 70] width 77 height 25
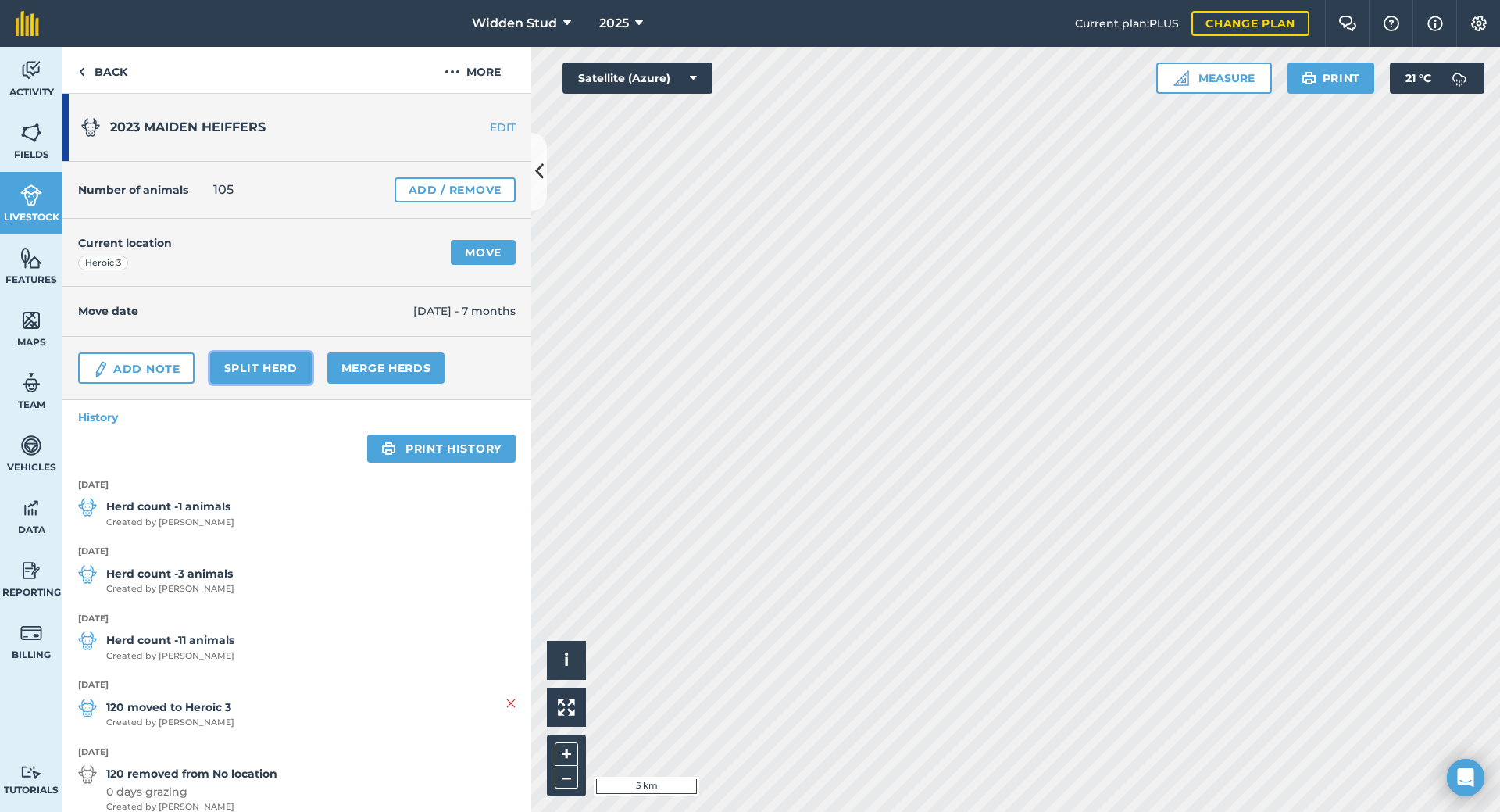
click at [272, 369] on link "Split herd" at bounding box center [261, 368] width 102 height 32
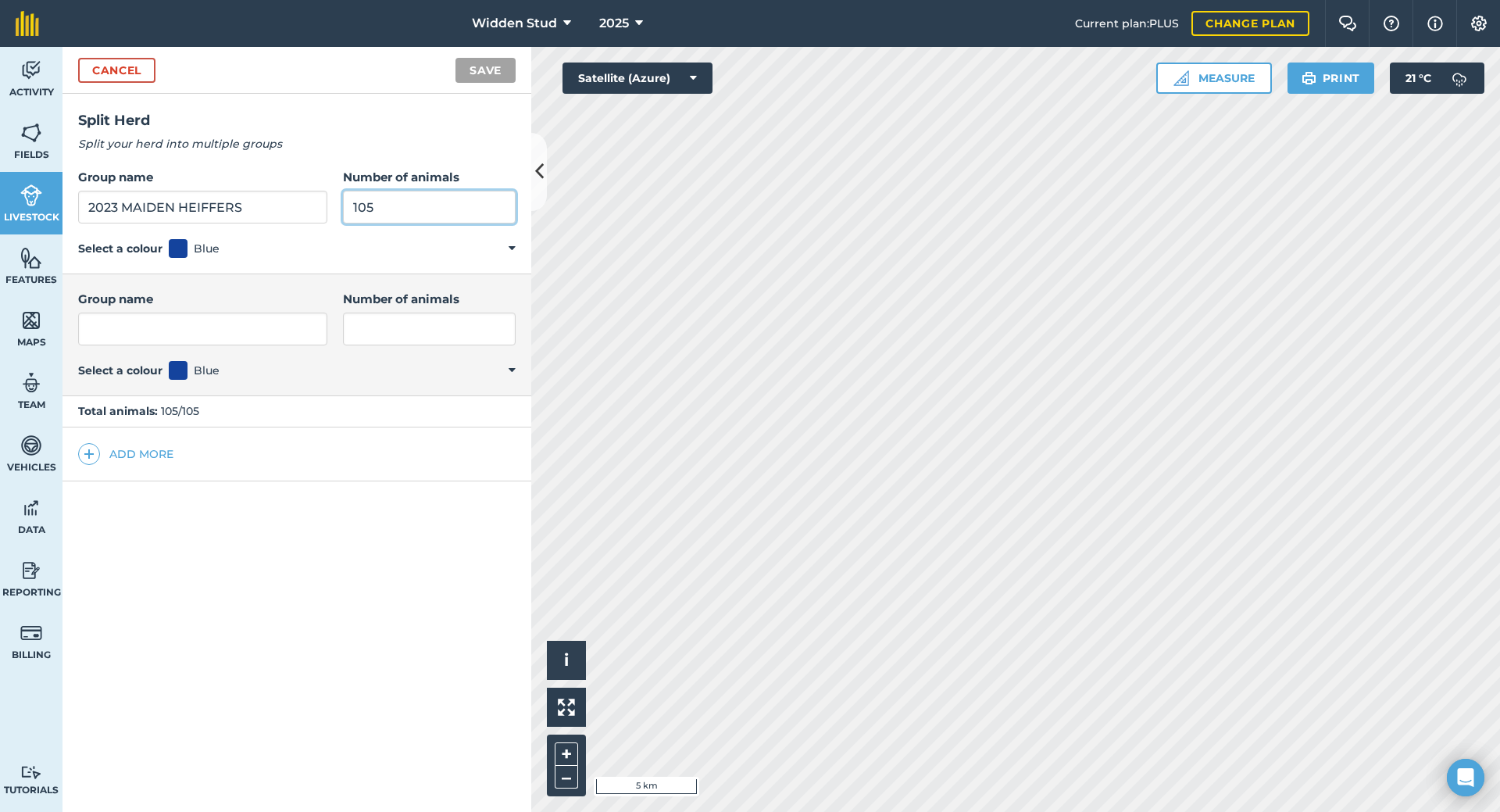
drag, startPoint x: 381, startPoint y: 205, endPoint x: 316, endPoint y: 198, distance: 65.4
click at [316, 198] on div "Group name 2023 MAIDEN HEIFFERS Number of animals 105" at bounding box center [297, 196] width 438 height 55
type input "59"
click at [117, 205] on input "2023 MAIDEN HEIFFERS" at bounding box center [203, 207] width 250 height 33
type input "2023 Red MAIDEN HEIFFERS"
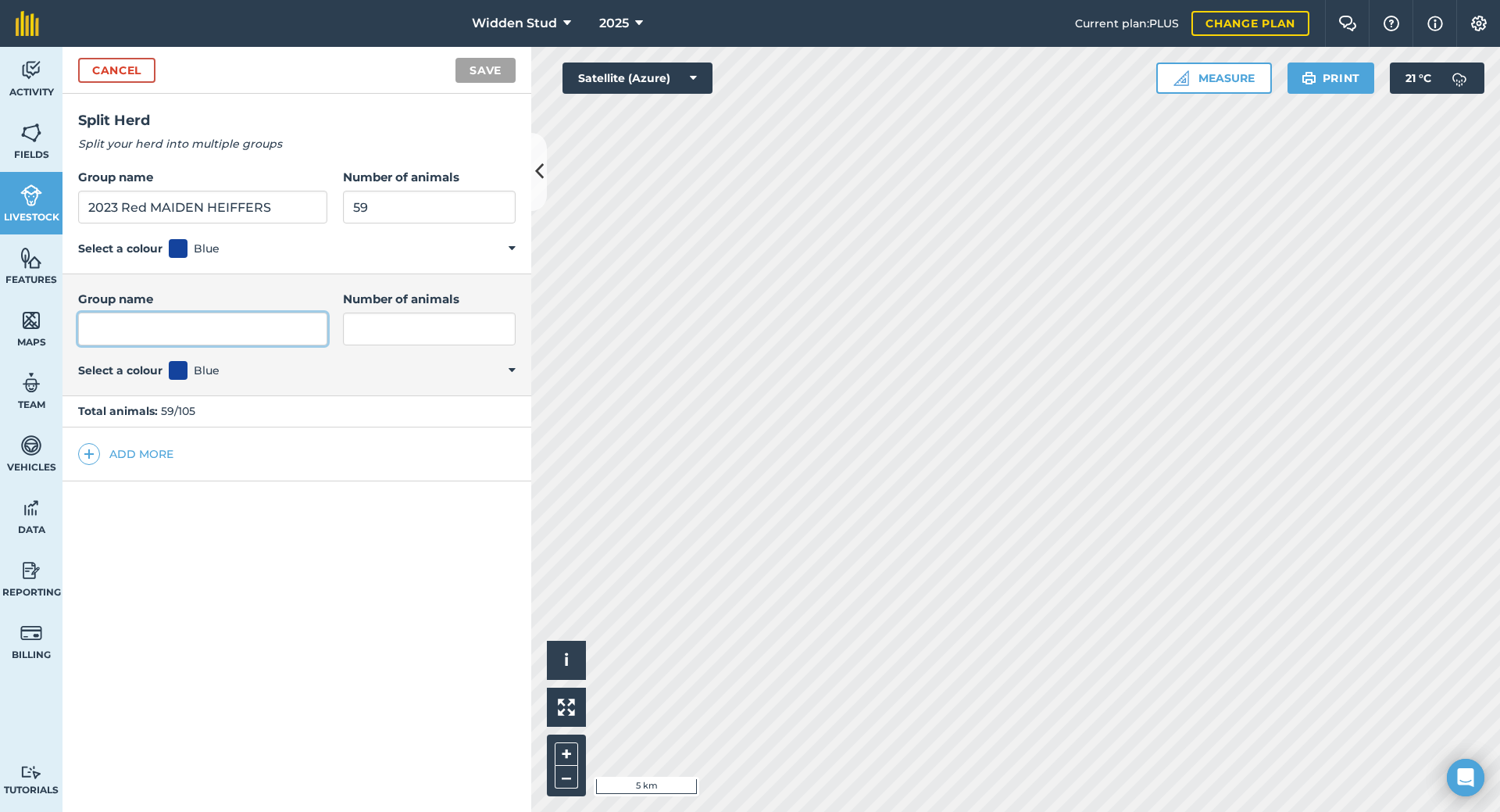
click at [270, 319] on input "Group name" at bounding box center [203, 329] width 250 height 33
type input "2023 White MAIDEN HEIFERS"
click at [357, 336] on input "Number of animals" at bounding box center [429, 329] width 173 height 33
type input "44"
click at [472, 59] on button "Save" at bounding box center [486, 70] width 60 height 25
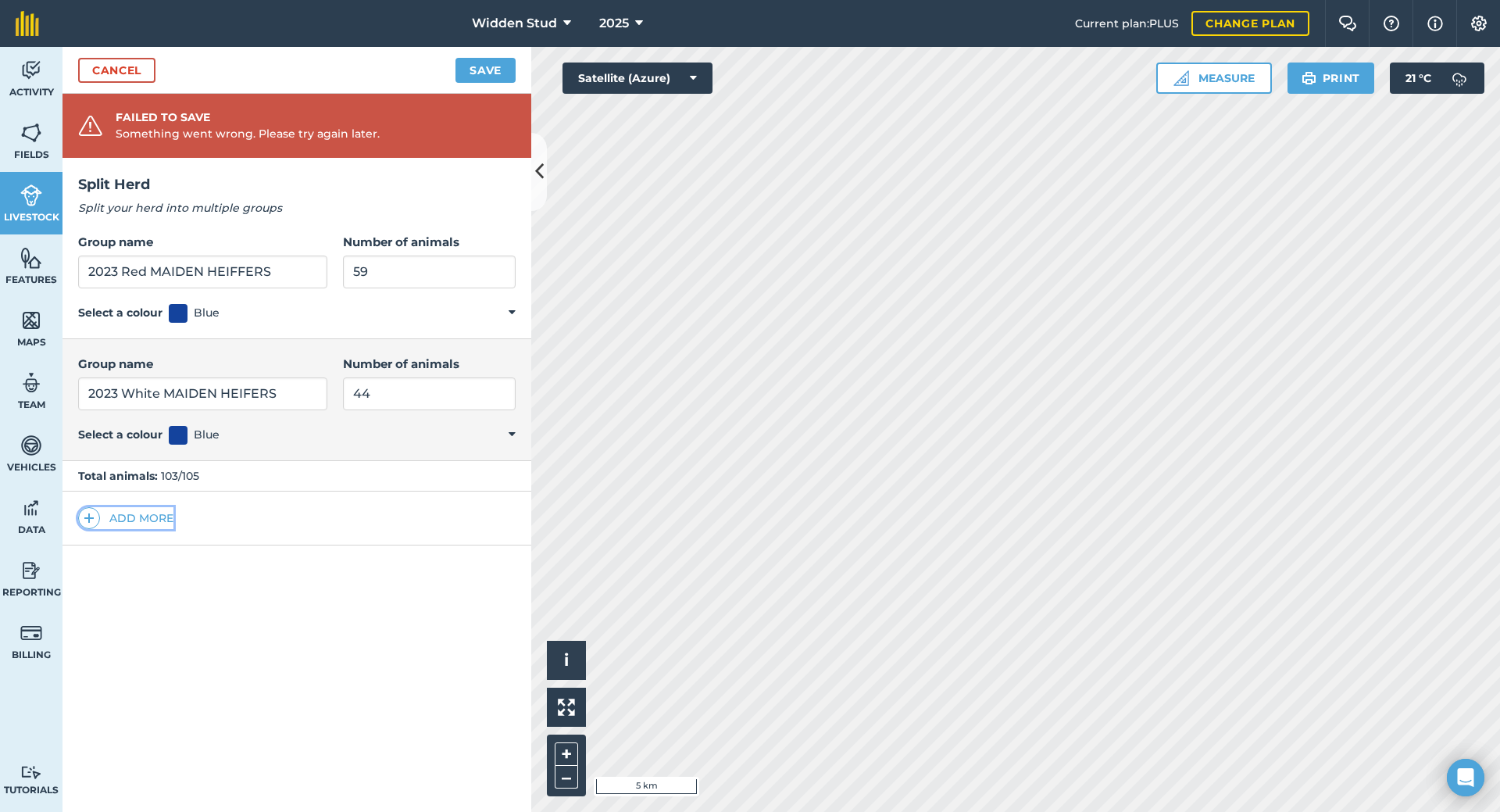
click at [88, 516] on img at bounding box center [89, 518] width 11 height 19
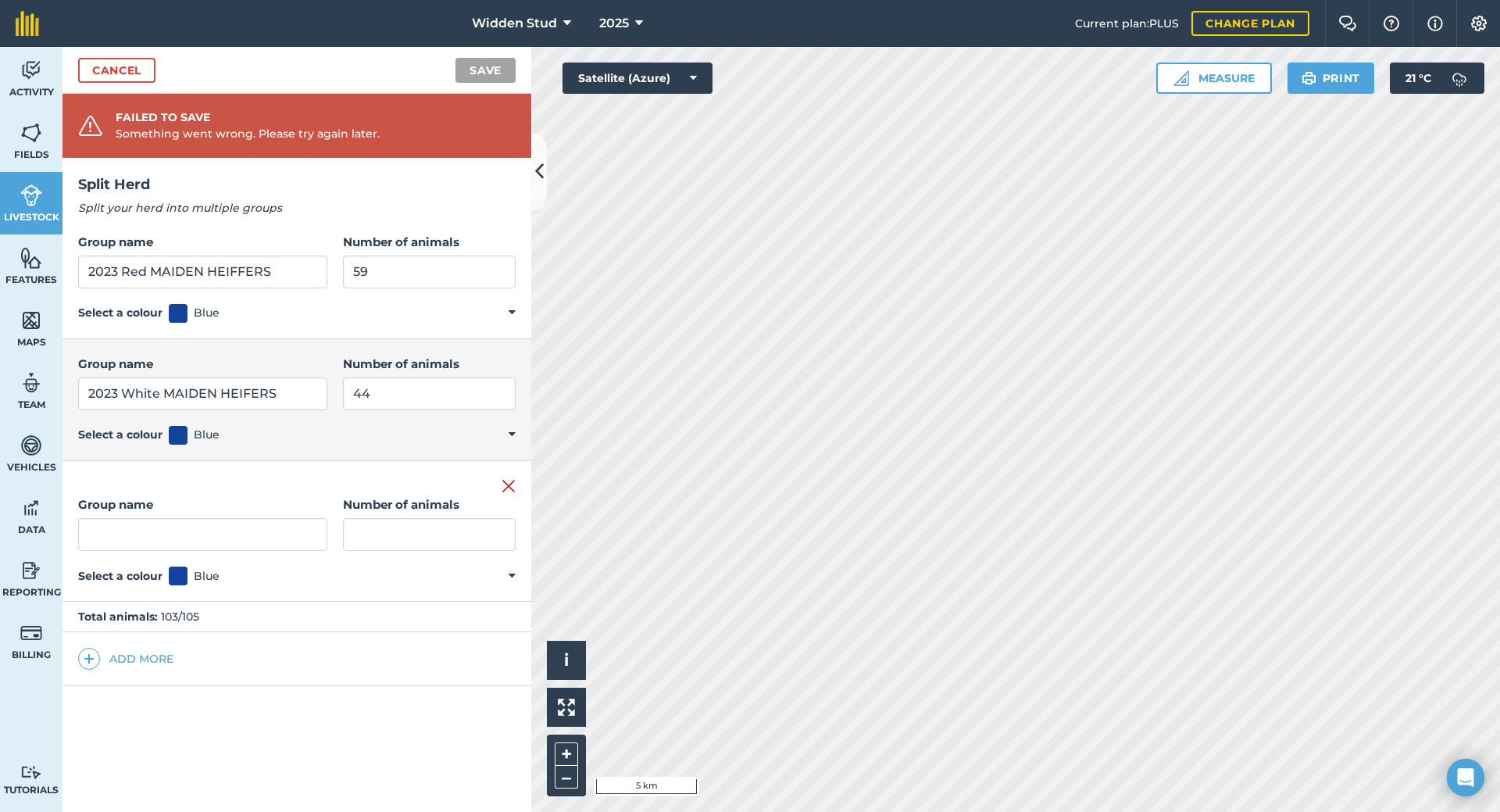
click at [500, 488] on div "Remove group" at bounding box center [297, 486] width 438 height 19
click at [511, 491] on img at bounding box center [509, 486] width 14 height 19
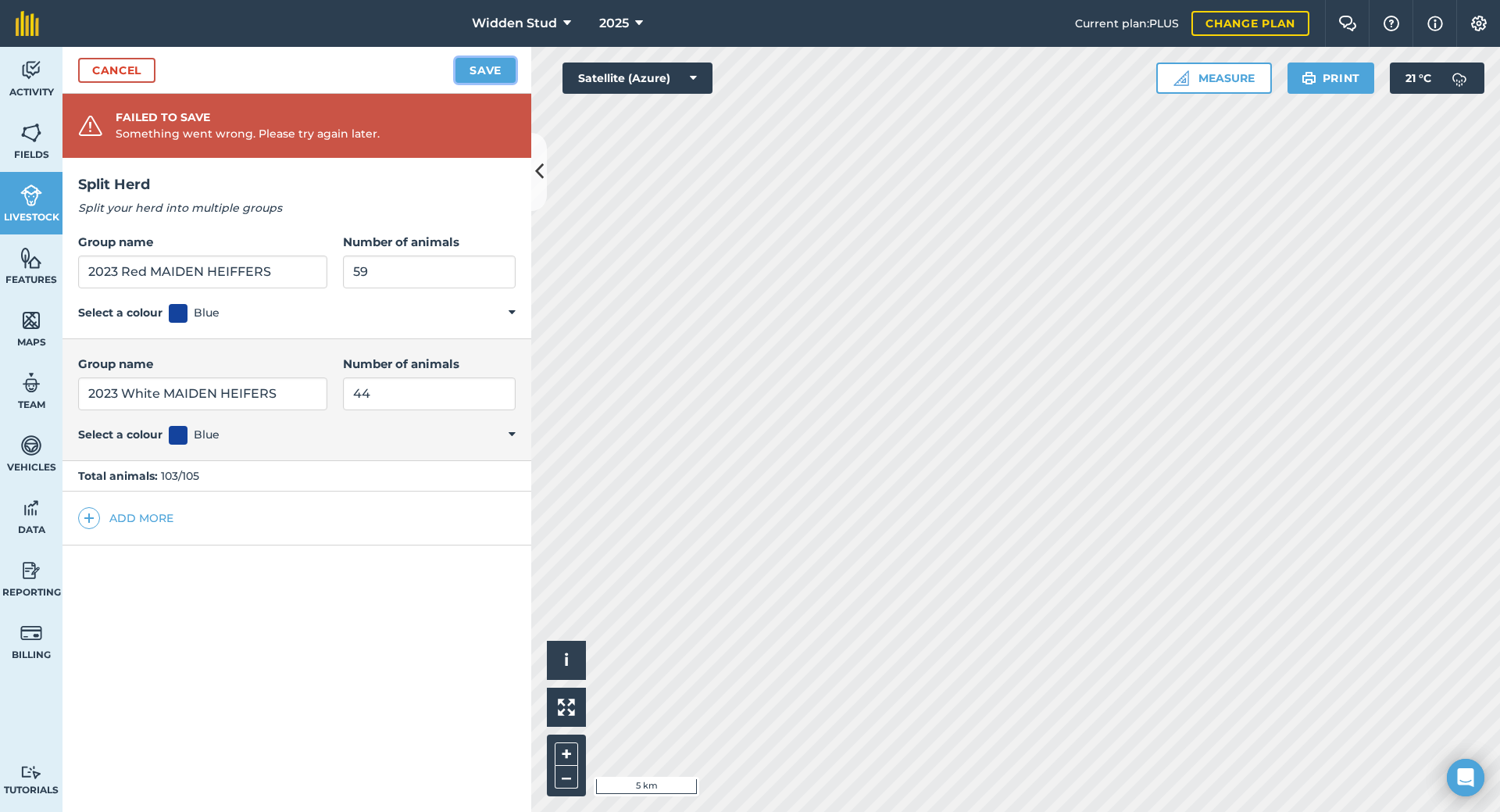
click at [470, 69] on button "Save" at bounding box center [486, 70] width 60 height 25
click at [378, 115] on div "Failed to save Something went wrong. Please try again later." at bounding box center [297, 126] width 469 height 64
click at [100, 74] on link "Cancel" at bounding box center [117, 70] width 77 height 25
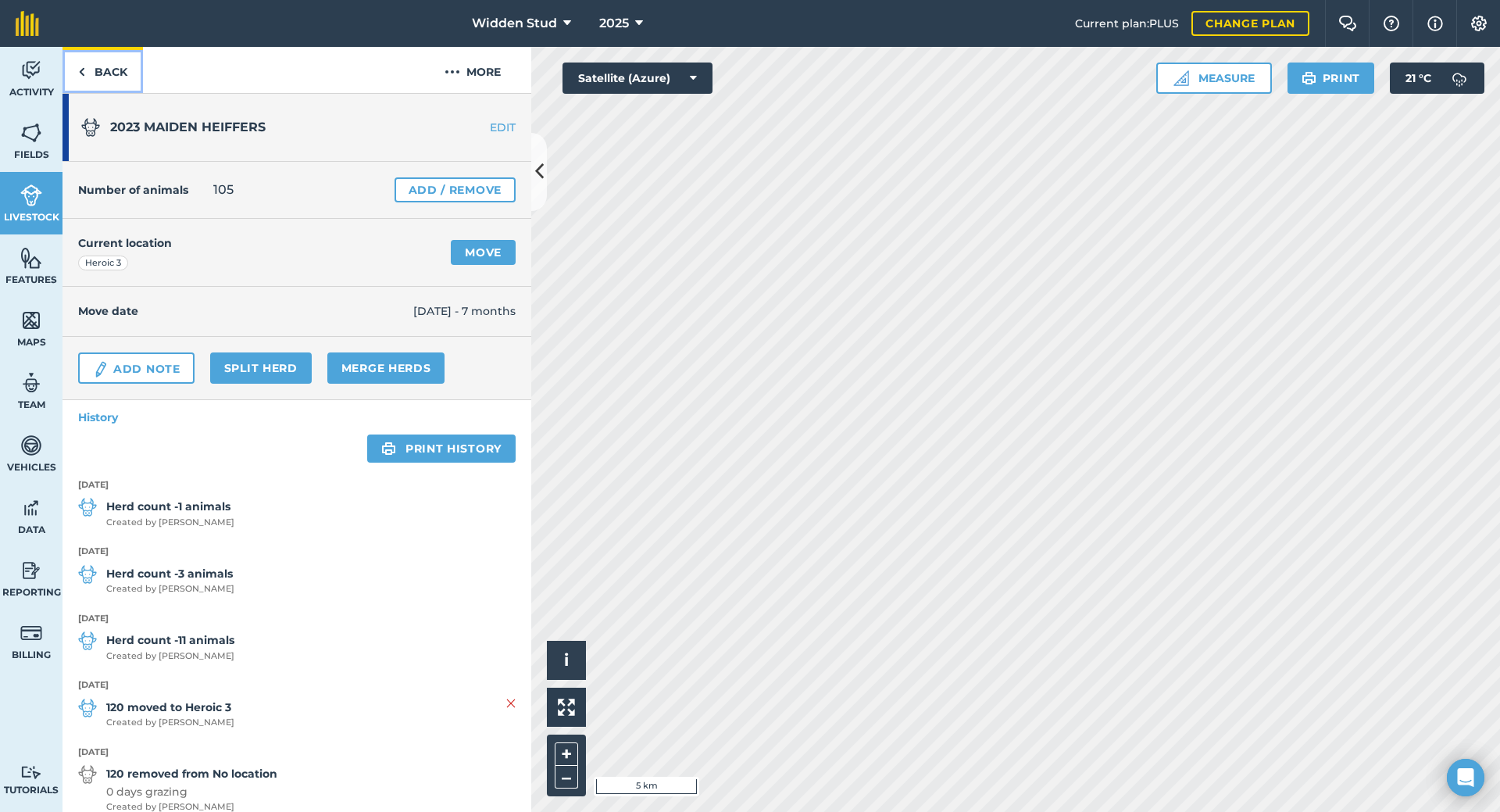
click at [96, 68] on link "Back" at bounding box center [103, 70] width 81 height 46
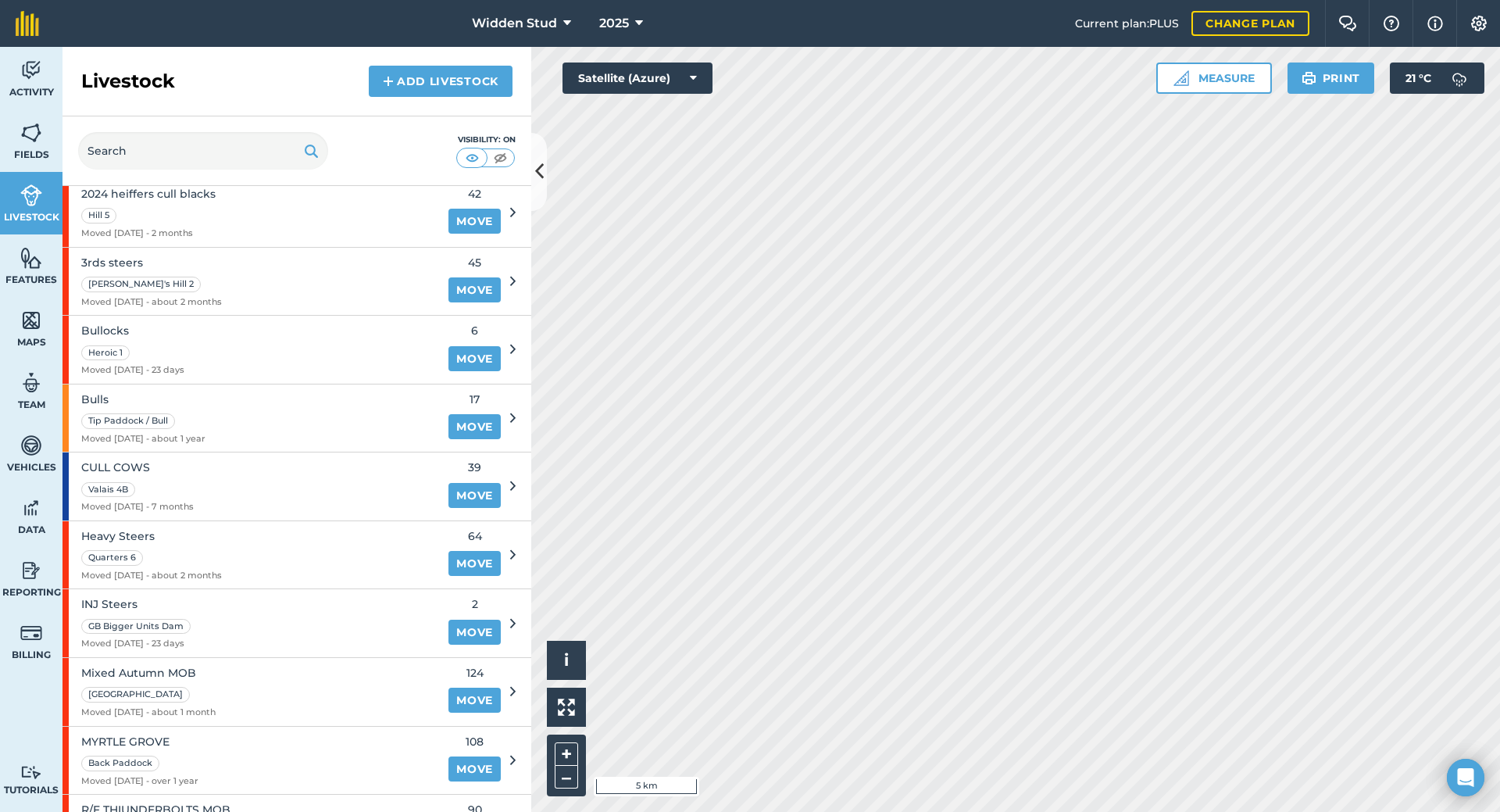
scroll to position [313, 0]
click at [40, 92] on span "Activity" at bounding box center [31, 92] width 62 height 13
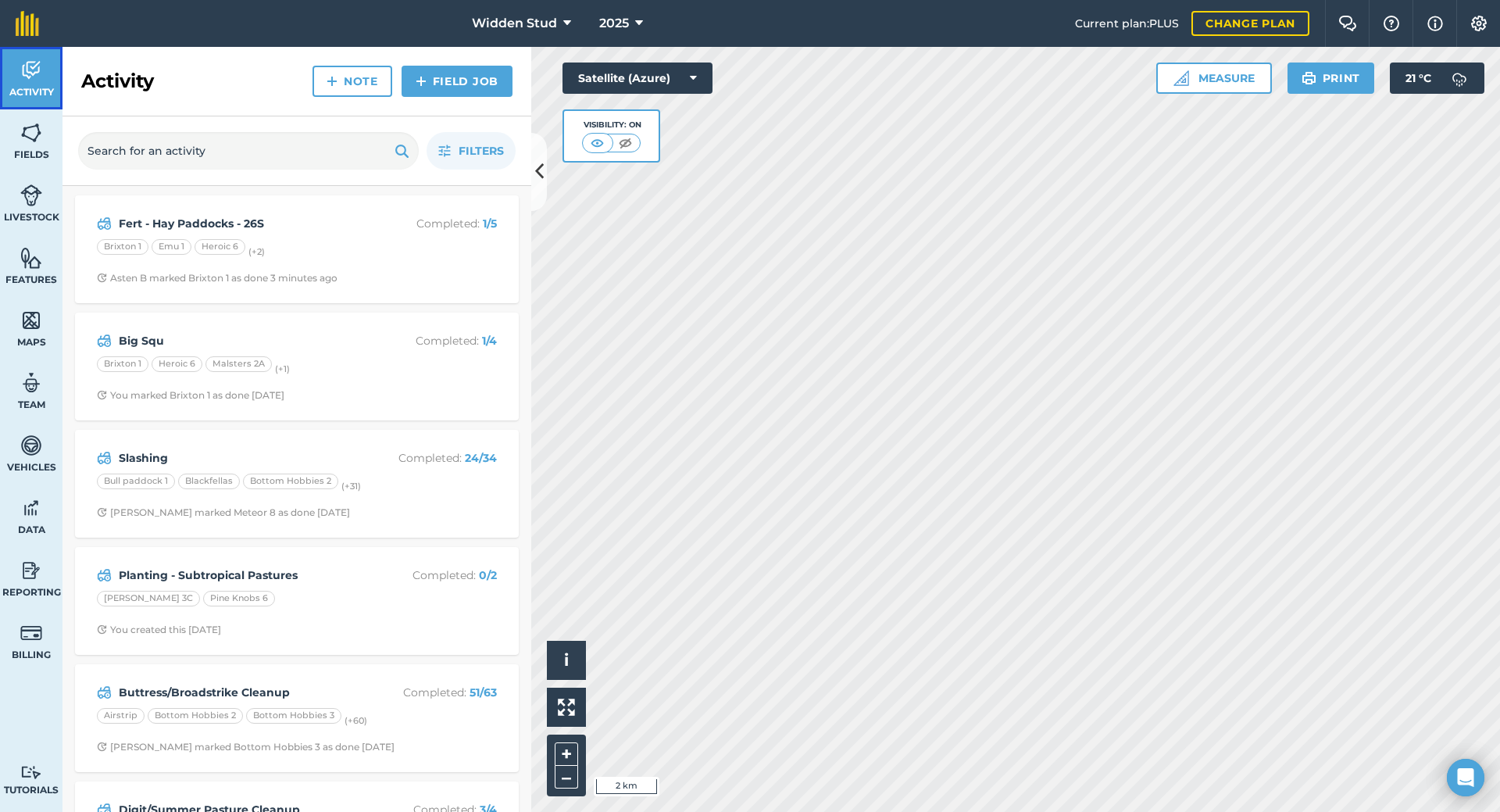
click at [29, 81] on img at bounding box center [32, 70] width 22 height 24
click at [29, 136] on img at bounding box center [32, 133] width 22 height 24
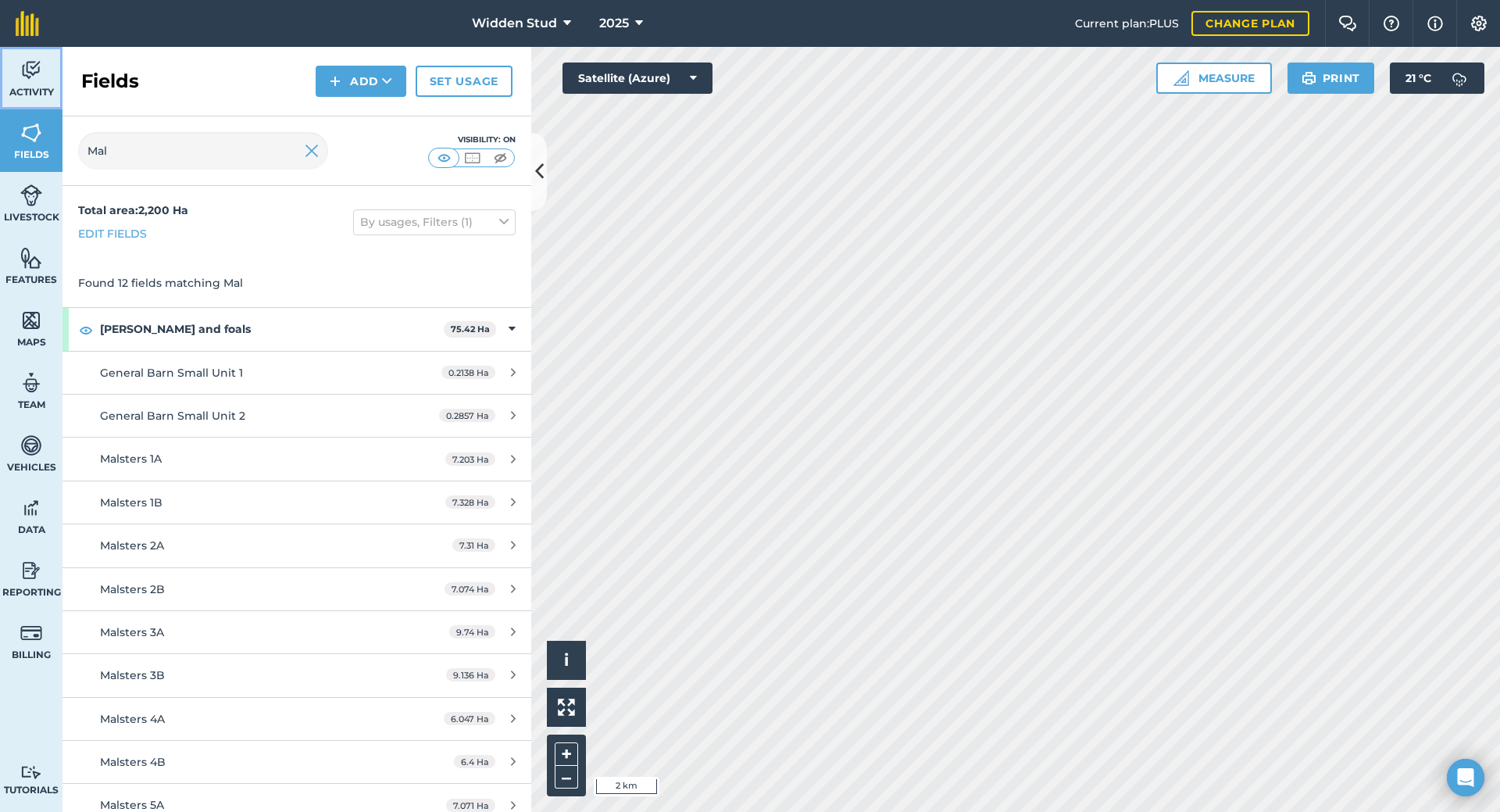
click at [32, 81] on img at bounding box center [32, 70] width 22 height 24
